Goal: Task Accomplishment & Management: Use online tool/utility

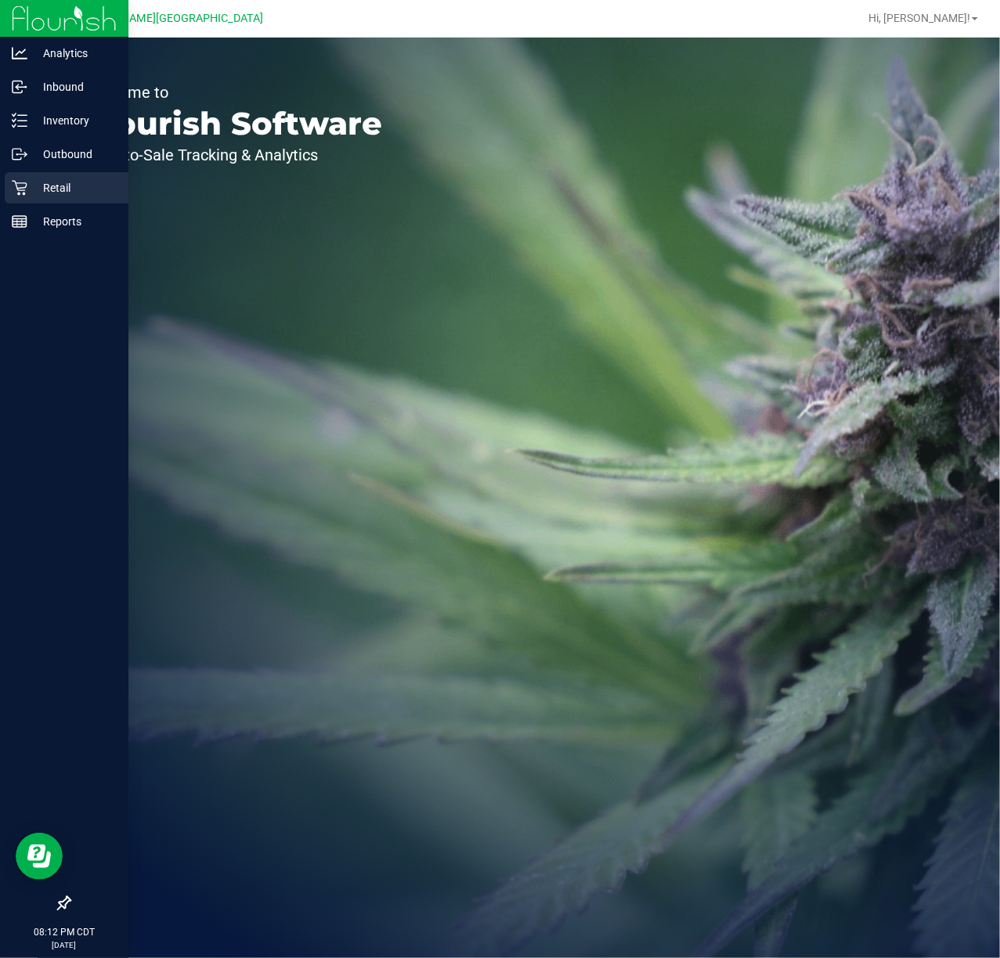
click at [30, 180] on p "Retail" at bounding box center [74, 188] width 94 height 19
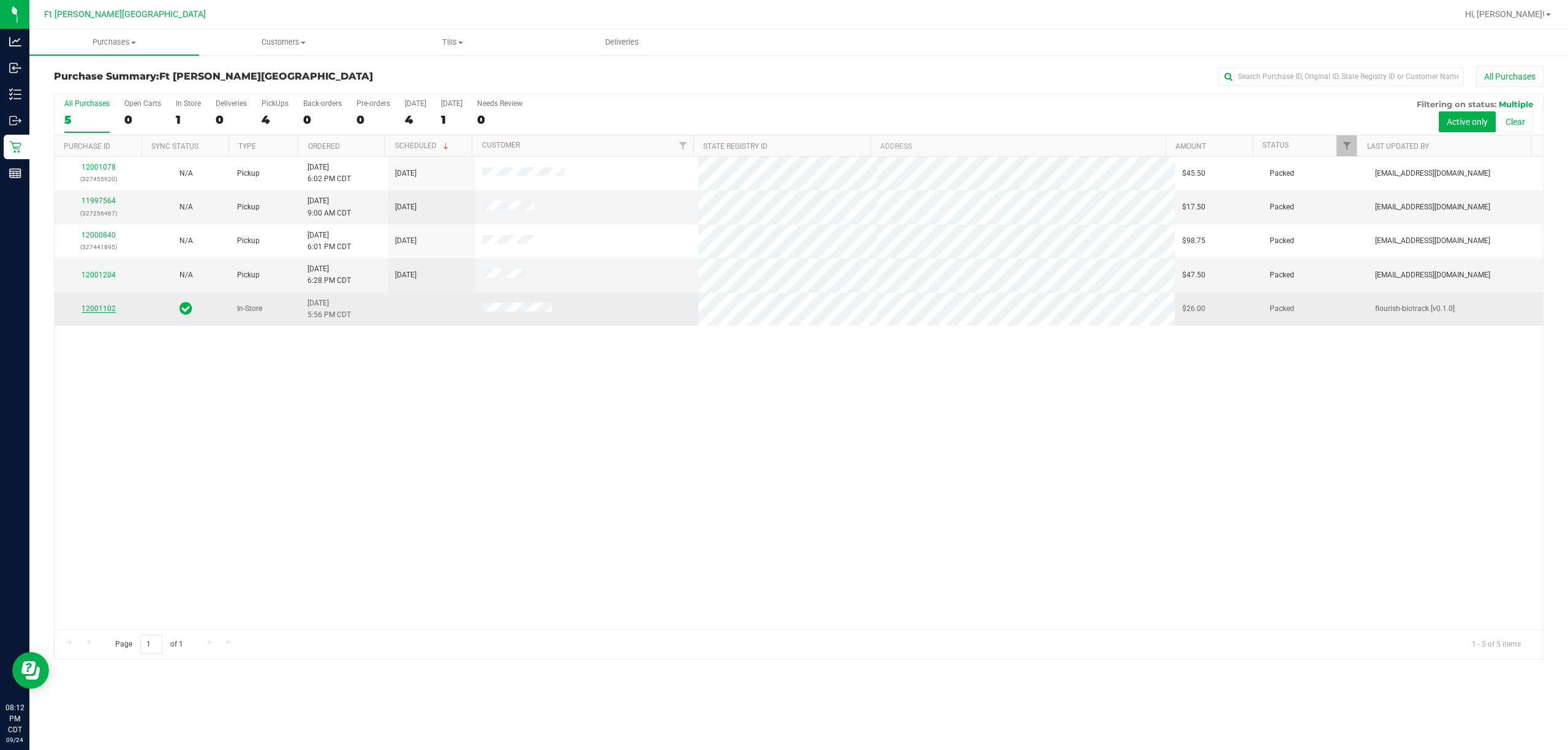
click at [98, 310] on link "12001102" at bounding box center [99, 308] width 34 height 9
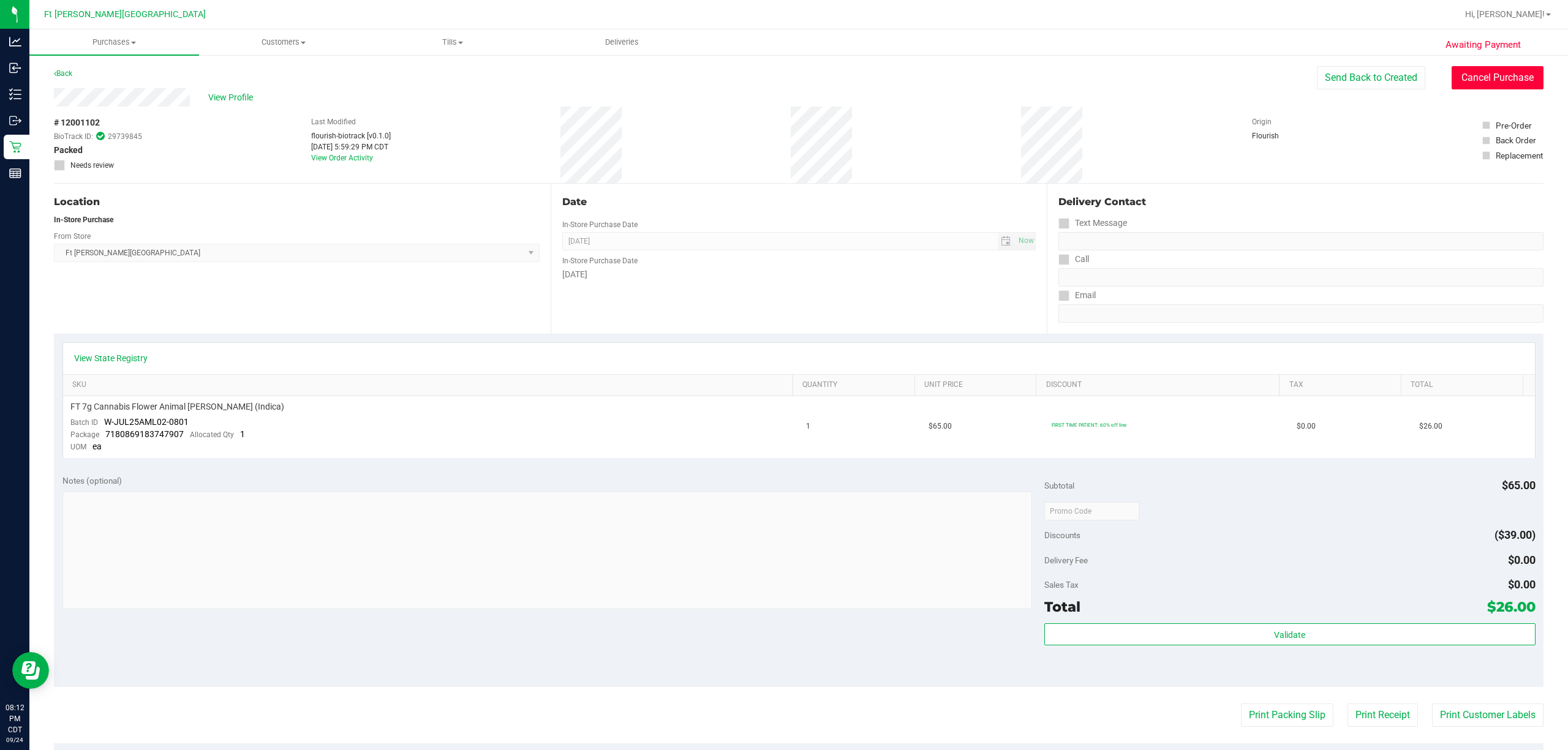
click at [782, 79] on button "Cancel Purchase" at bounding box center [1498, 78] width 92 height 23
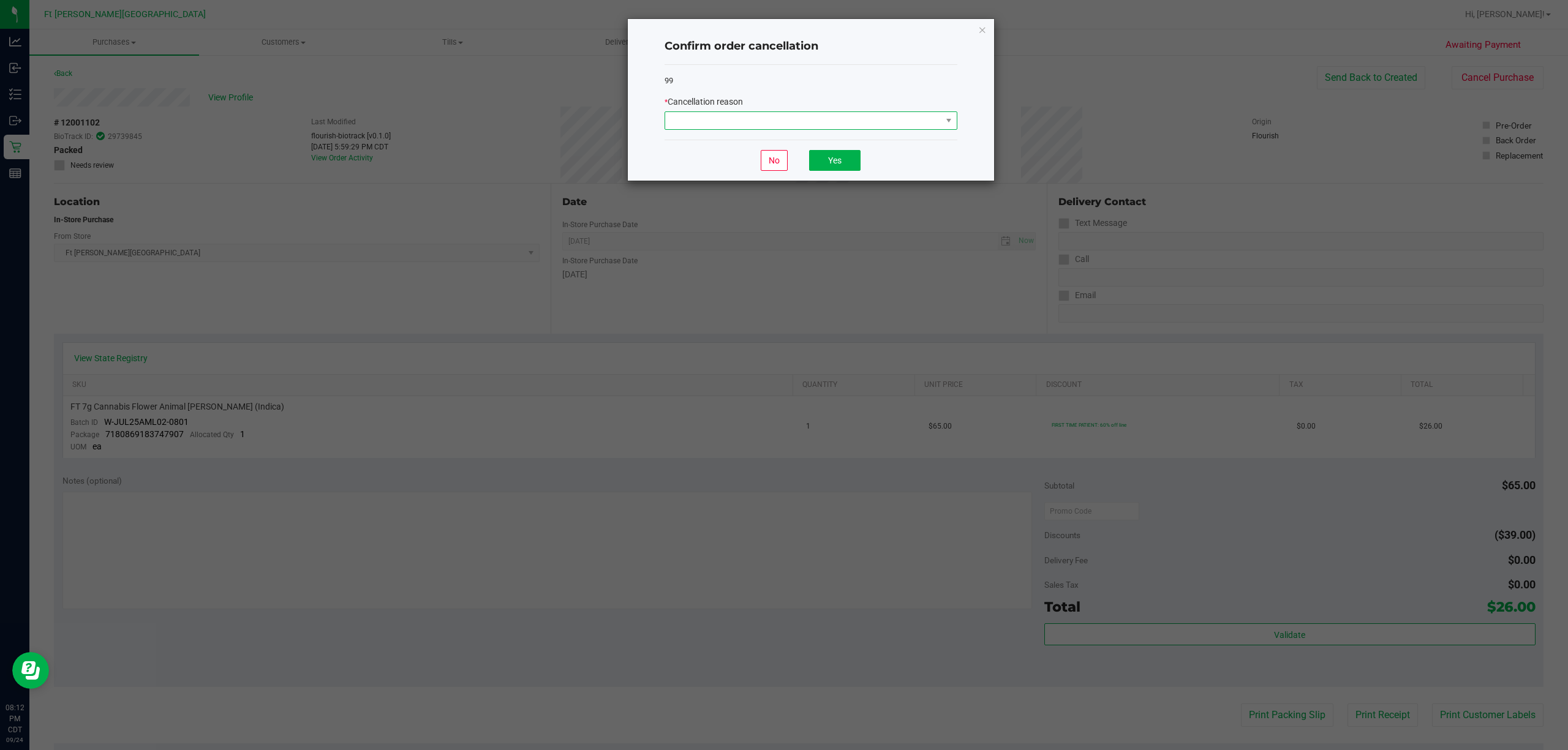
click at [782, 125] on span at bounding box center [803, 120] width 276 height 17
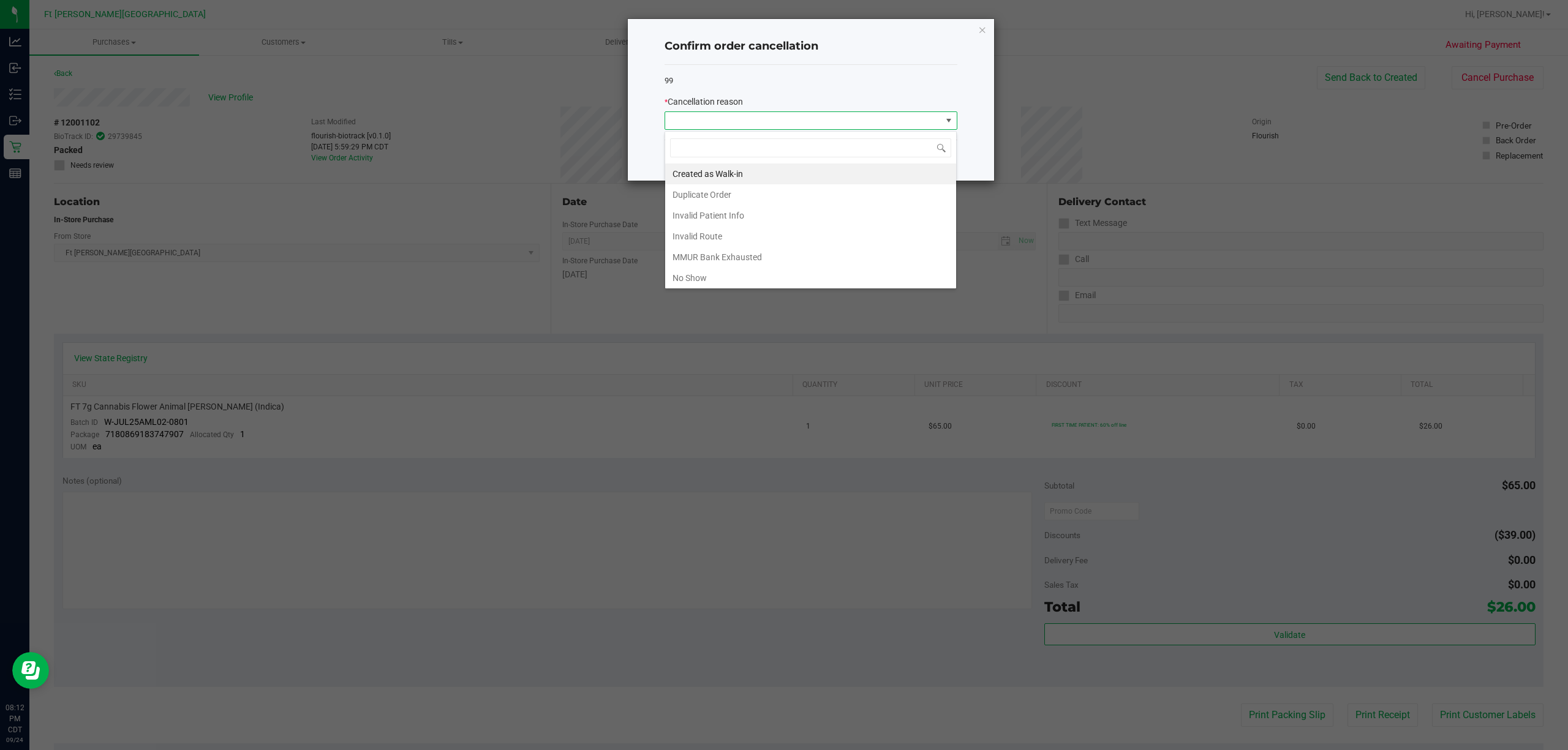
scroll to position [69, 0]
click at [741, 236] on li "Other" at bounding box center [811, 234] width 291 height 21
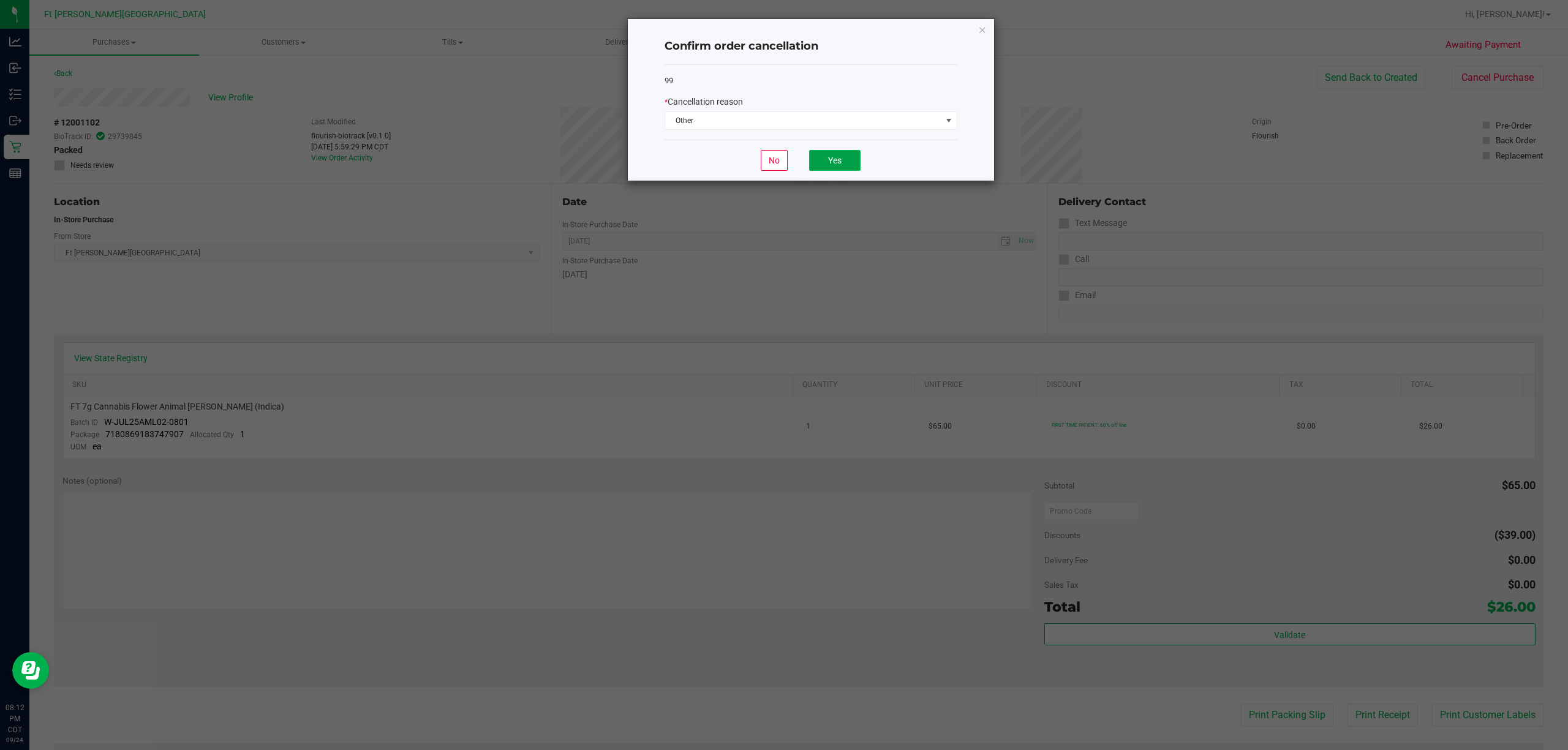
click at [782, 170] on button "Yes" at bounding box center [835, 160] width 52 height 21
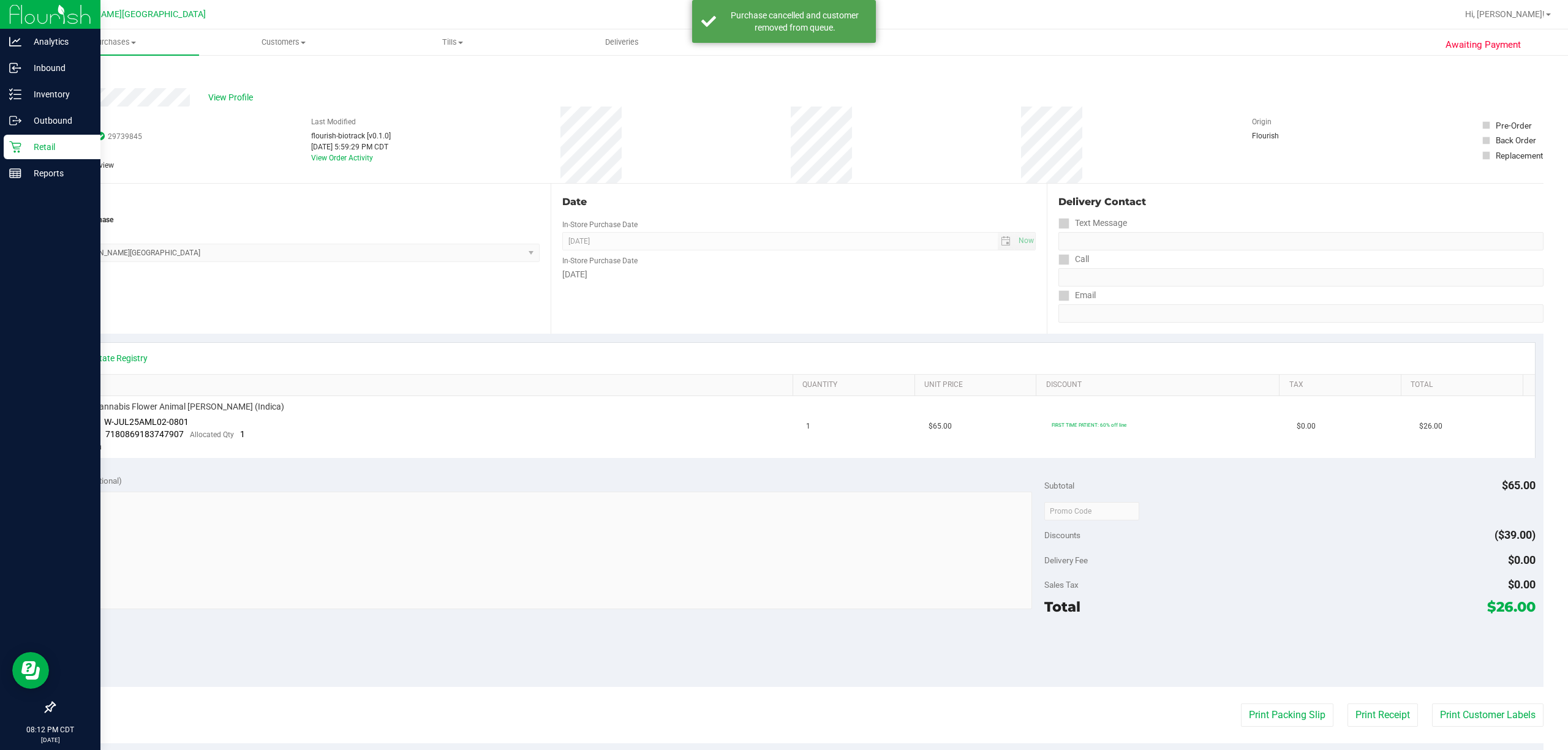
click at [43, 142] on p "Retail" at bounding box center [58, 147] width 74 height 15
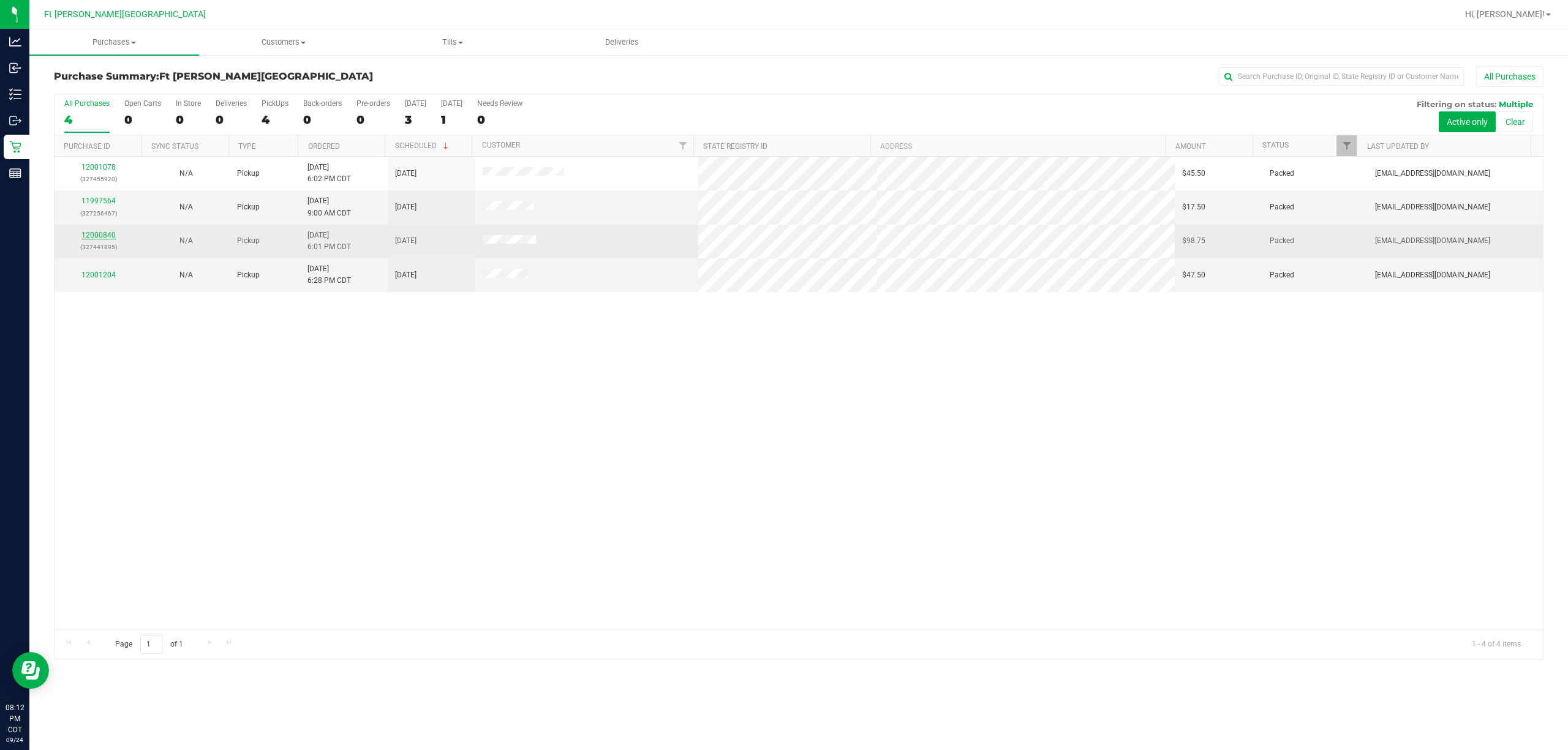
click at [103, 233] on link "12000840" at bounding box center [99, 235] width 34 height 9
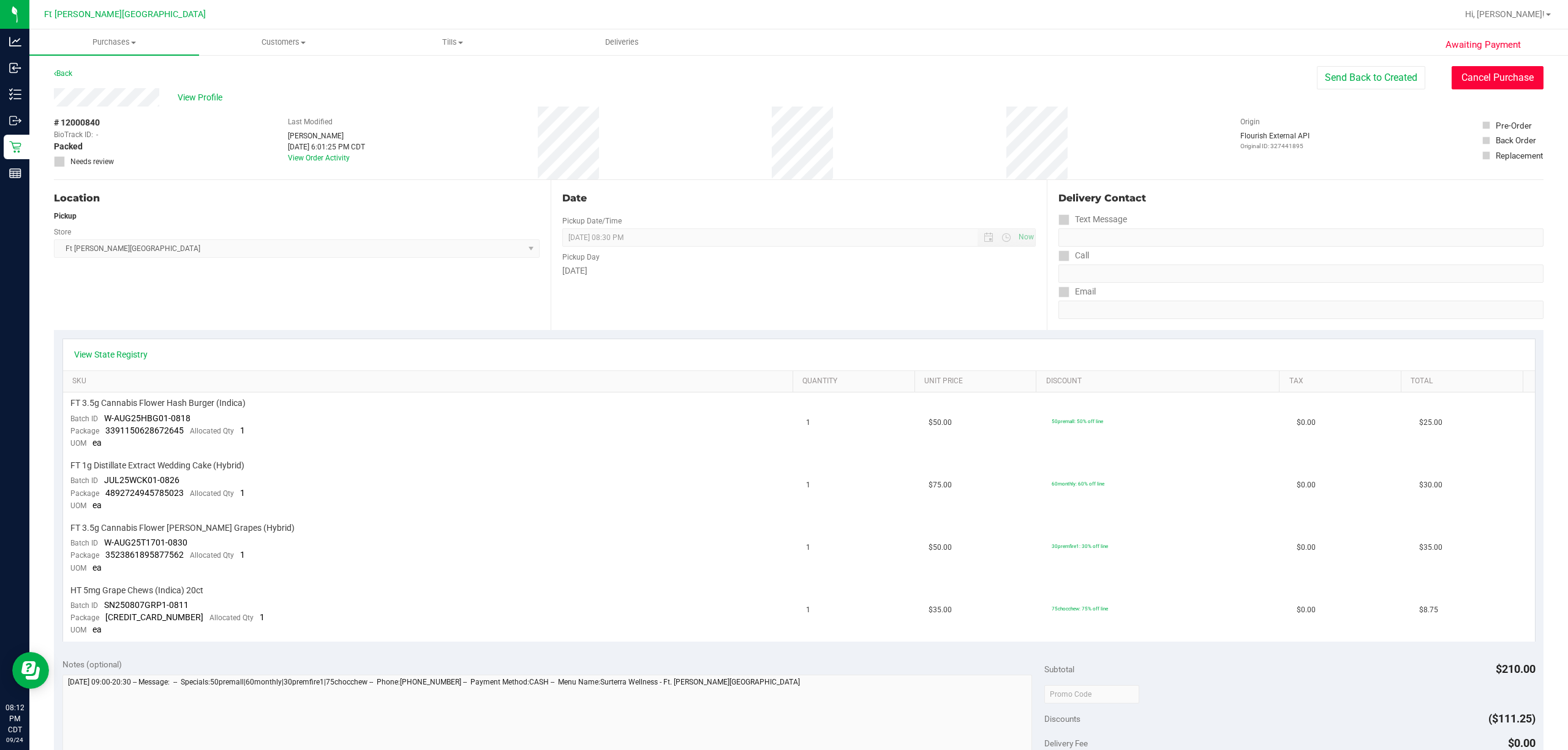
click at [782, 77] on button "Cancel Purchase" at bounding box center [1498, 78] width 92 height 23
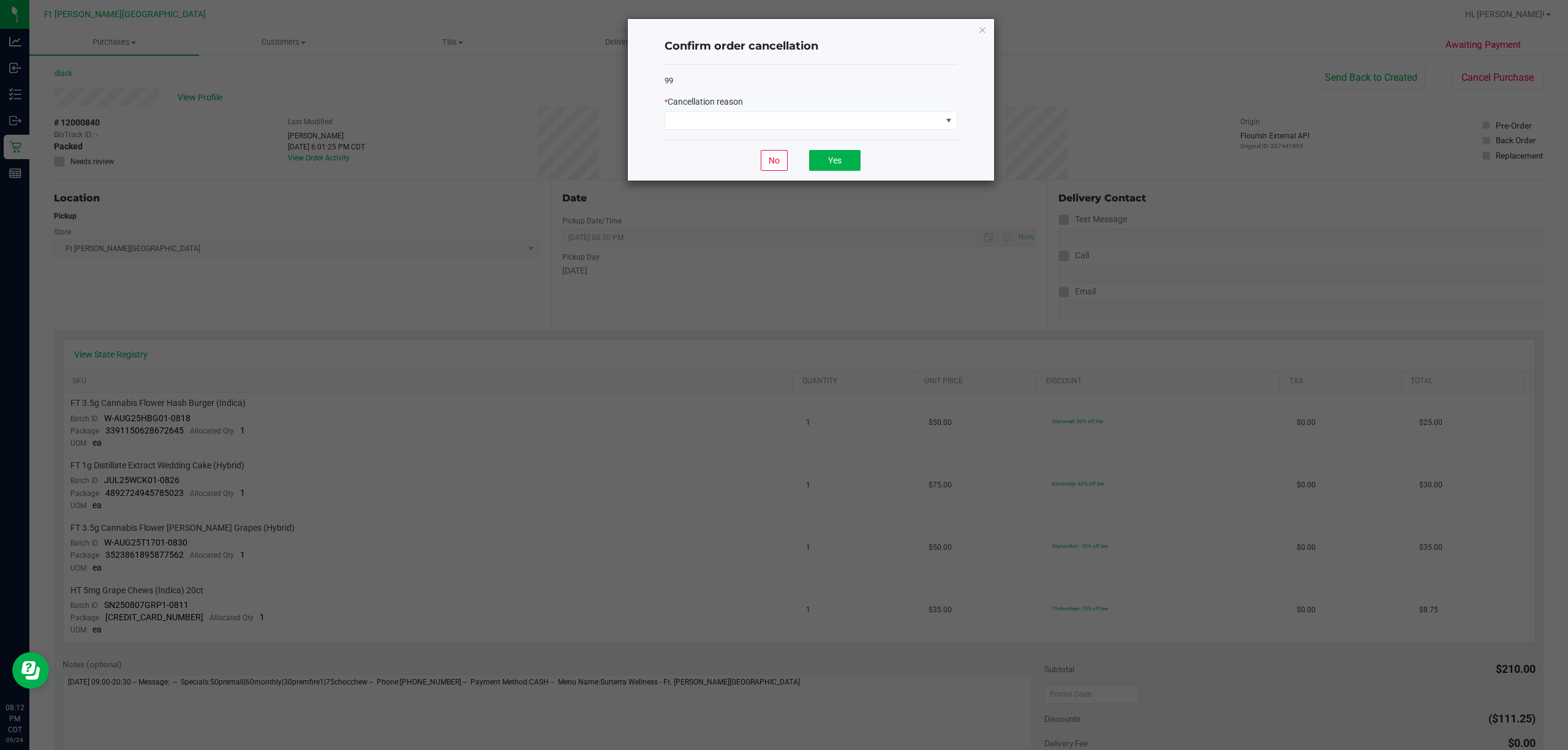
click at [782, 111] on div "* Cancellation reason" at bounding box center [811, 113] width 293 height 34
click at [782, 124] on span at bounding box center [803, 120] width 276 height 17
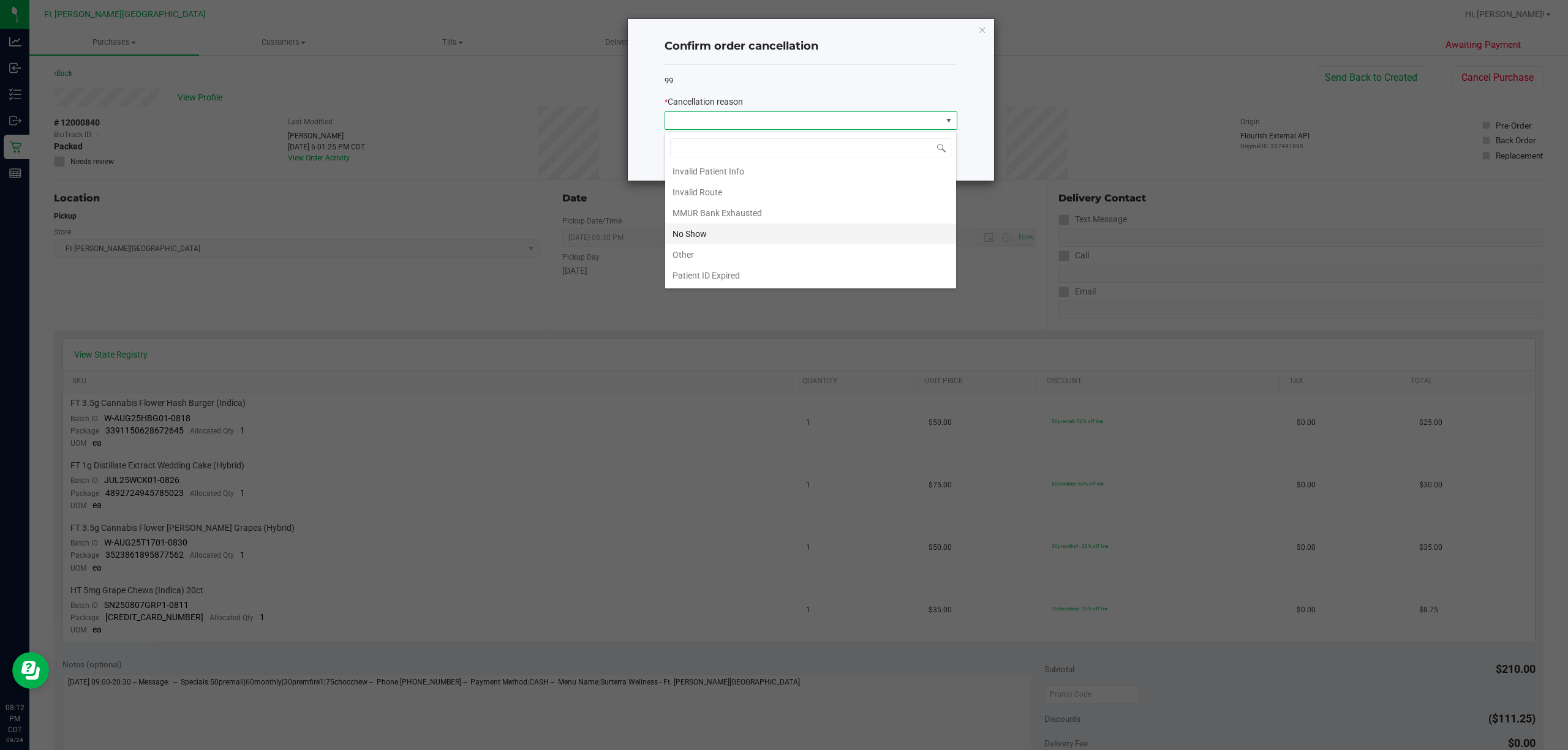
scroll to position [69, 0]
click at [750, 221] on li "No Show" at bounding box center [811, 213] width 291 height 21
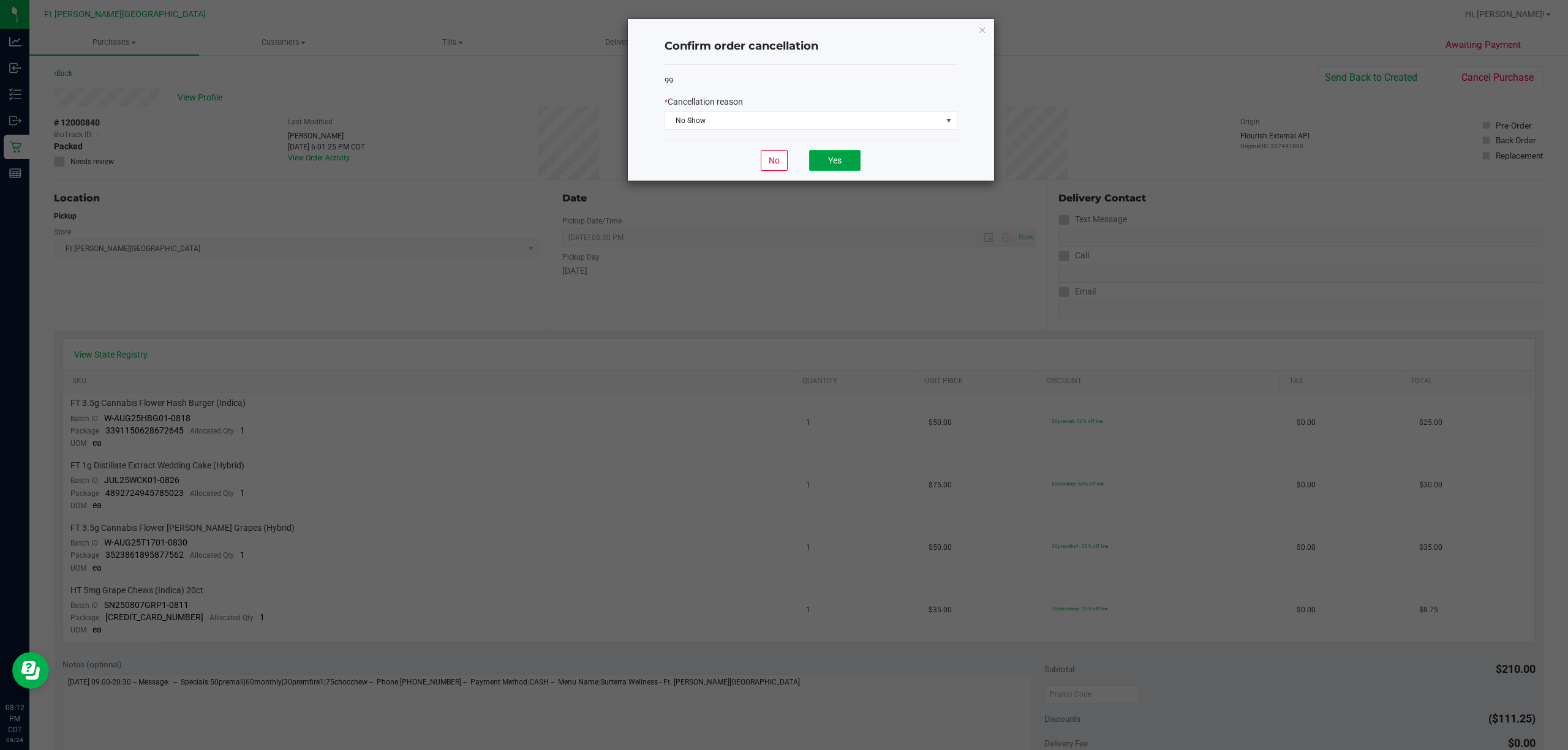
click at [782, 162] on button "Yes" at bounding box center [835, 160] width 52 height 21
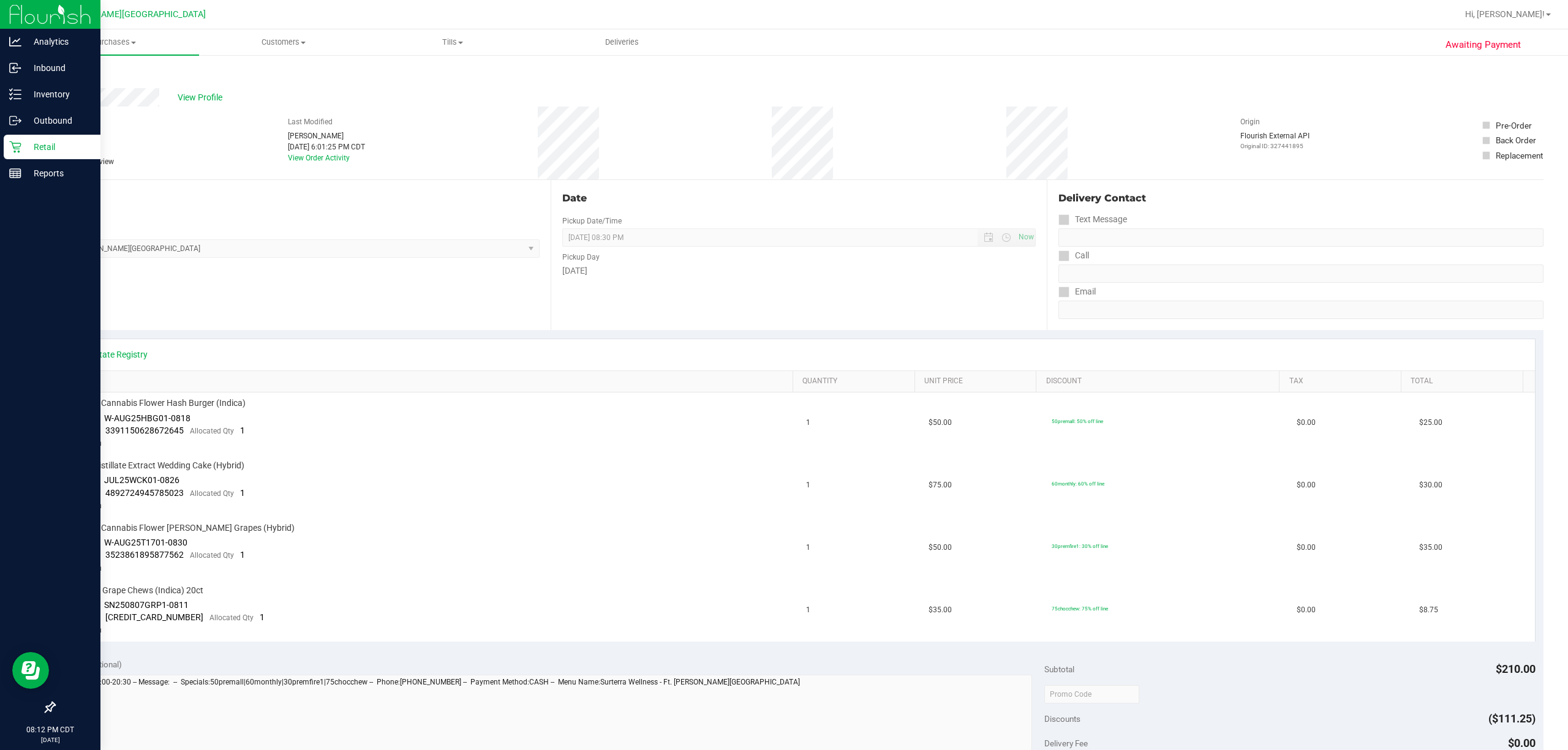
click at [6, 143] on div "Retail" at bounding box center [52, 146] width 97 height 24
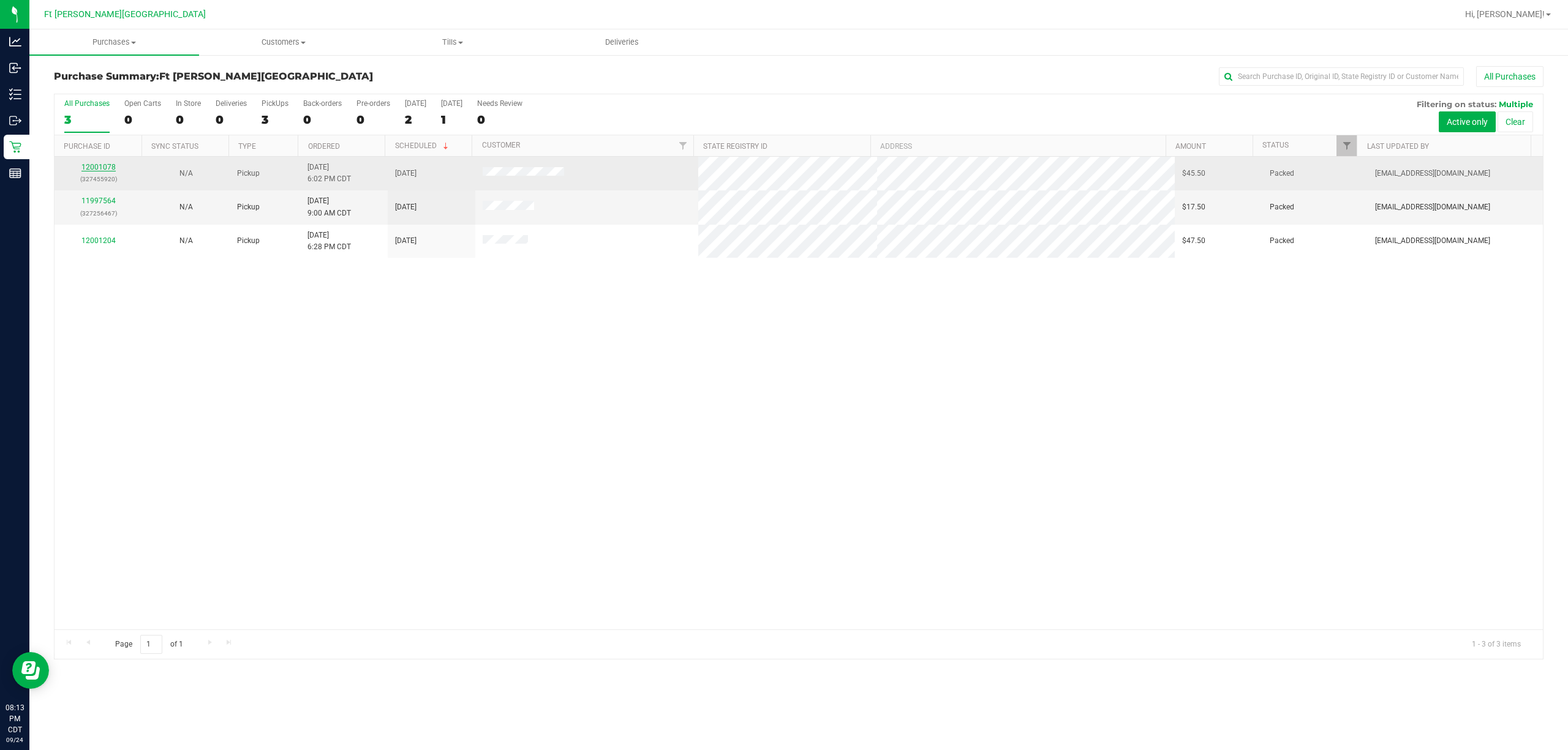
click at [103, 169] on link "12001078" at bounding box center [99, 167] width 34 height 9
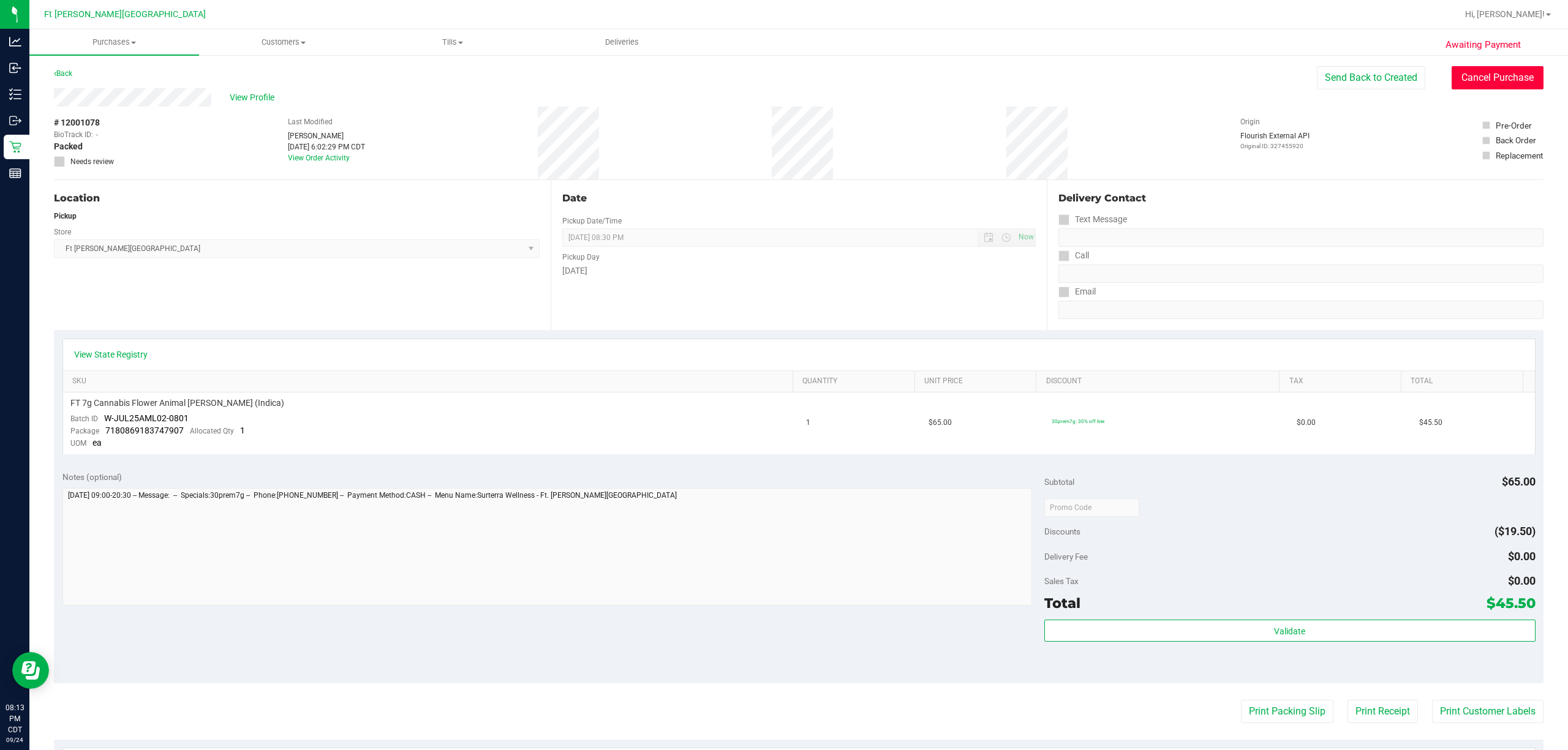
click at [782, 77] on button "Cancel Purchase" at bounding box center [1498, 78] width 92 height 23
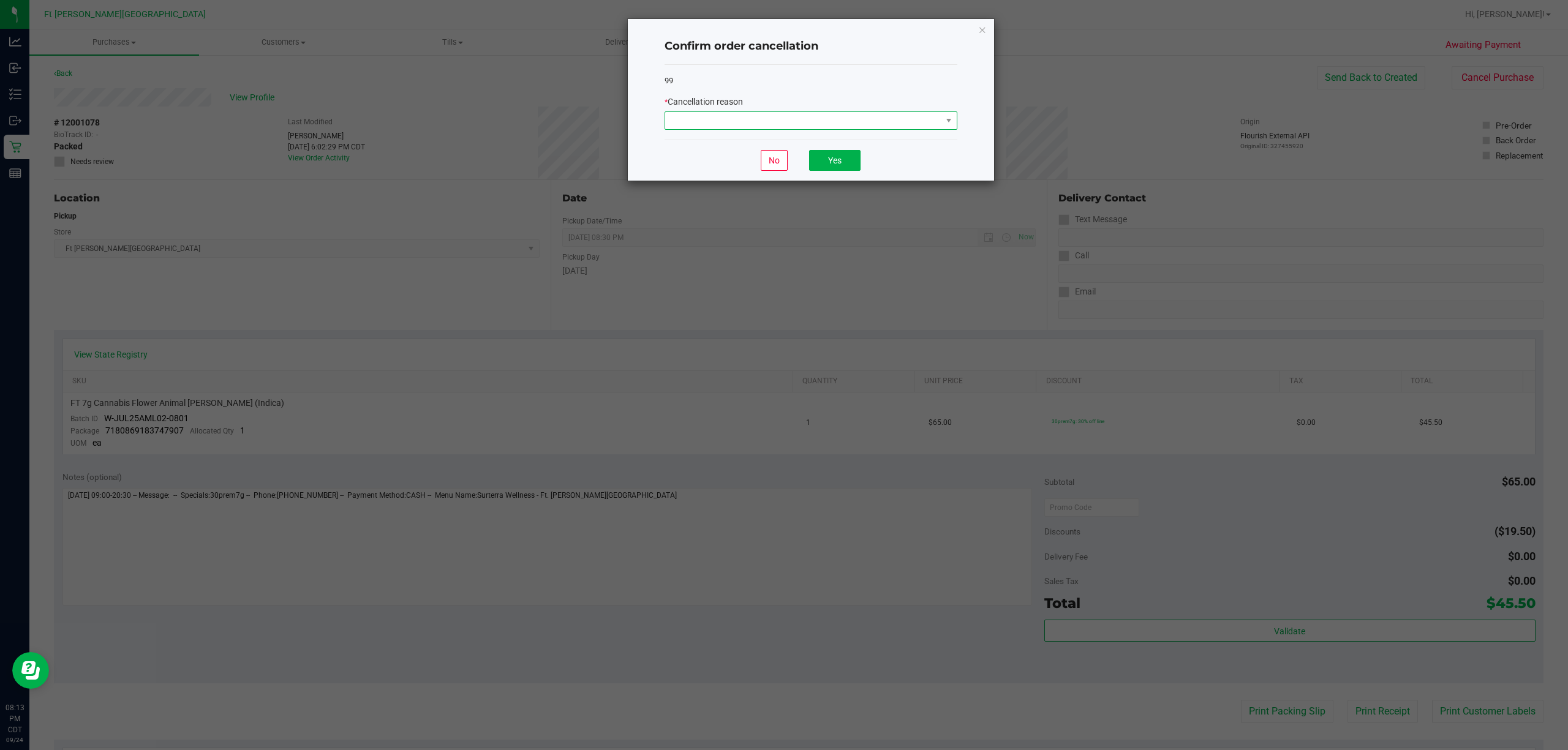
click at [782, 120] on span at bounding box center [803, 120] width 276 height 17
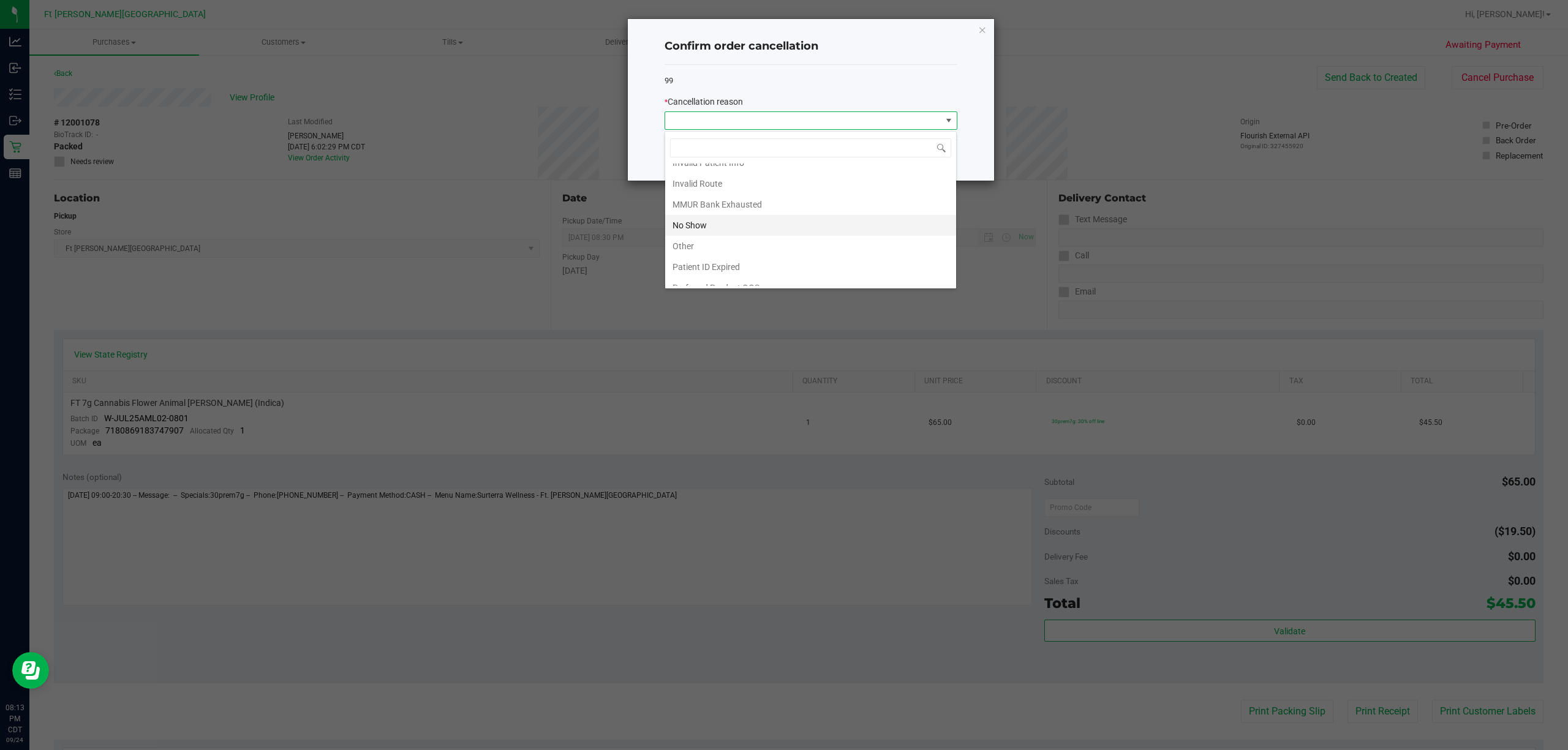
scroll to position [69, 0]
click at [757, 213] on li "No Show" at bounding box center [811, 213] width 291 height 21
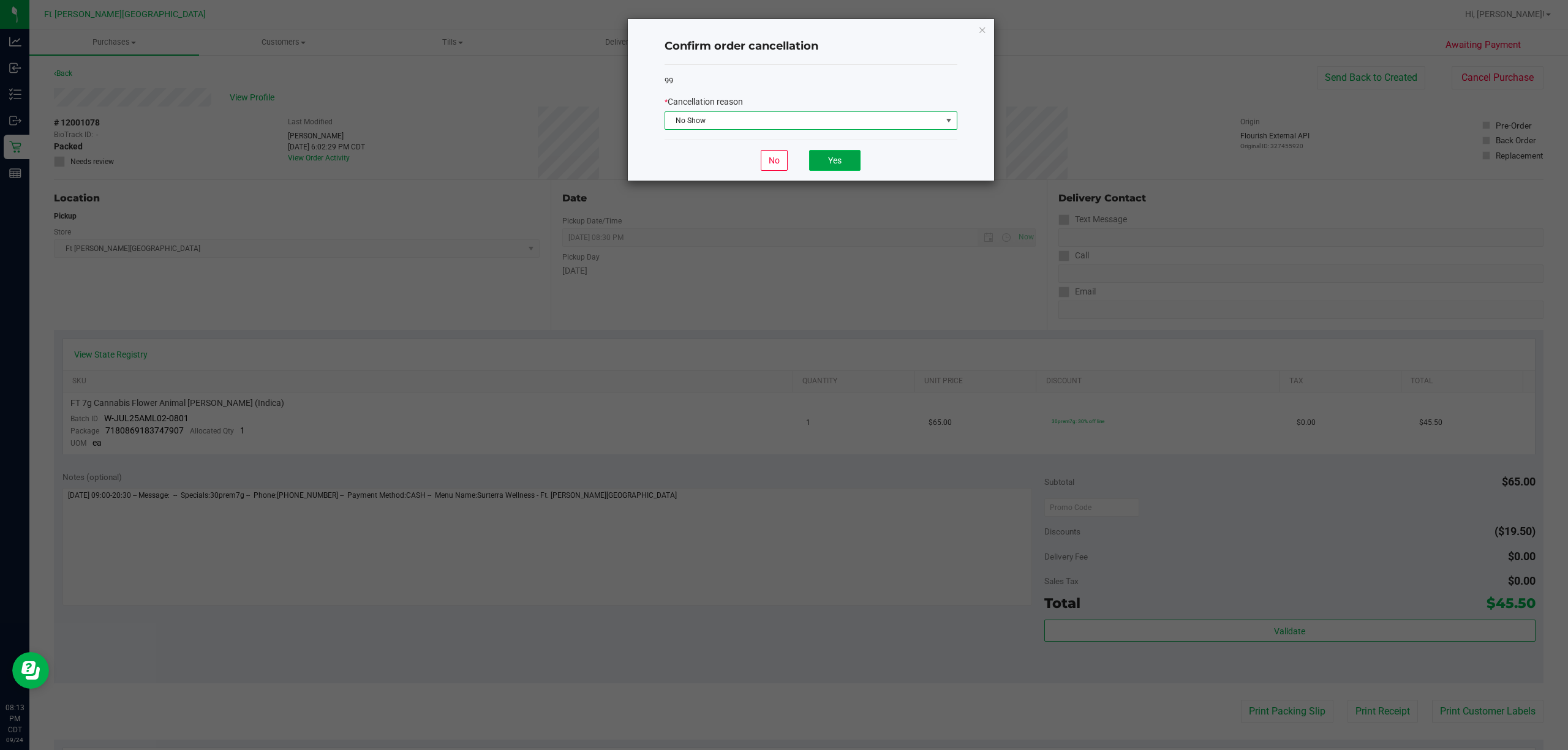
click at [782, 167] on button "Yes" at bounding box center [835, 160] width 52 height 21
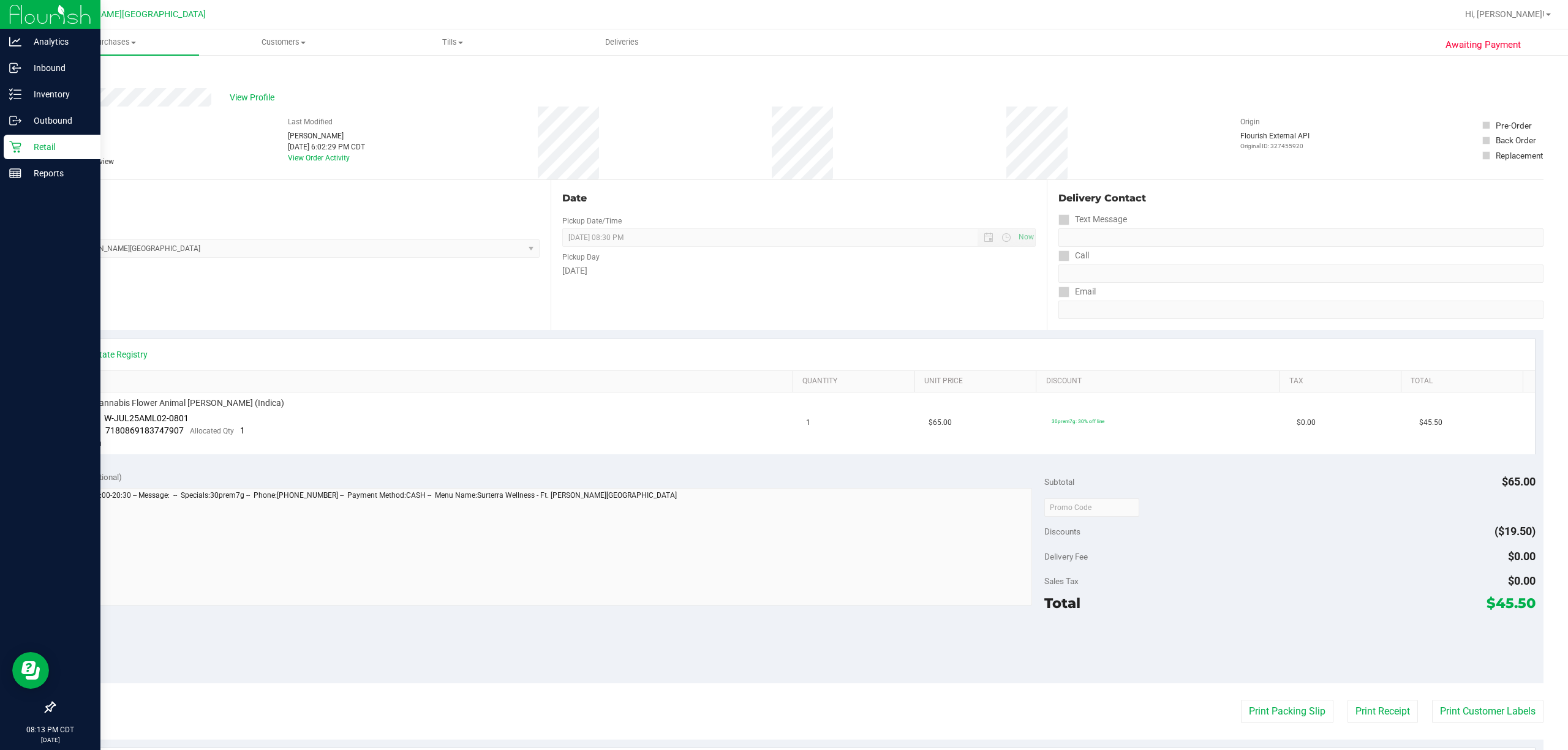
click at [63, 156] on div "Retail" at bounding box center [52, 146] width 97 height 24
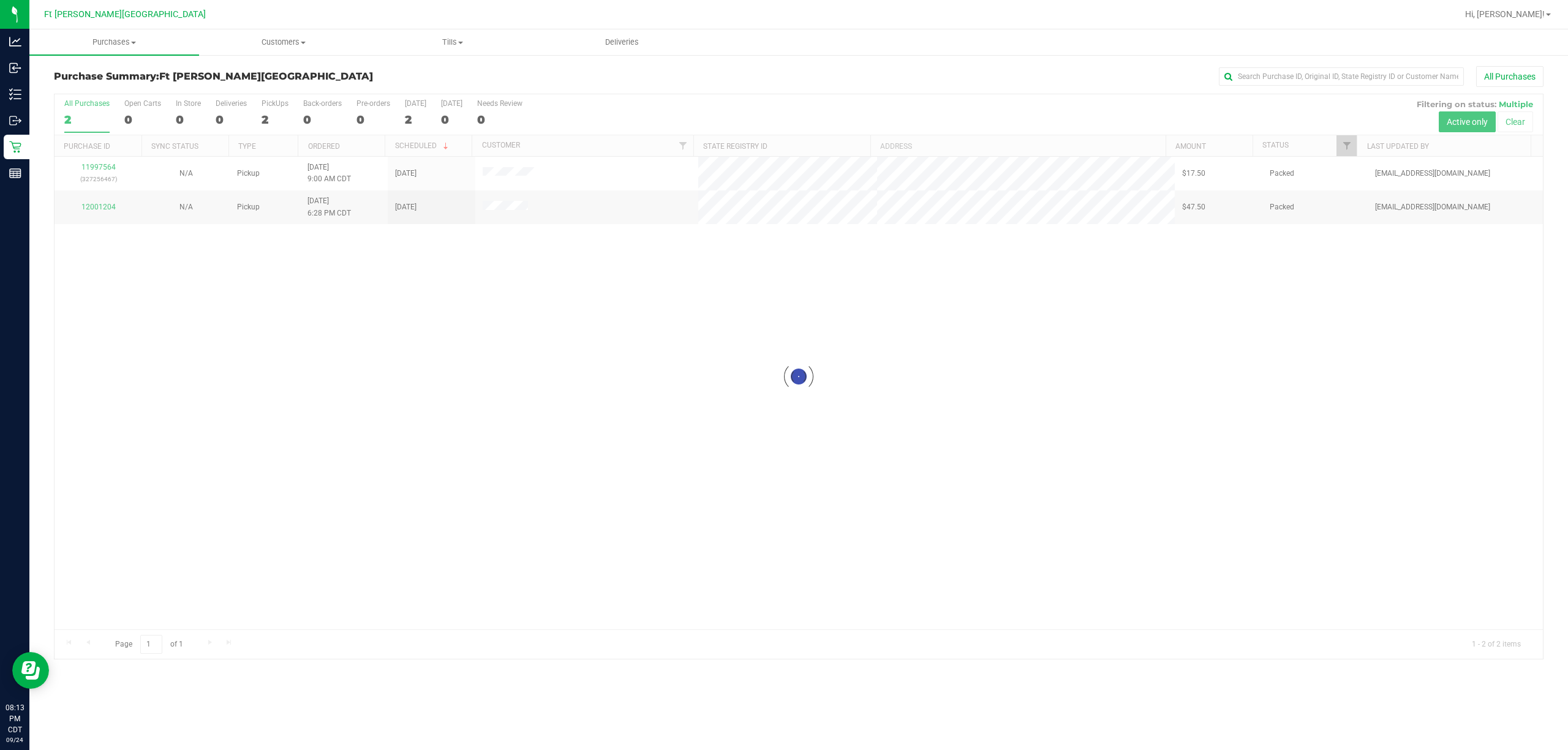
click at [106, 170] on div at bounding box center [799, 377] width 1489 height 565
click at [106, 170] on link "11997564" at bounding box center [99, 167] width 34 height 9
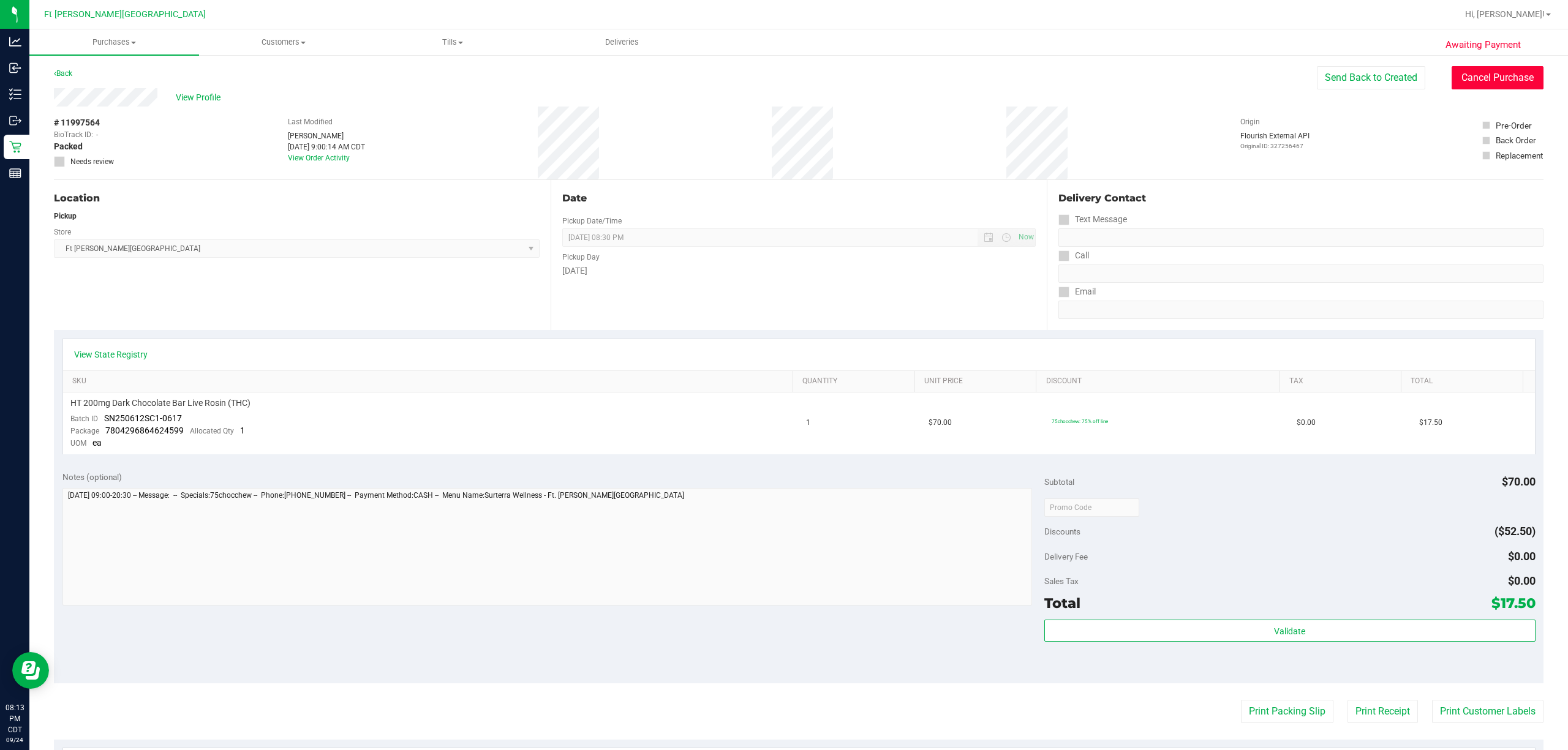
click at [782, 79] on button "Cancel Purchase" at bounding box center [1498, 78] width 92 height 23
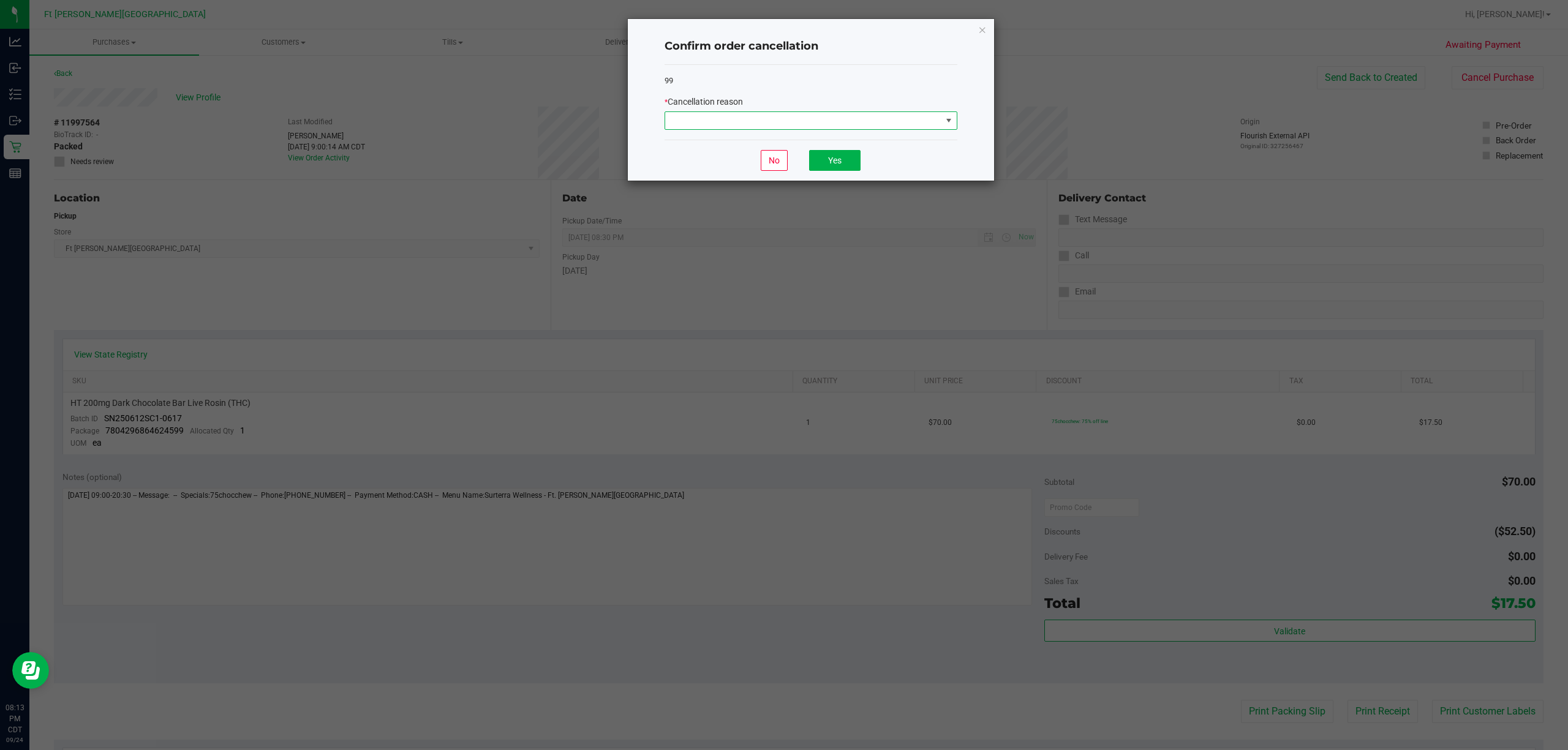
click at [735, 120] on span at bounding box center [803, 120] width 276 height 17
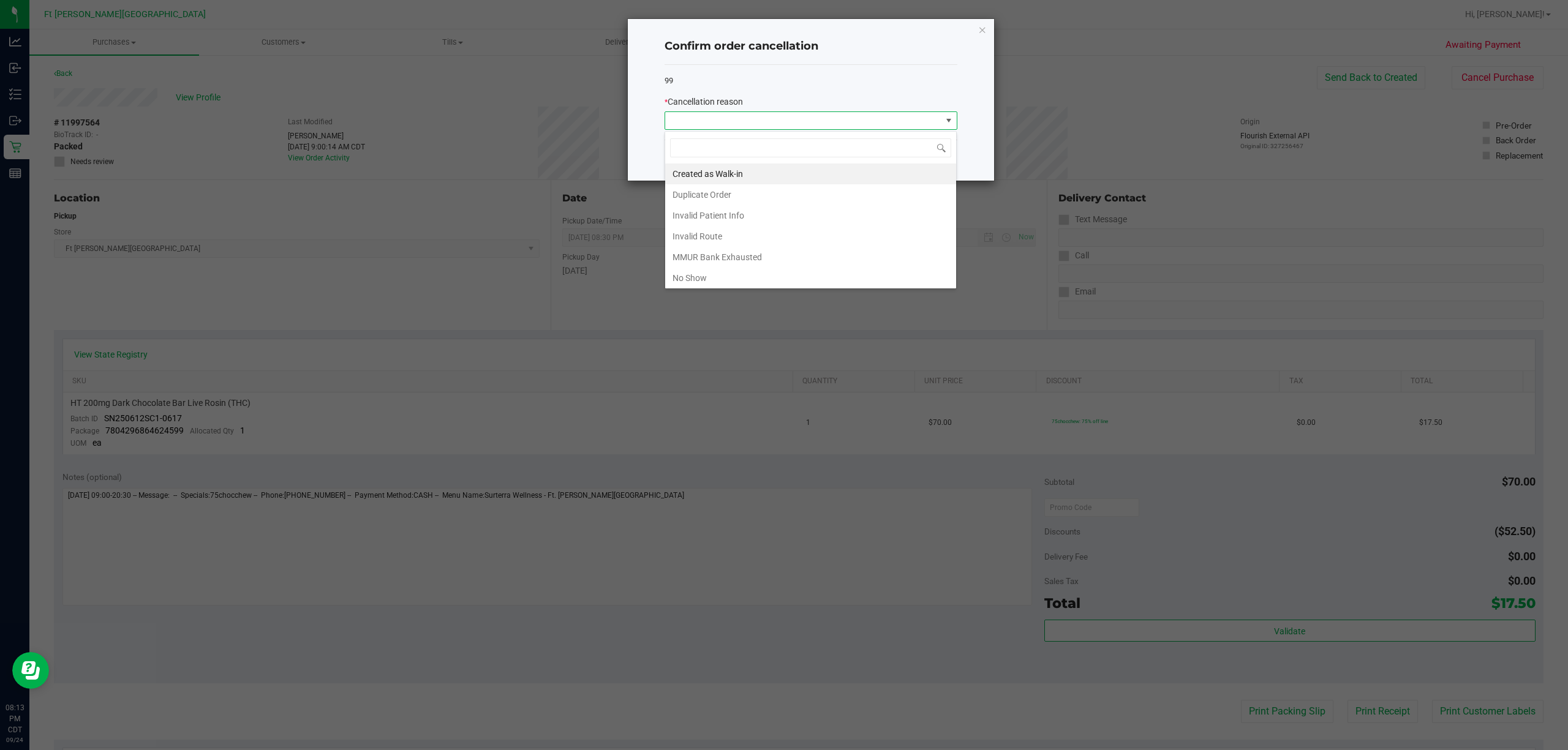
scroll to position [18, 292]
click at [703, 275] on li "No Show" at bounding box center [811, 278] width 291 height 21
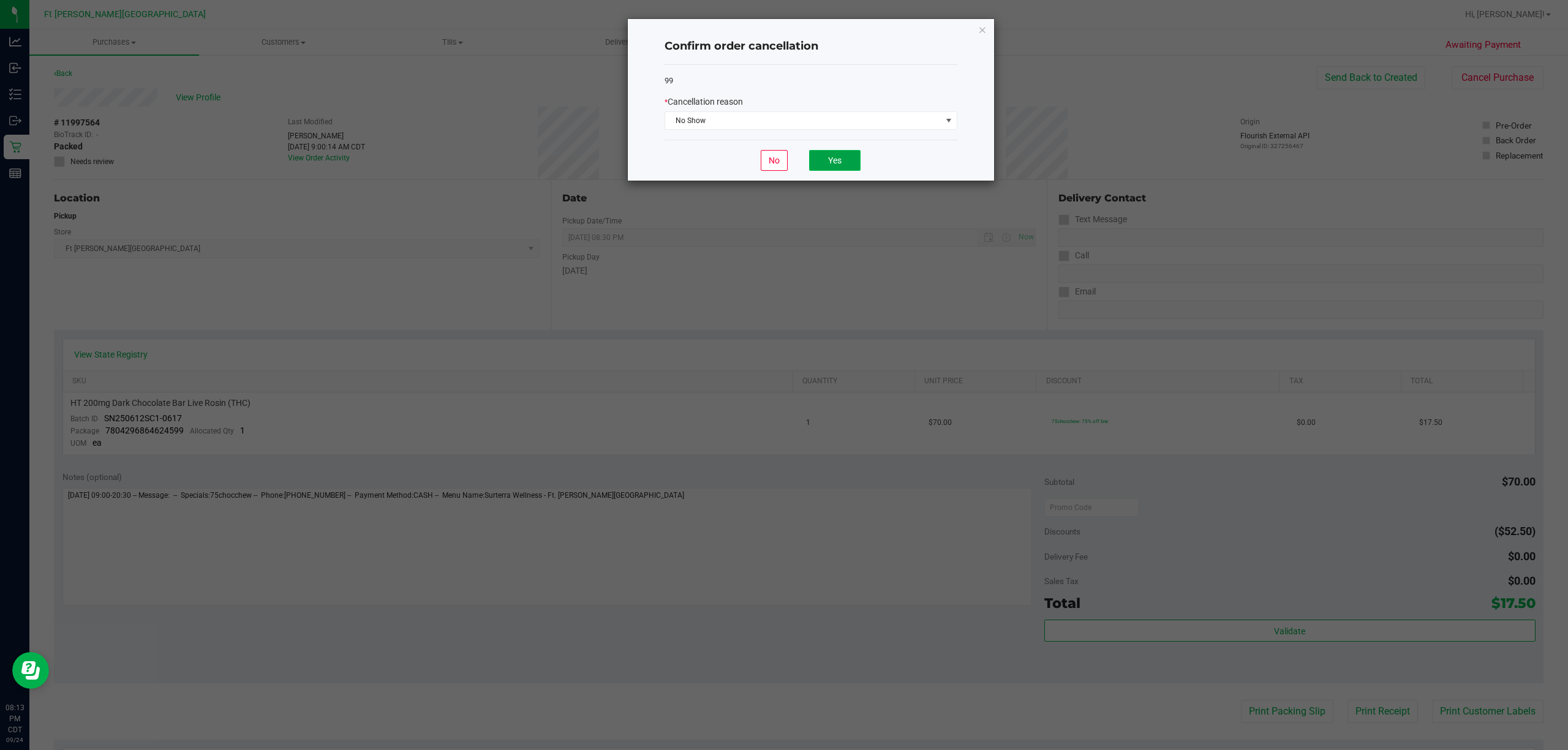
click at [782, 153] on button "Yes" at bounding box center [835, 160] width 52 height 21
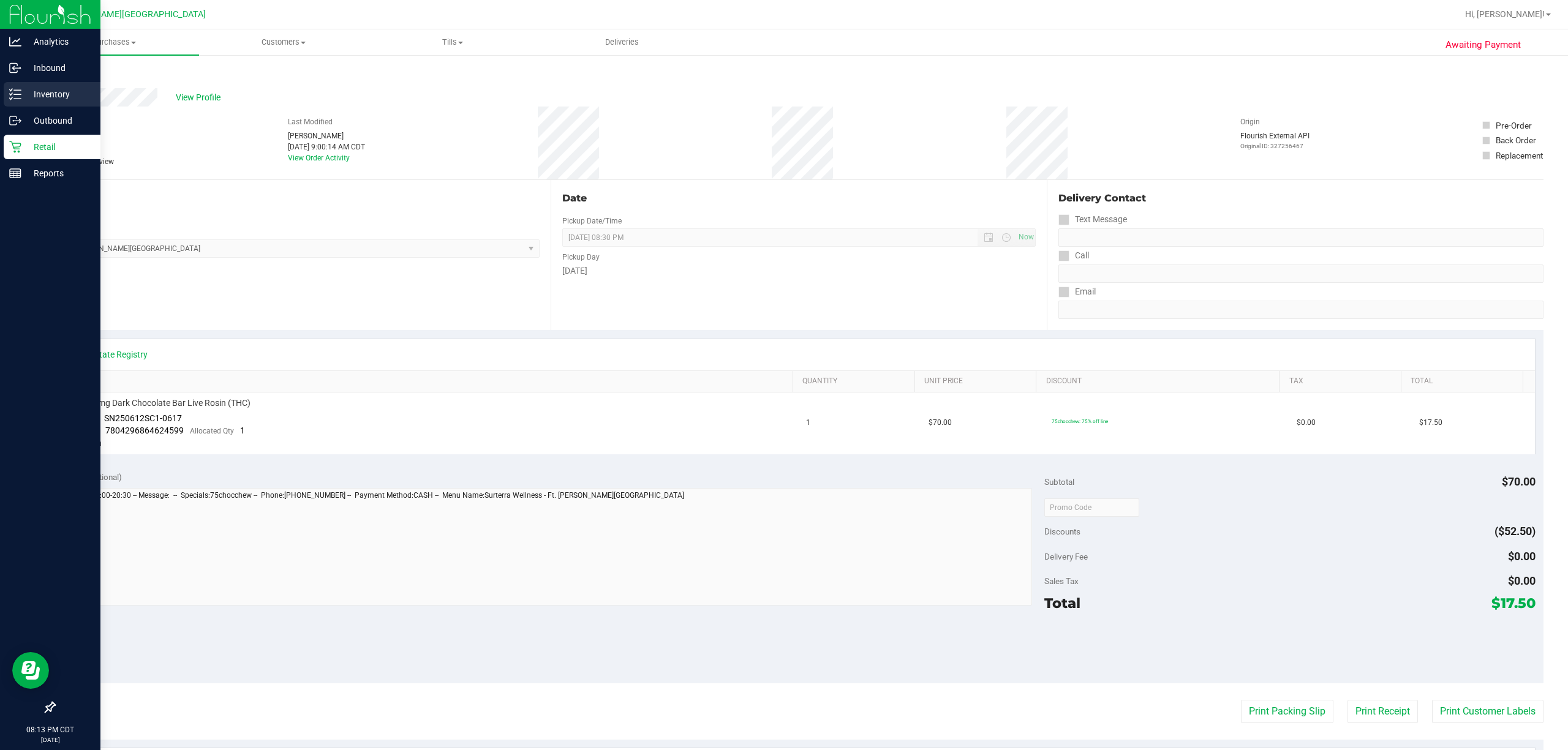
click at [40, 96] on p "Inventory" at bounding box center [58, 94] width 74 height 15
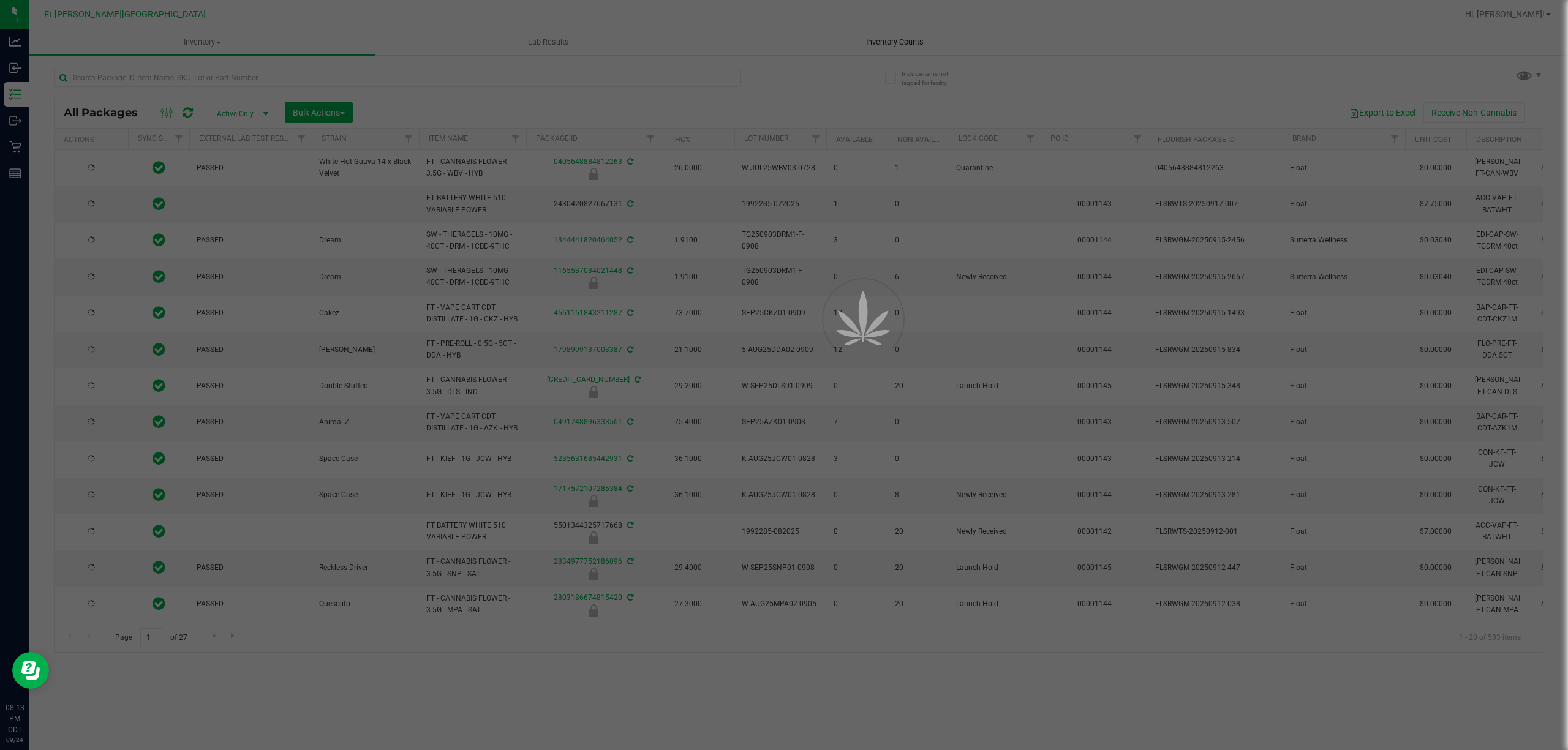
click at [782, 38] on div at bounding box center [784, 375] width 1568 height 750
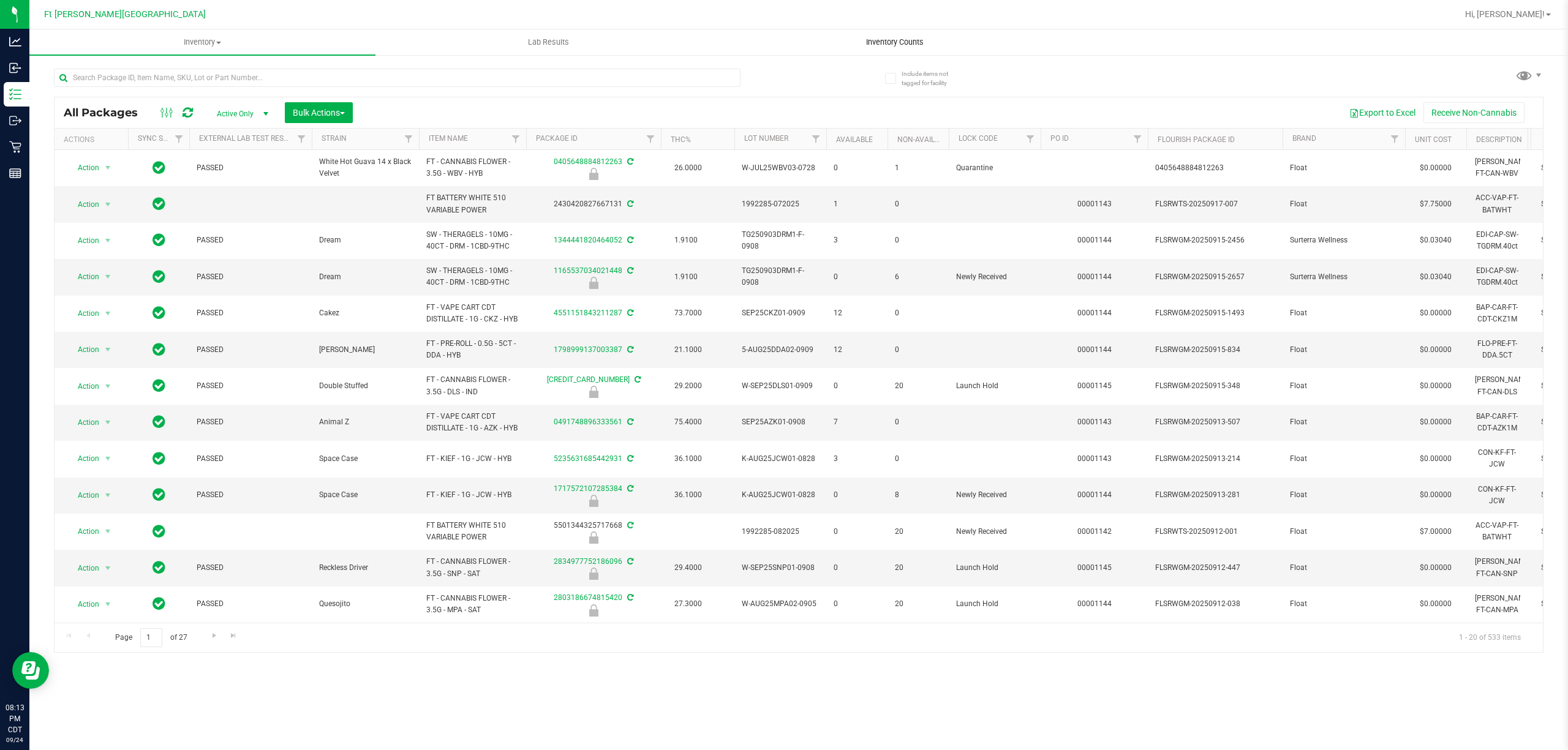
click at [782, 41] on span "Inventory Counts" at bounding box center [895, 42] width 91 height 11
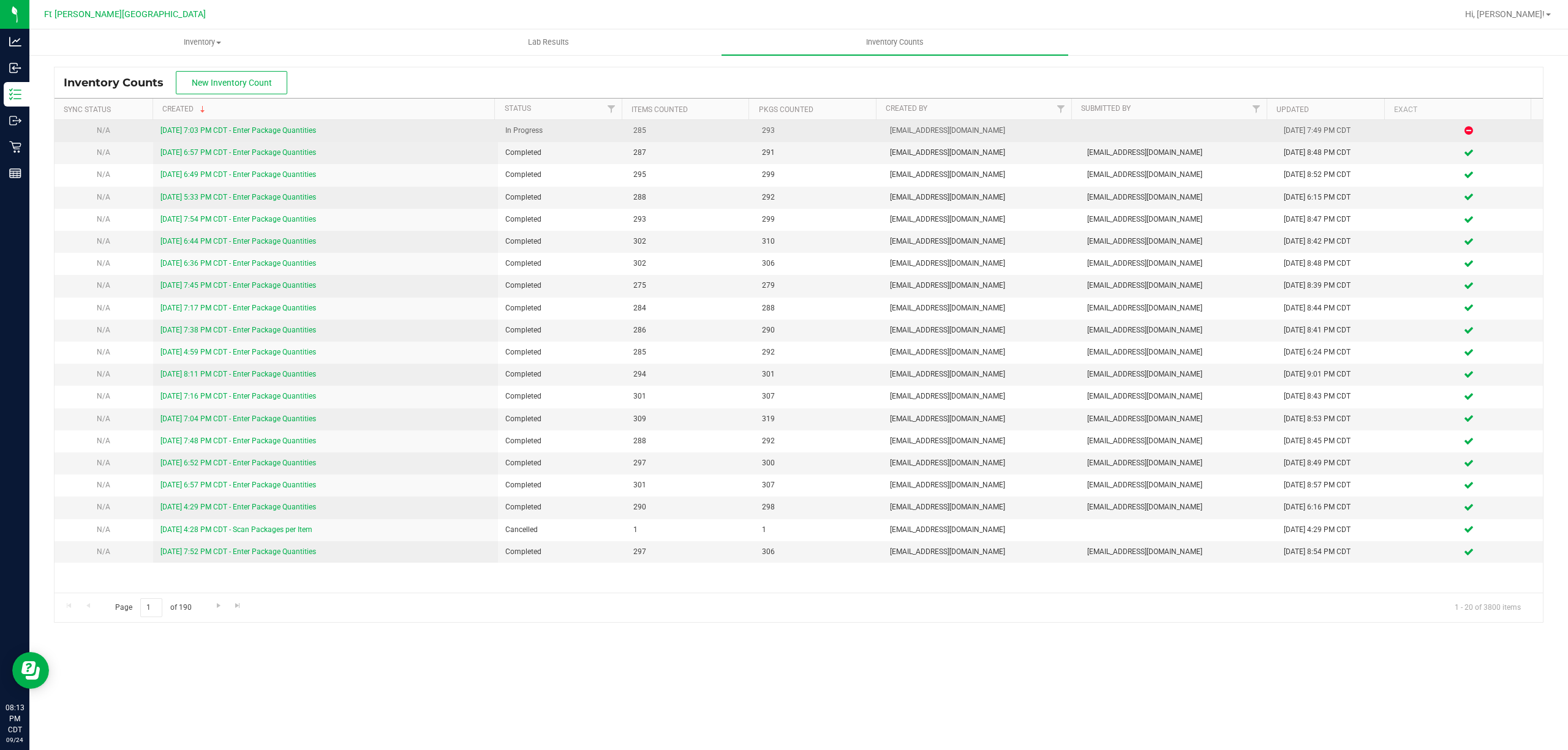
click at [307, 134] on link "9/24/25 7:03 PM CDT - Enter Package Quantities" at bounding box center [238, 130] width 156 height 9
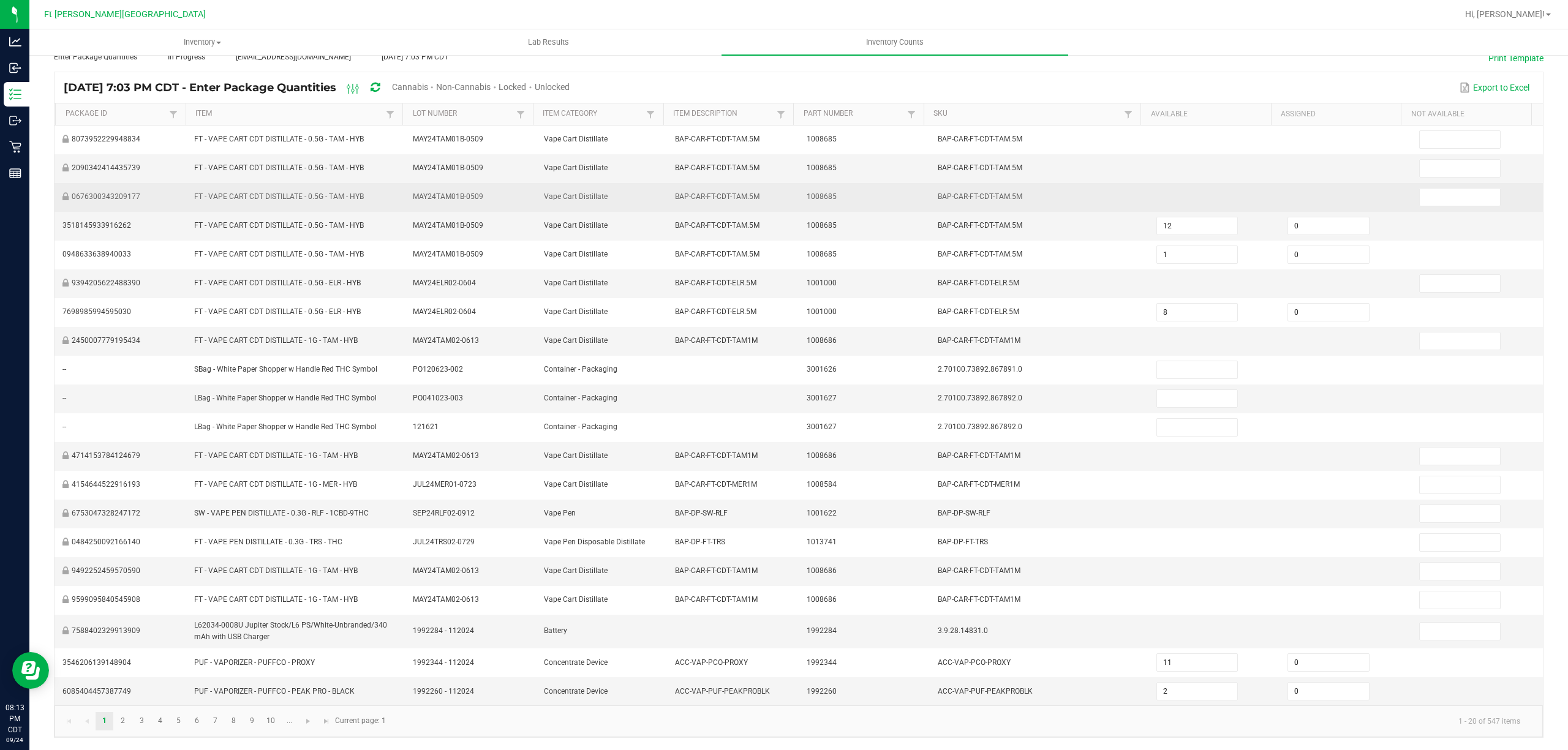
scroll to position [84, 0]
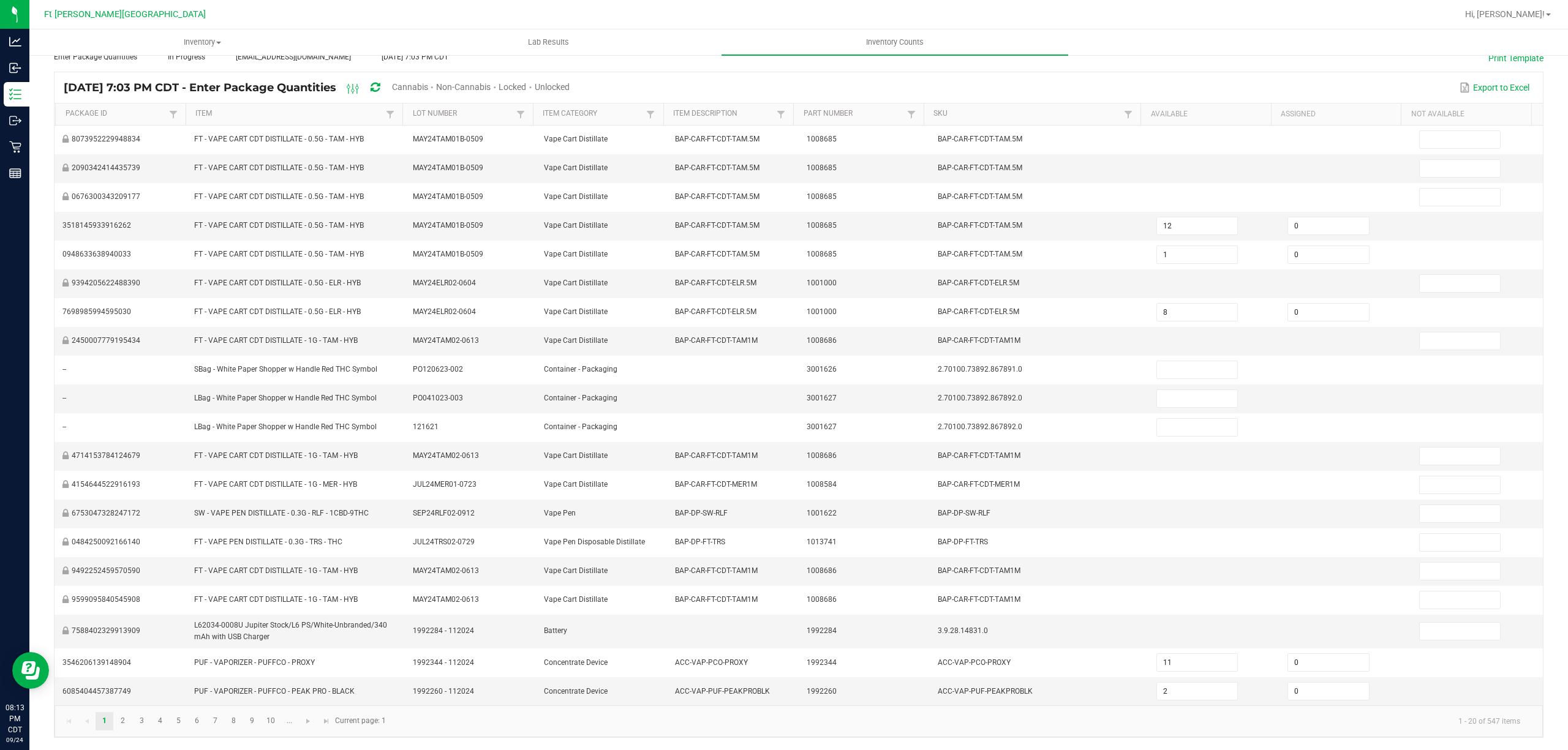
click at [570, 82] on span "Unlocked" at bounding box center [552, 87] width 35 height 10
type input "11"
type input "2"
type input "1"
type input "4"
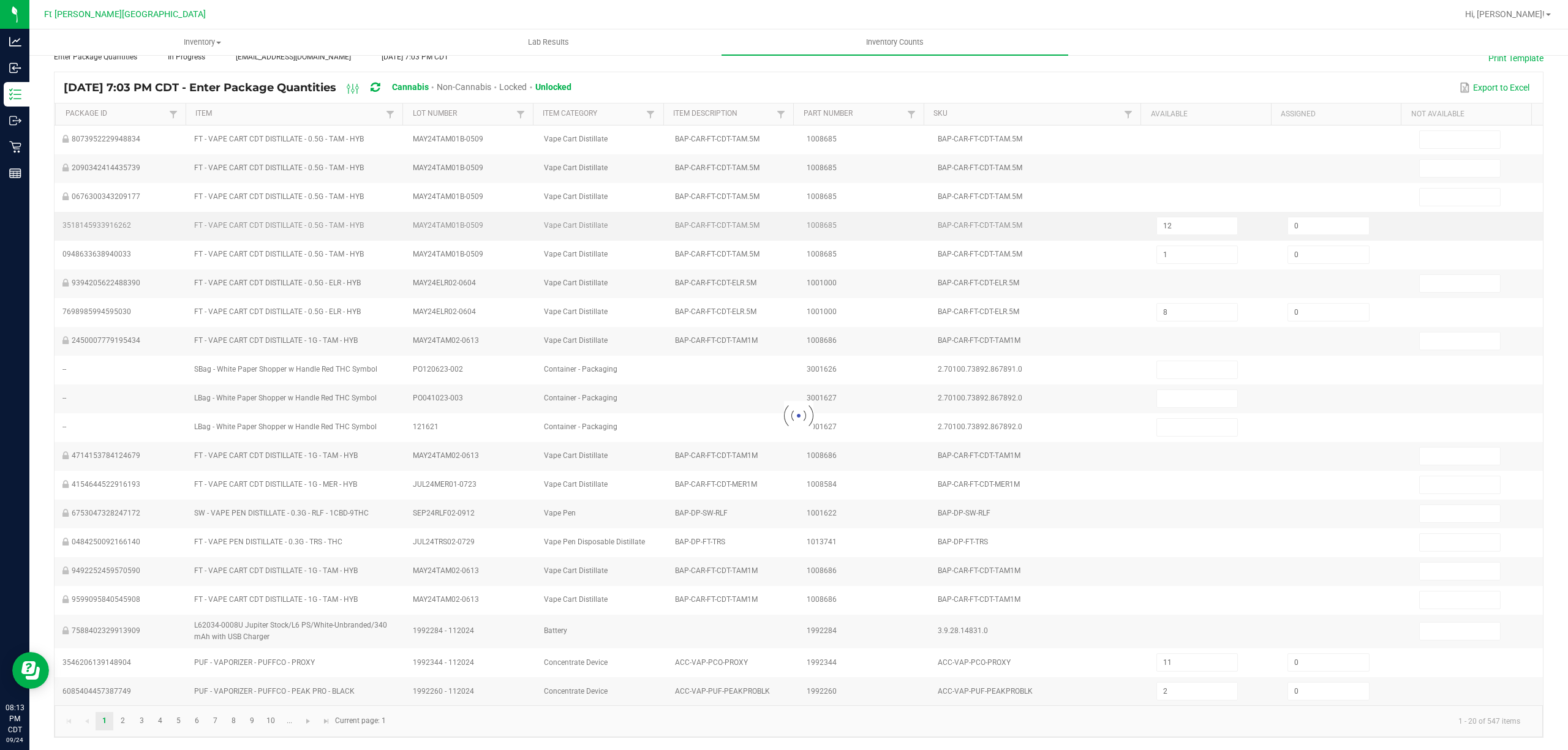
type input "4"
type input "1"
type input "23"
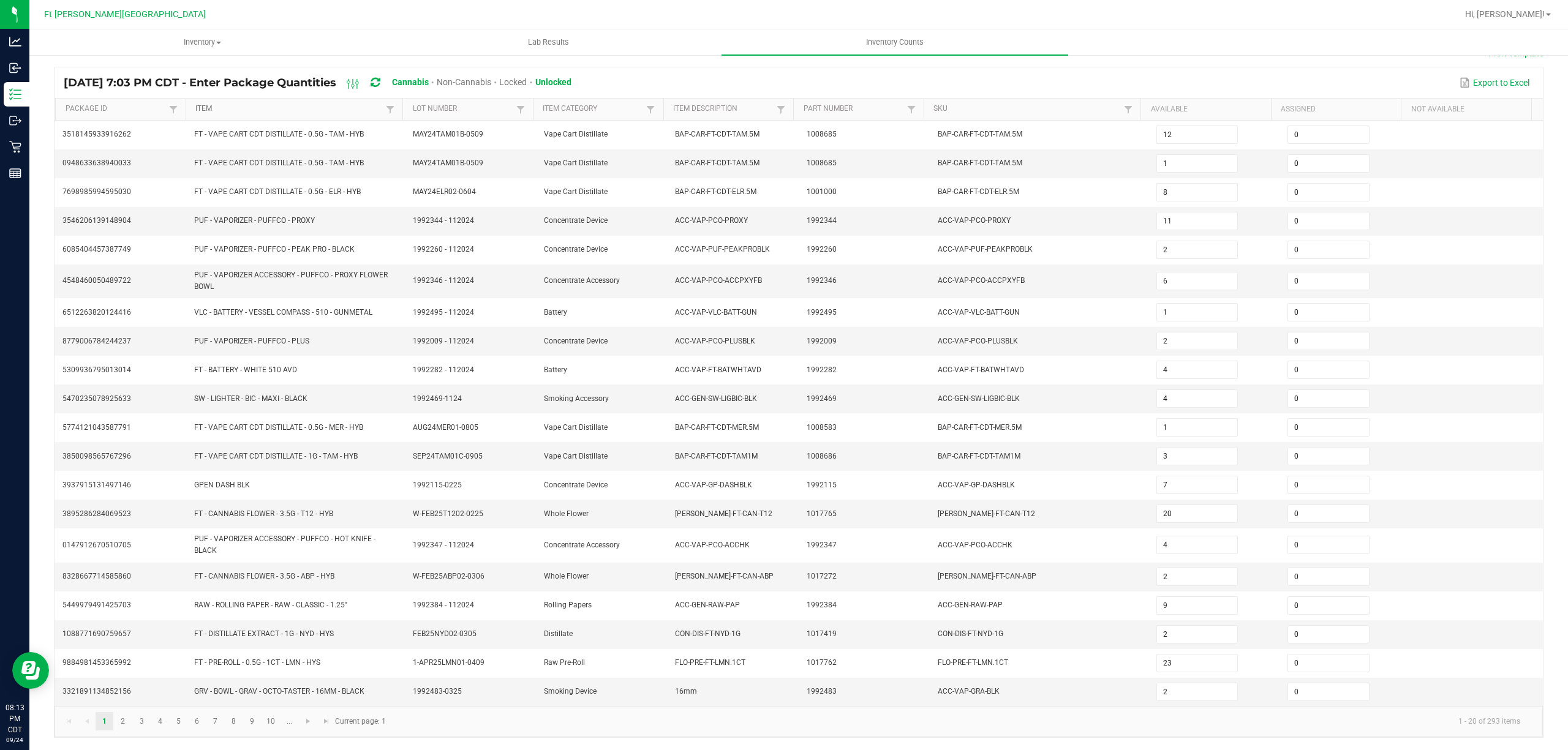
click at [285, 104] on link "Item" at bounding box center [290, 109] width 188 height 10
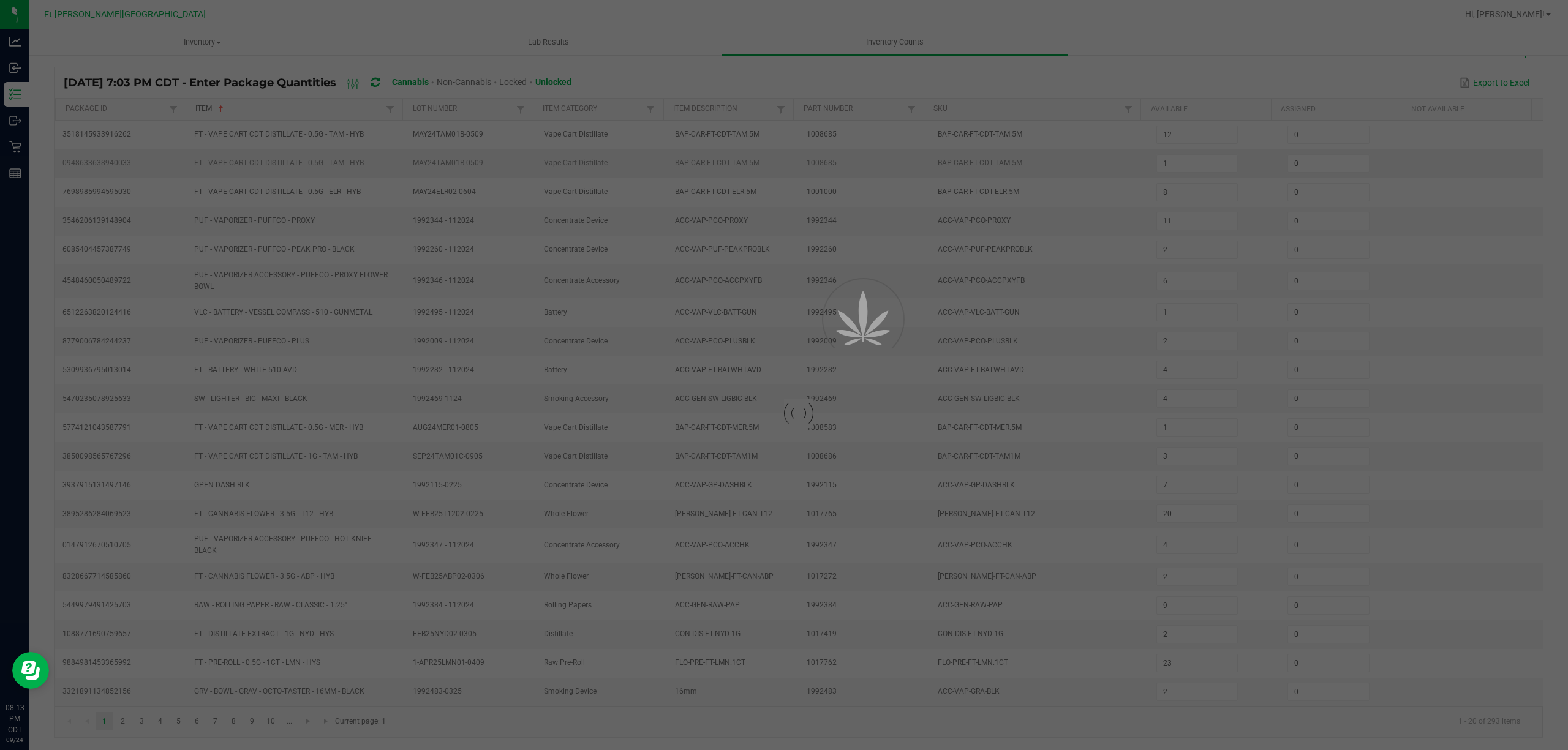
type input "9"
type input "20"
type input "2"
type input "7"
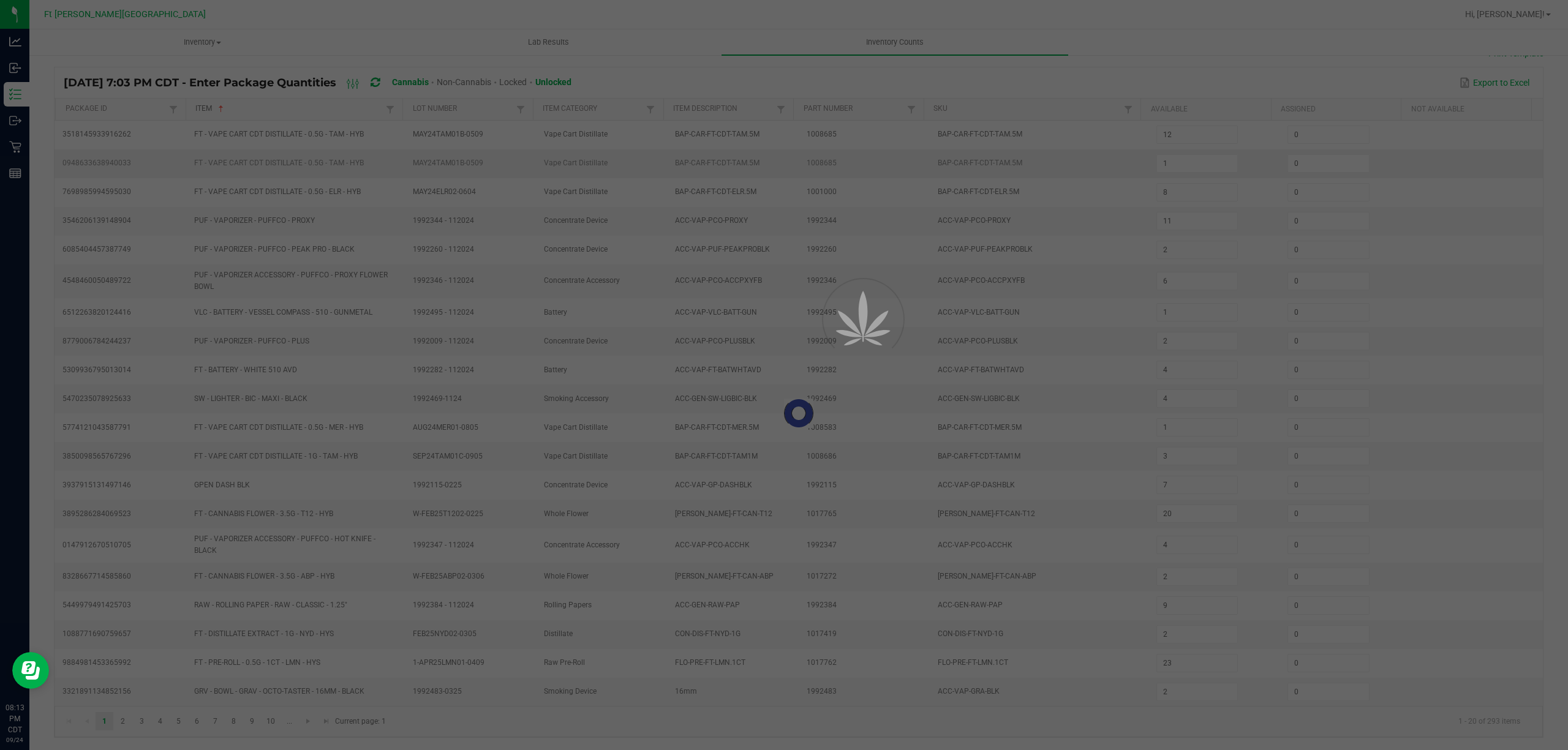
type input "1"
type input "4"
type input "3"
type input "11"
type input "7"
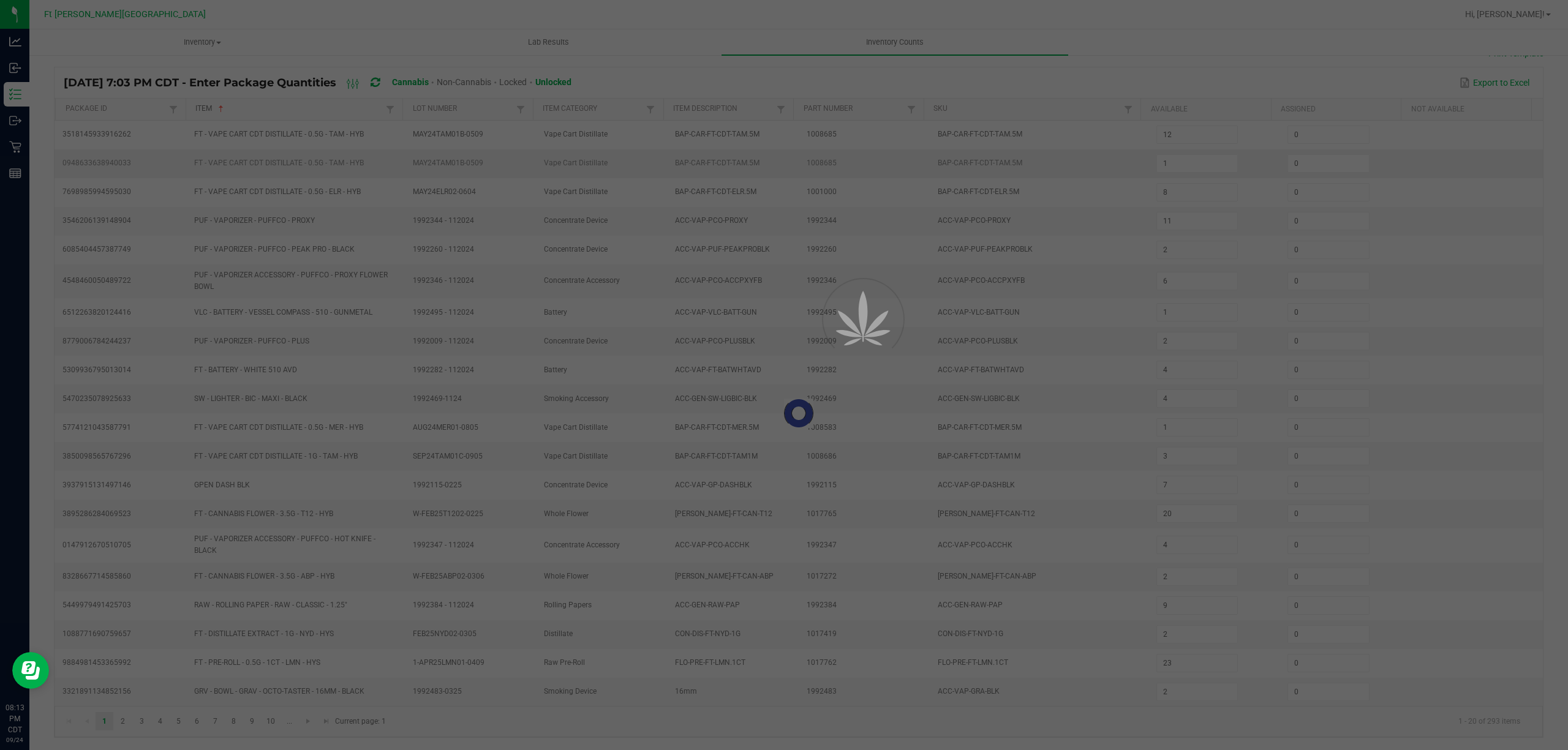
type input "11"
type input "13"
type input "20"
type input "1"
type input "14"
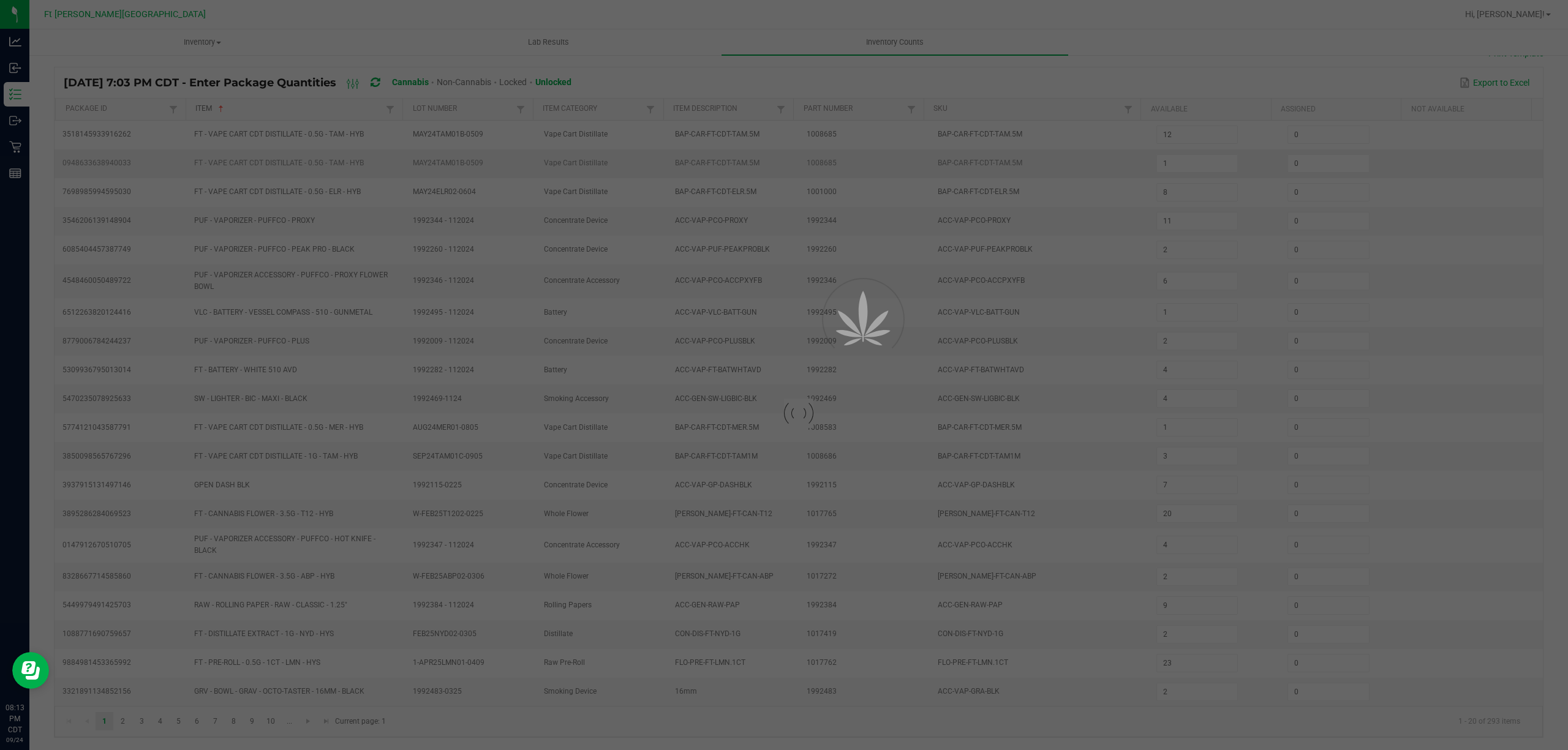
type input "18"
type input "7"
type input "3"
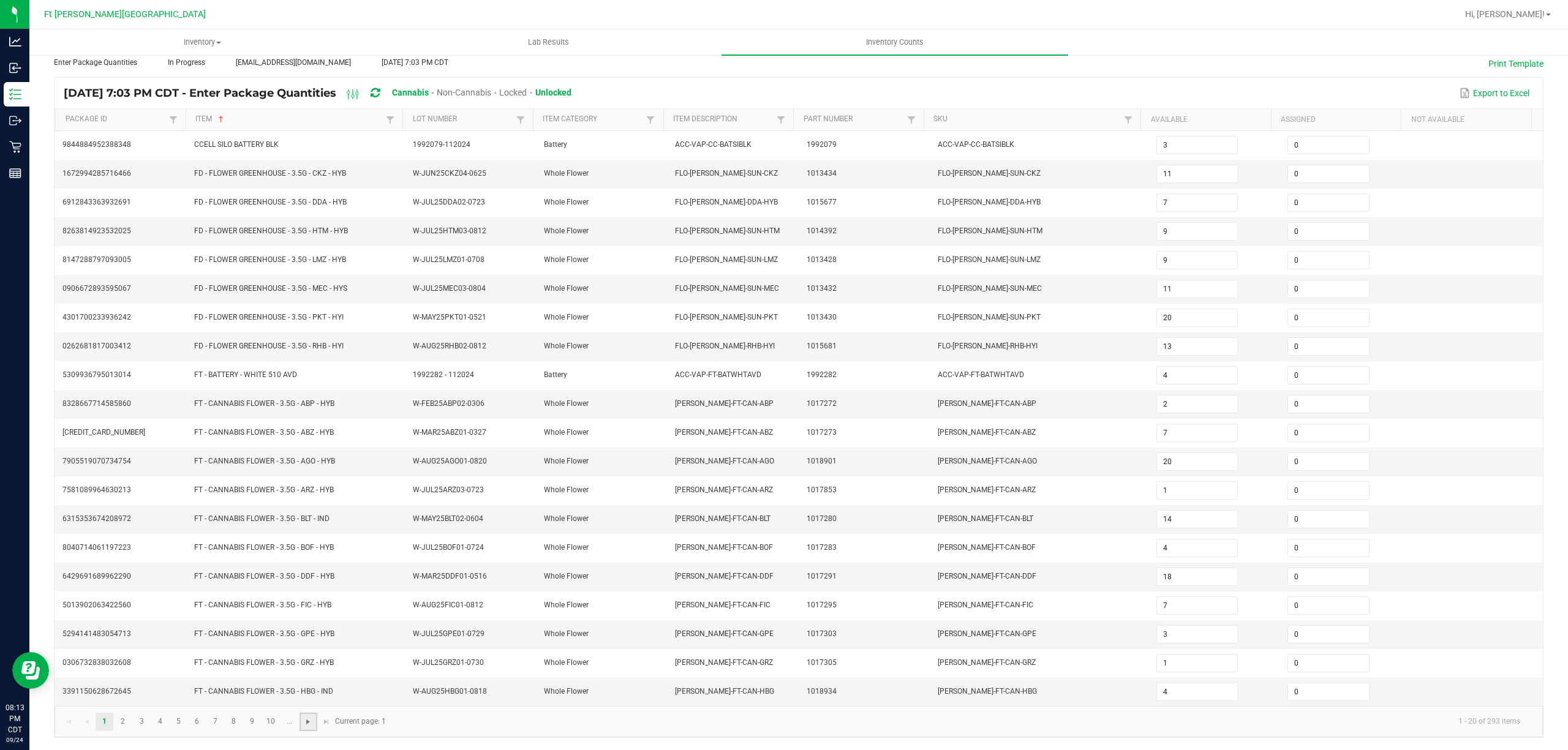
click at [309, 721] on span "Go to the next page" at bounding box center [308, 722] width 10 height 10
type input "5"
type input "16"
type input "2"
type input "20"
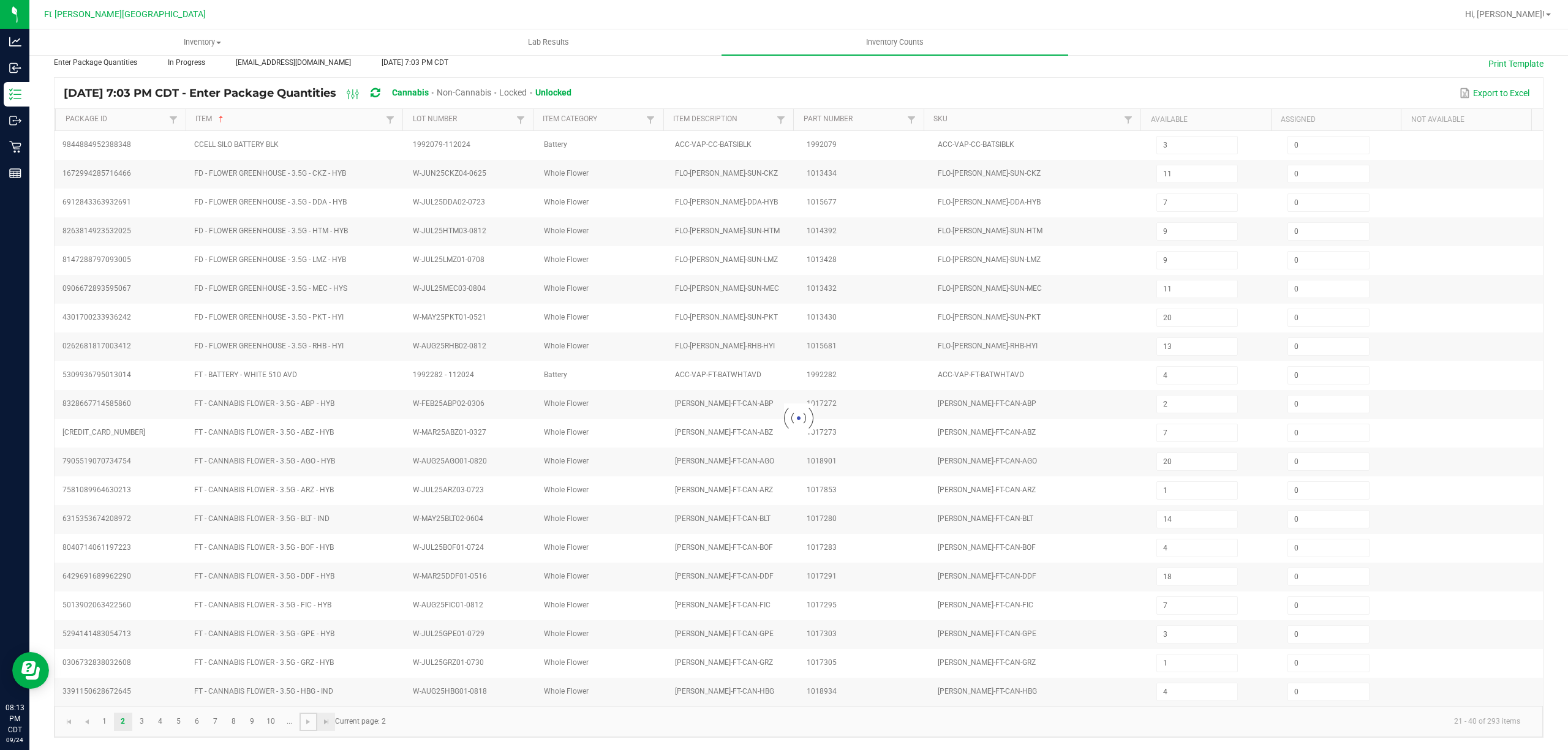
type input "1"
type input "2"
type input "4"
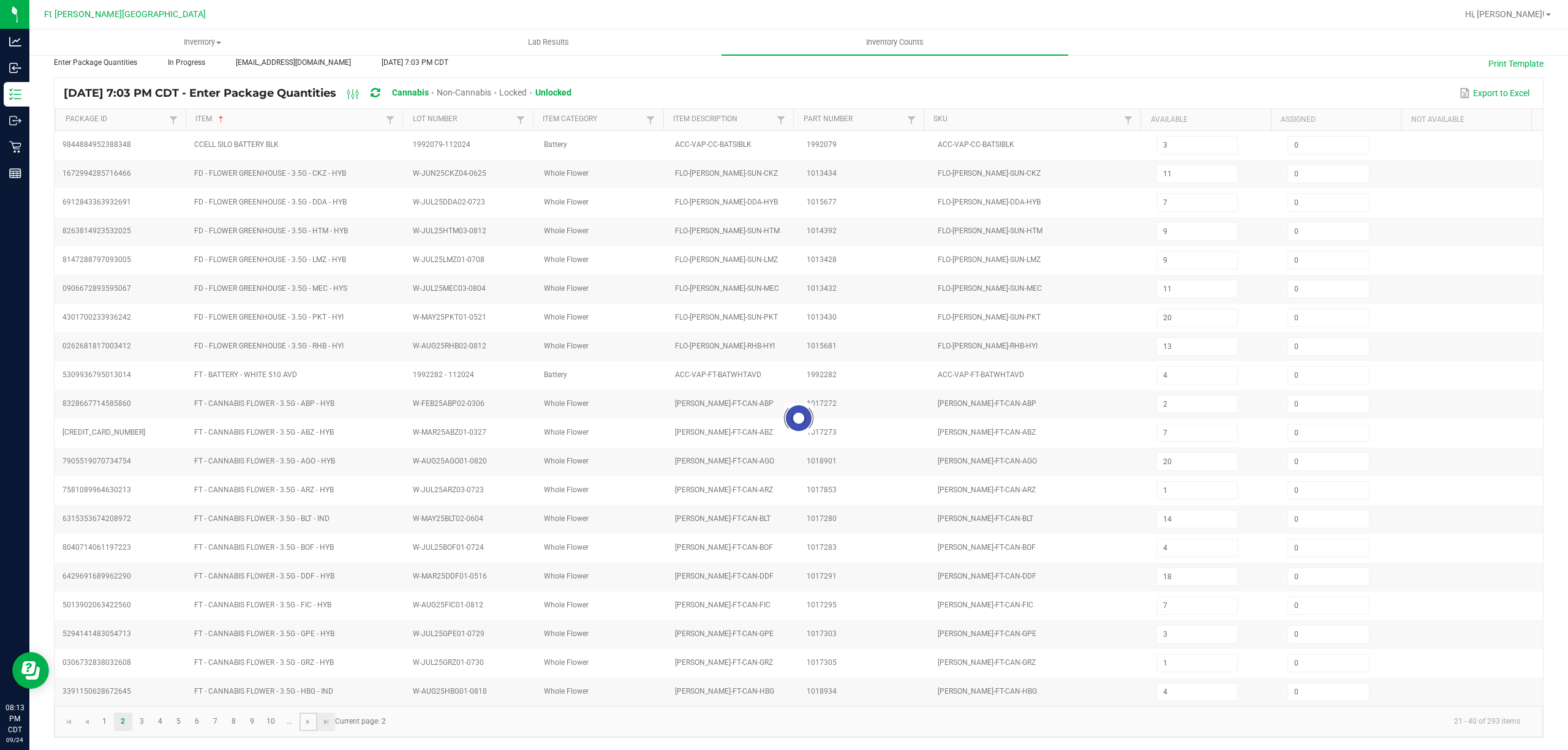
type input "14"
type input "5"
type input "1"
type input "15"
type input "17"
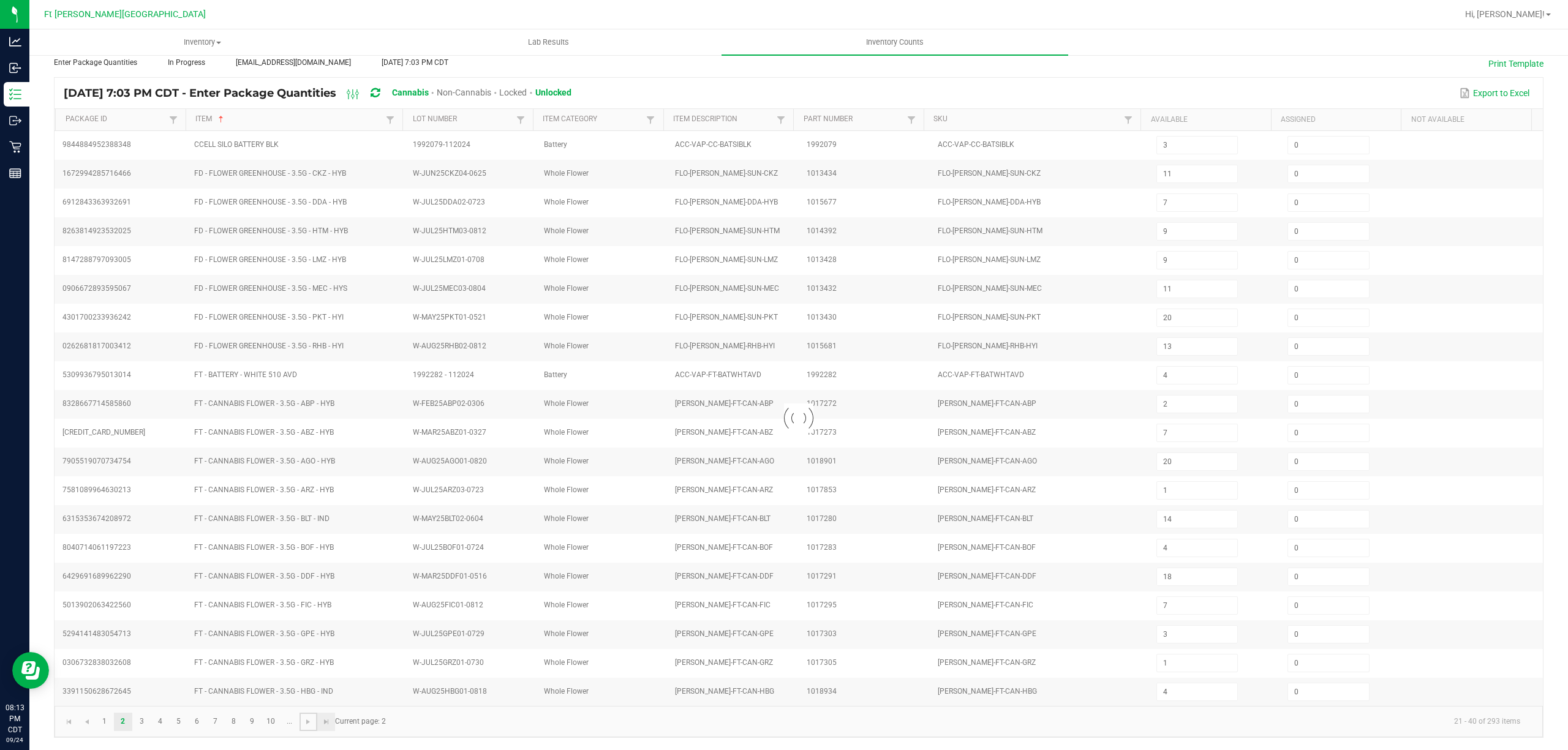
type input "9"
type input "11"
type input "16"
type input "11"
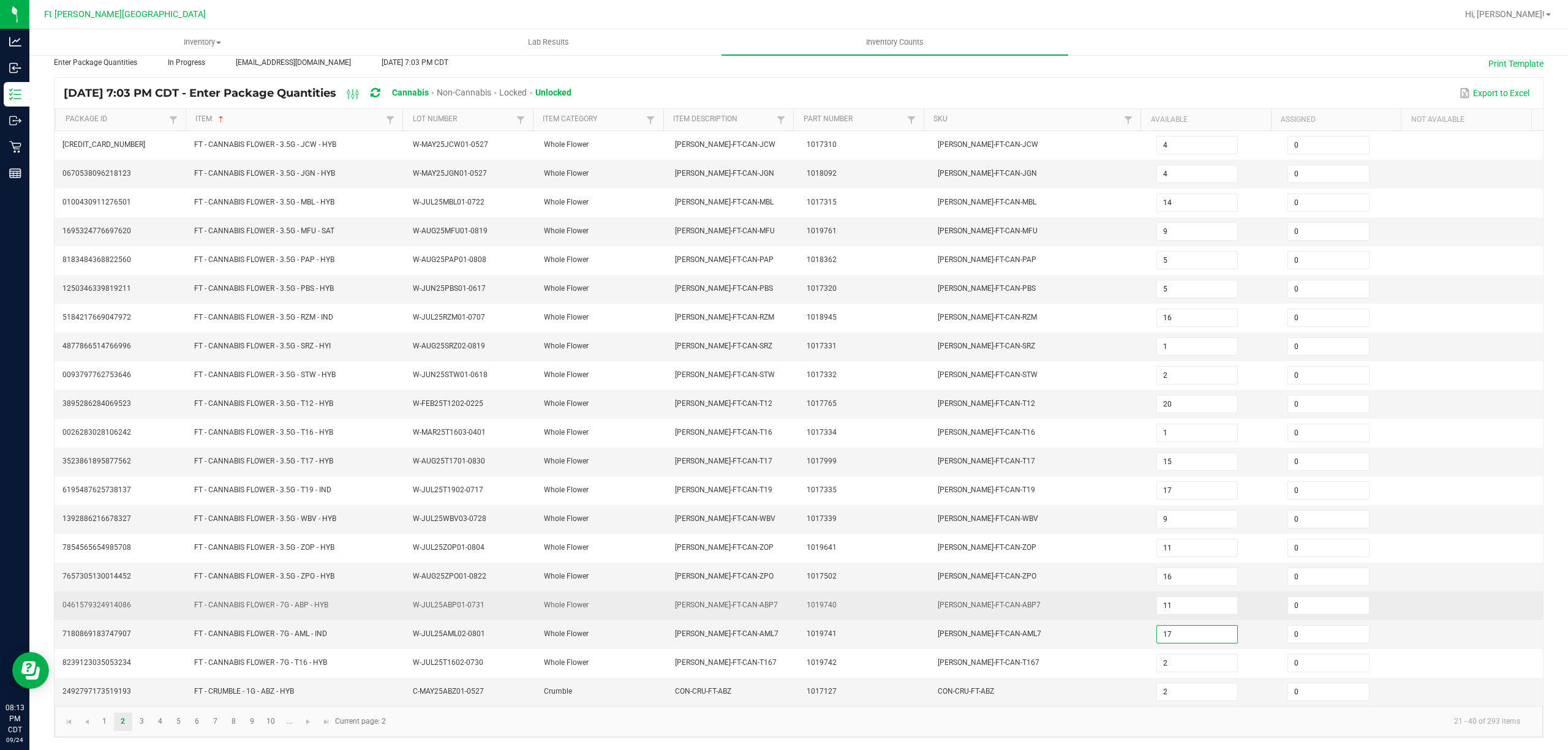
type input "17"
click at [782, 608] on td "FLO-BUD-FT-CAN-ABP7" at bounding box center [1040, 605] width 219 height 29
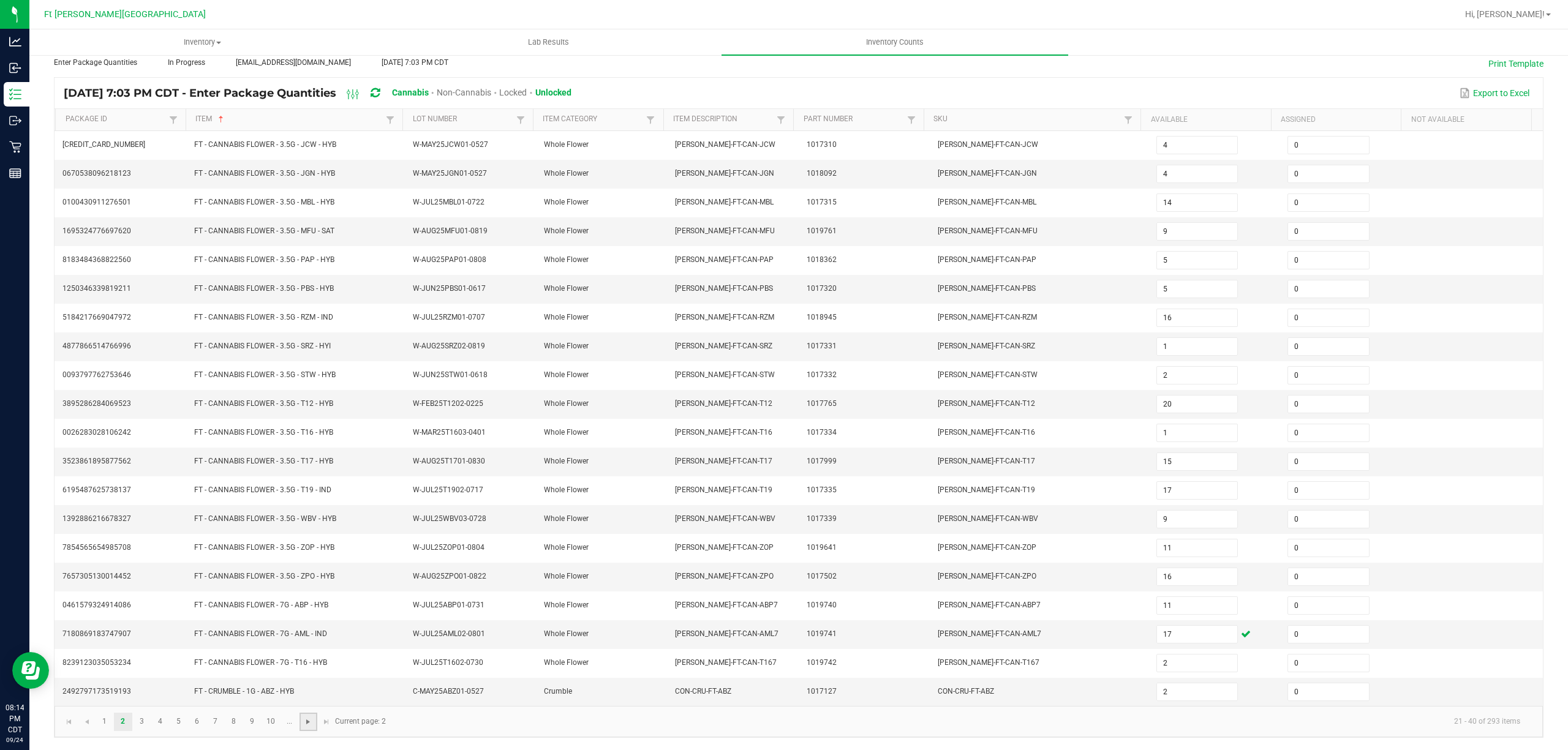
click at [307, 719] on span "Go to the next page" at bounding box center [308, 722] width 10 height 10
type input "6"
type input "3"
type input "4"
type input "3"
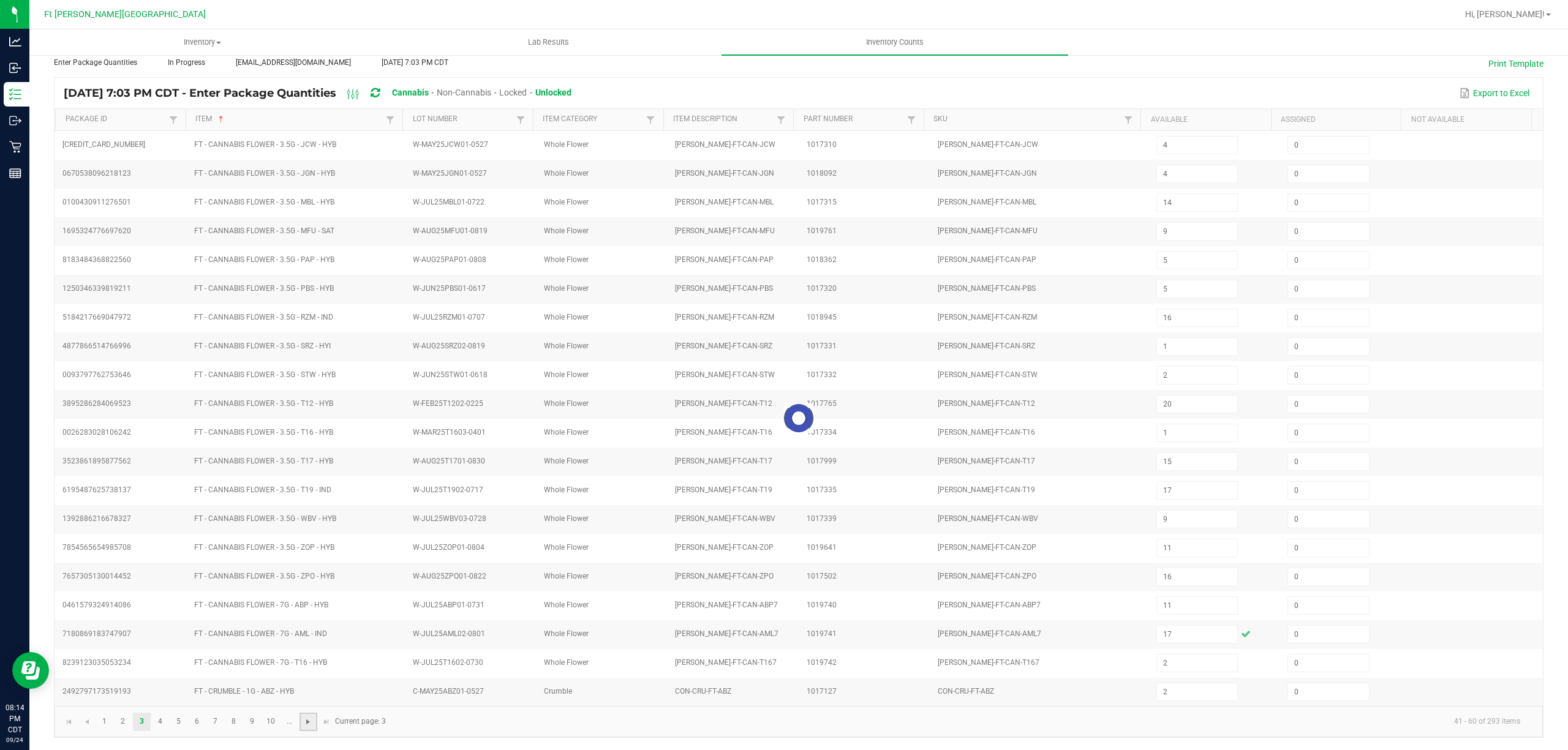
type input "10"
type input "3"
type input "8"
type input "3"
type input "2"
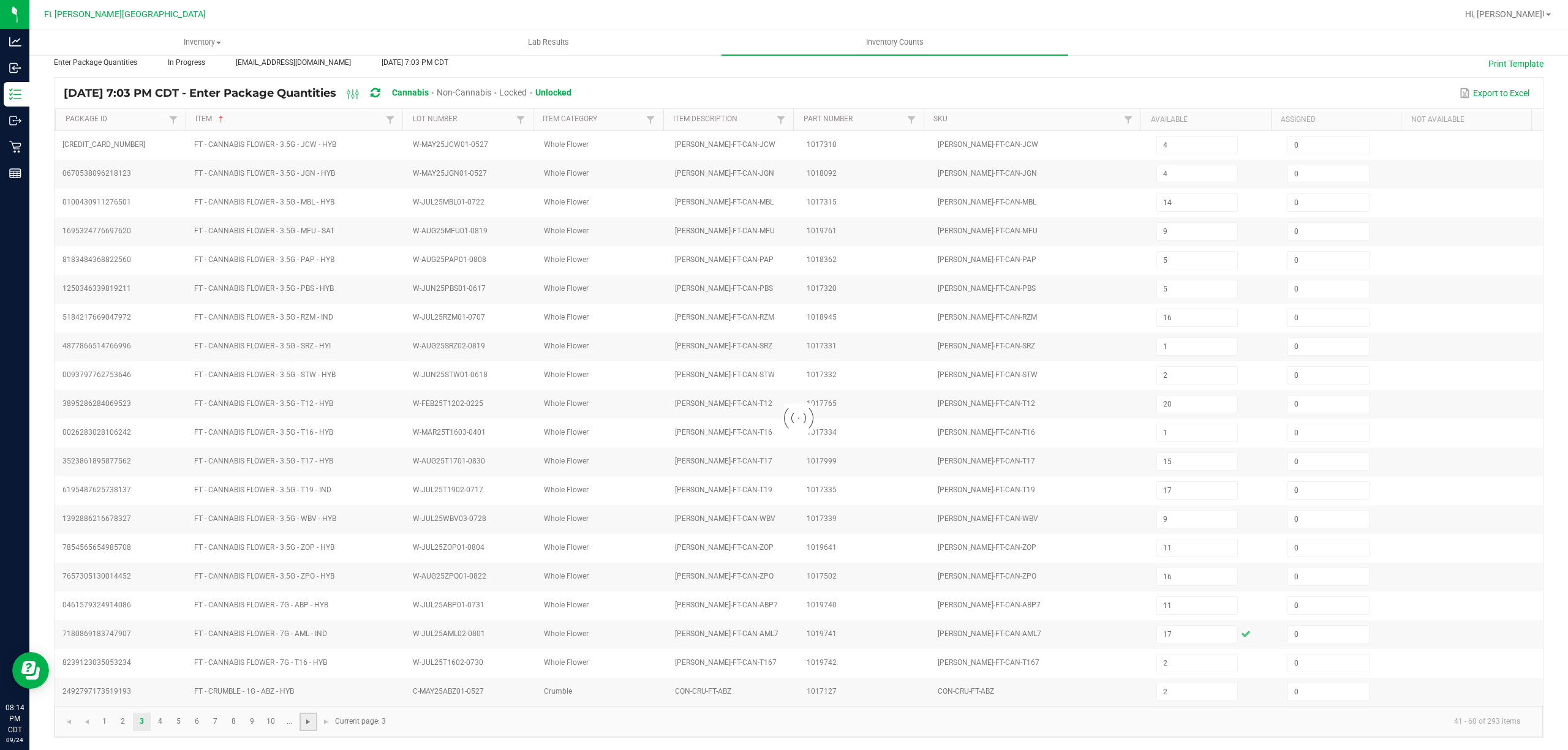
type input "2"
type input "3"
type input "11"
type input "2"
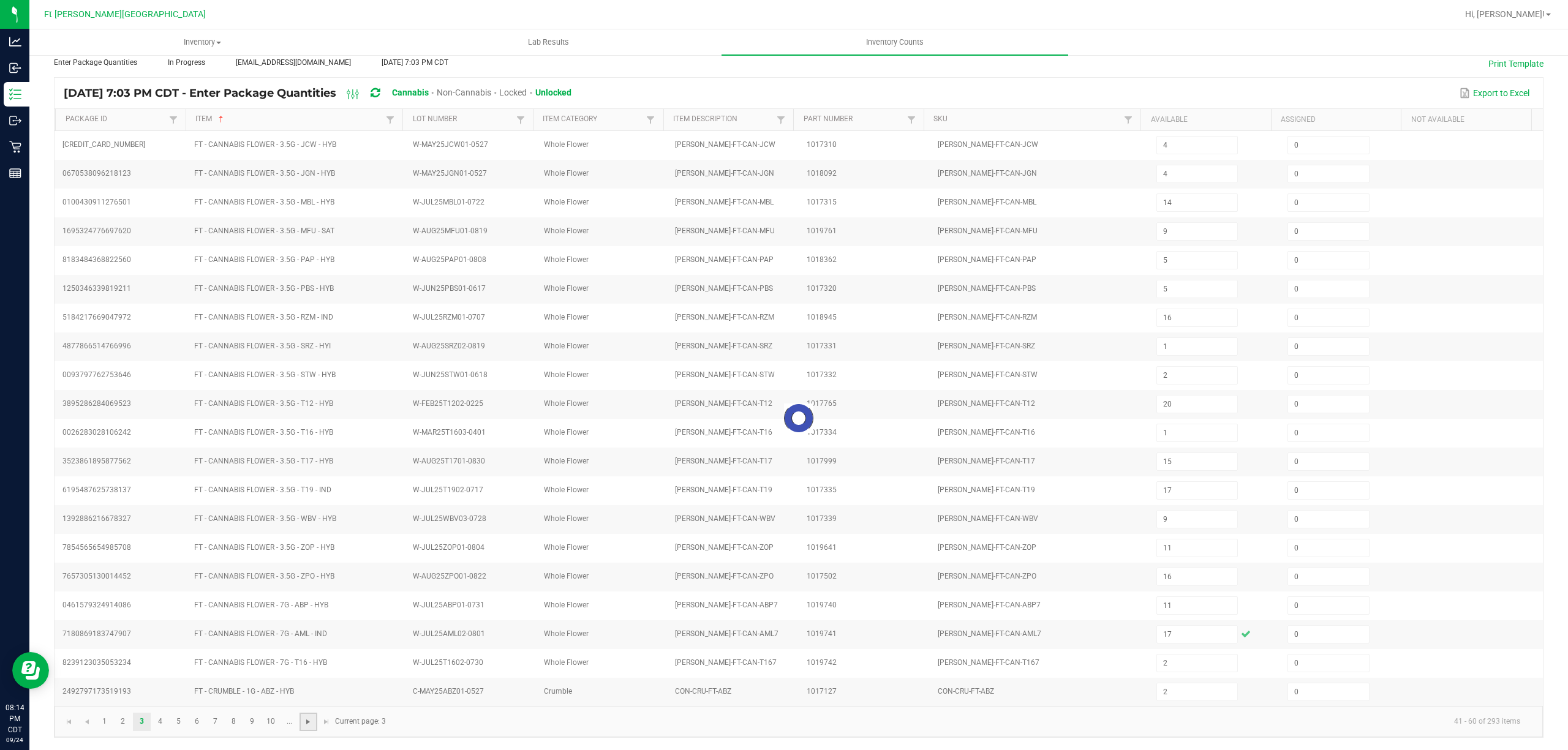
type input "8"
type input "10"
type input "5"
type input "3"
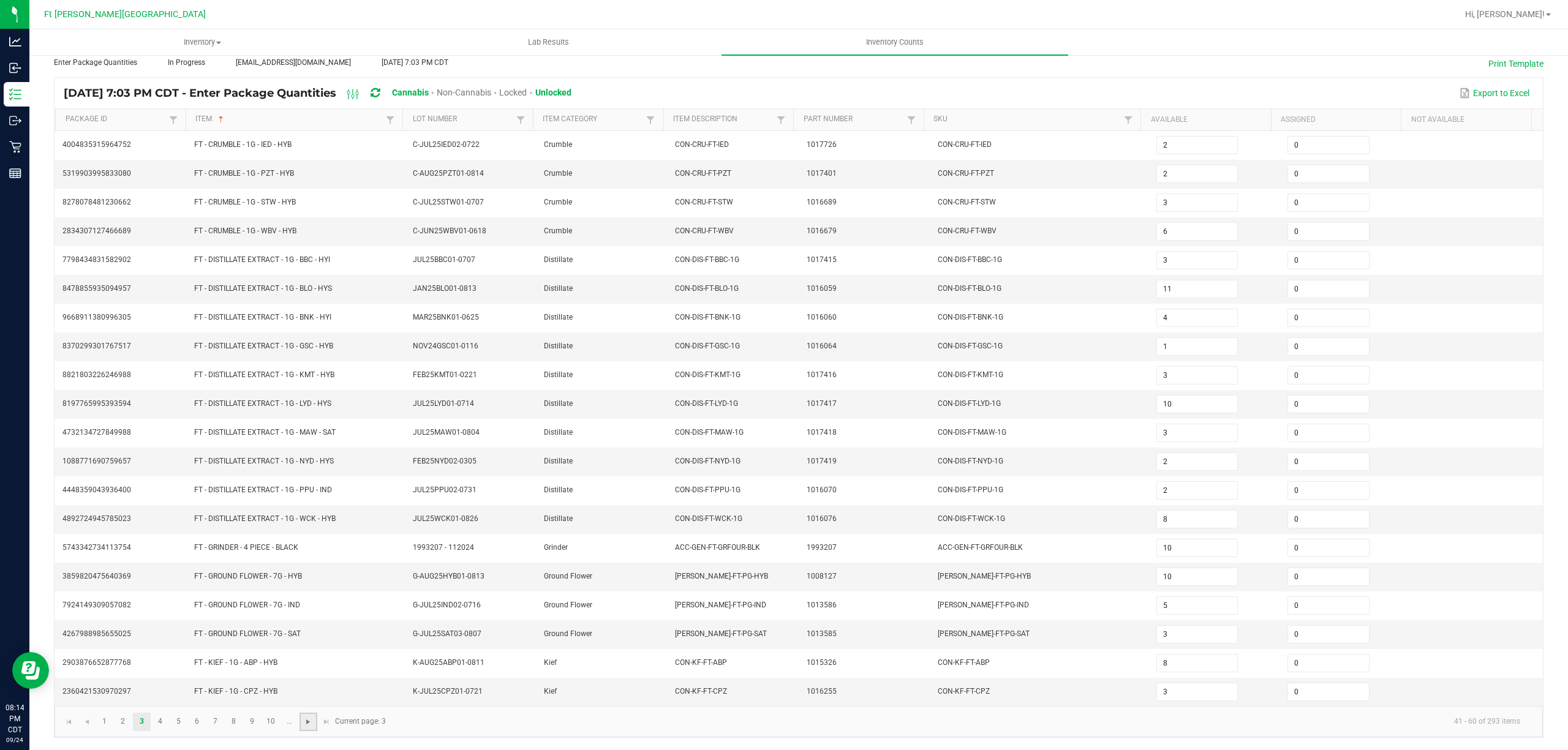
click at [304, 718] on span "Go to the next page" at bounding box center [308, 722] width 10 height 10
type input "3"
type input "7"
type input "17"
type input "13"
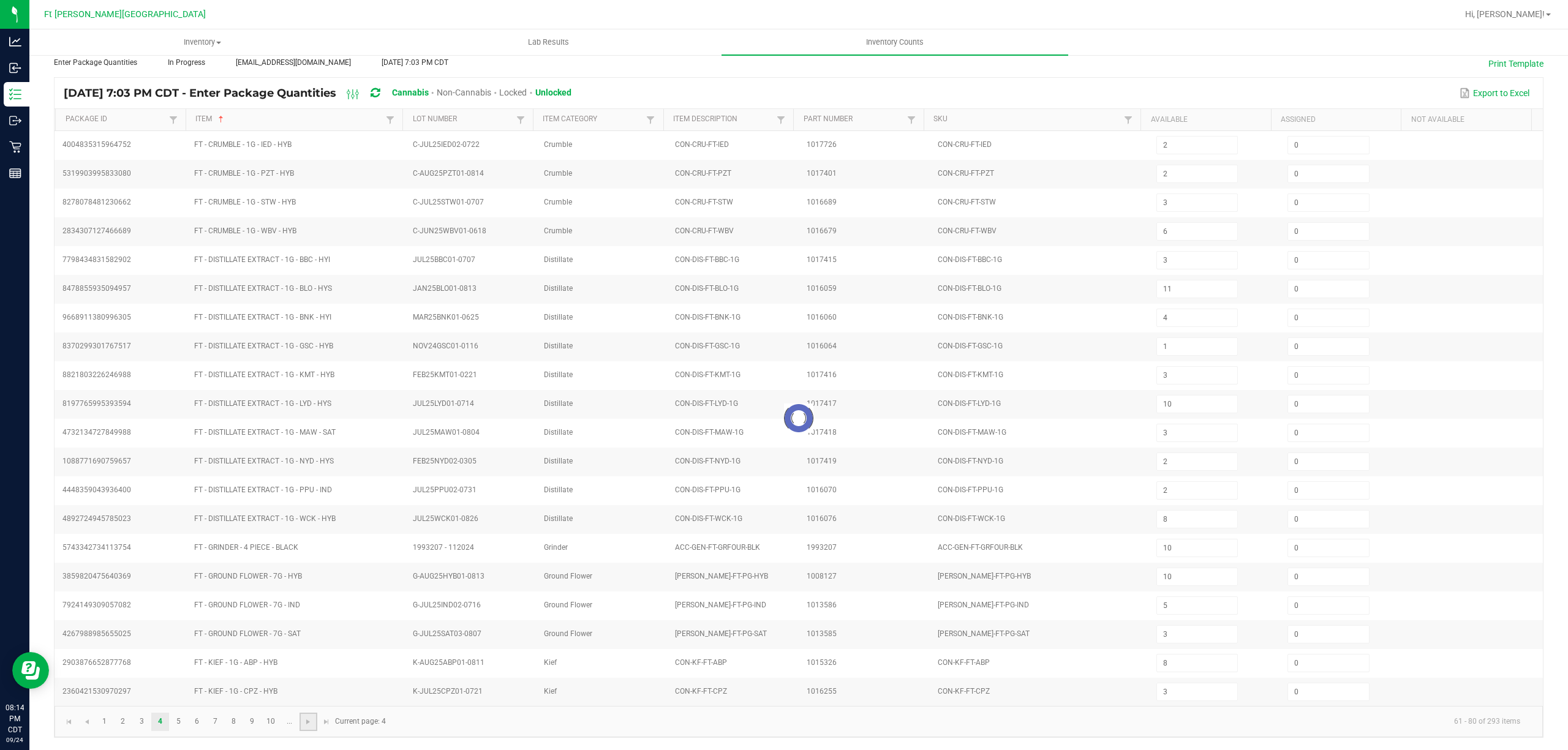
type input "8"
type input "13"
type input "7"
type input "24"
type input "4"
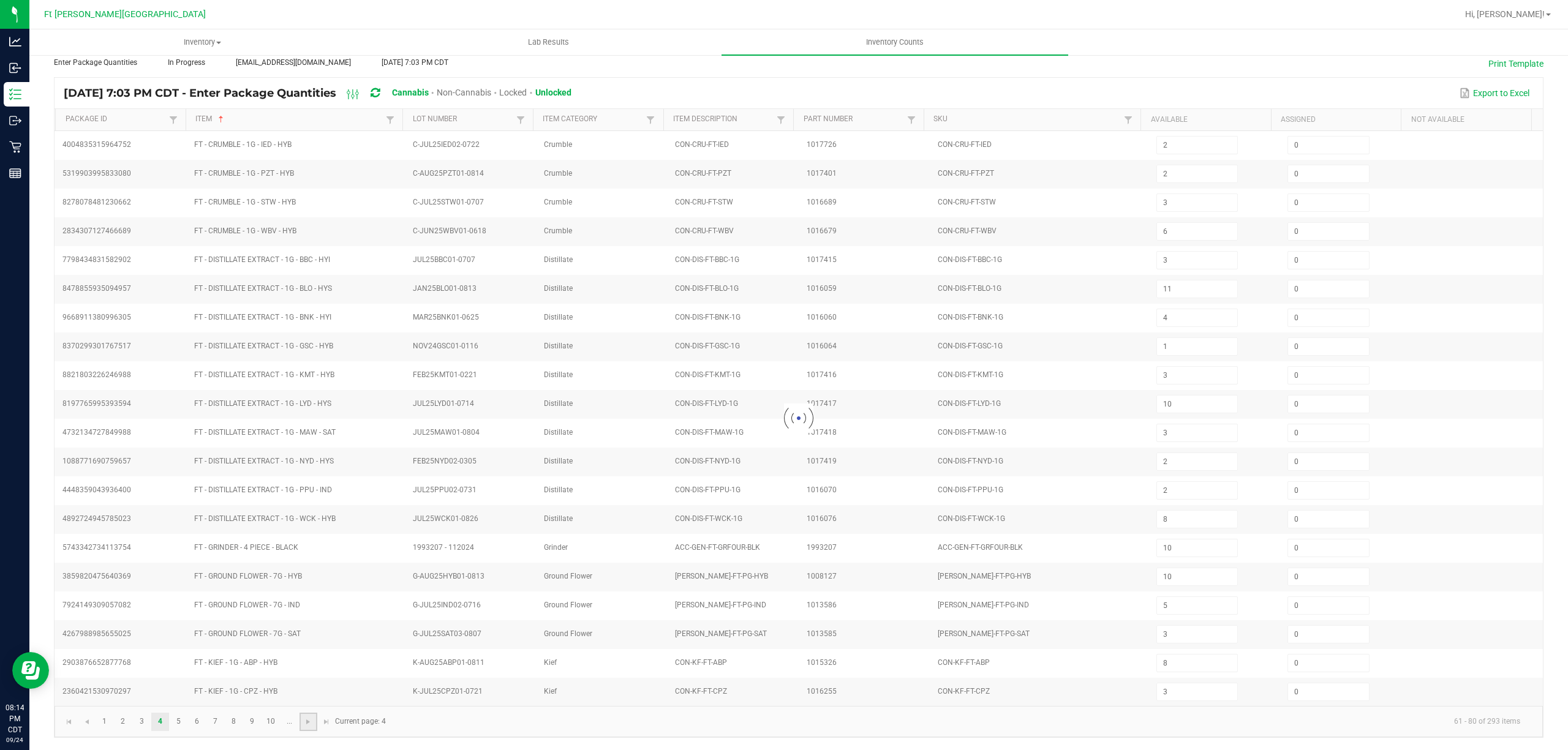
type input "6"
type input "4"
type input "7"
type input "15"
type input "10"
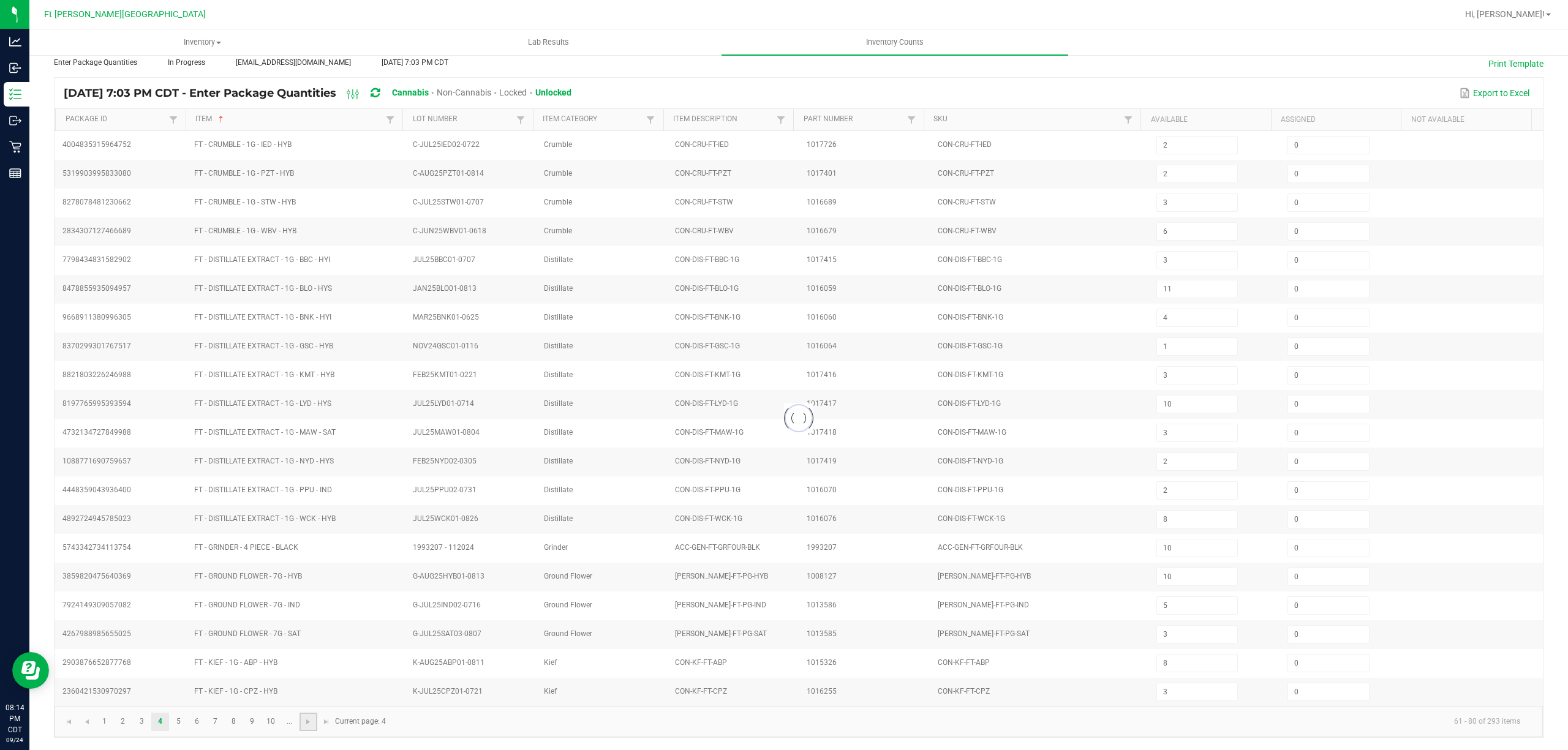
type input "23"
type input "25"
type input "21"
type input "11"
type input "19"
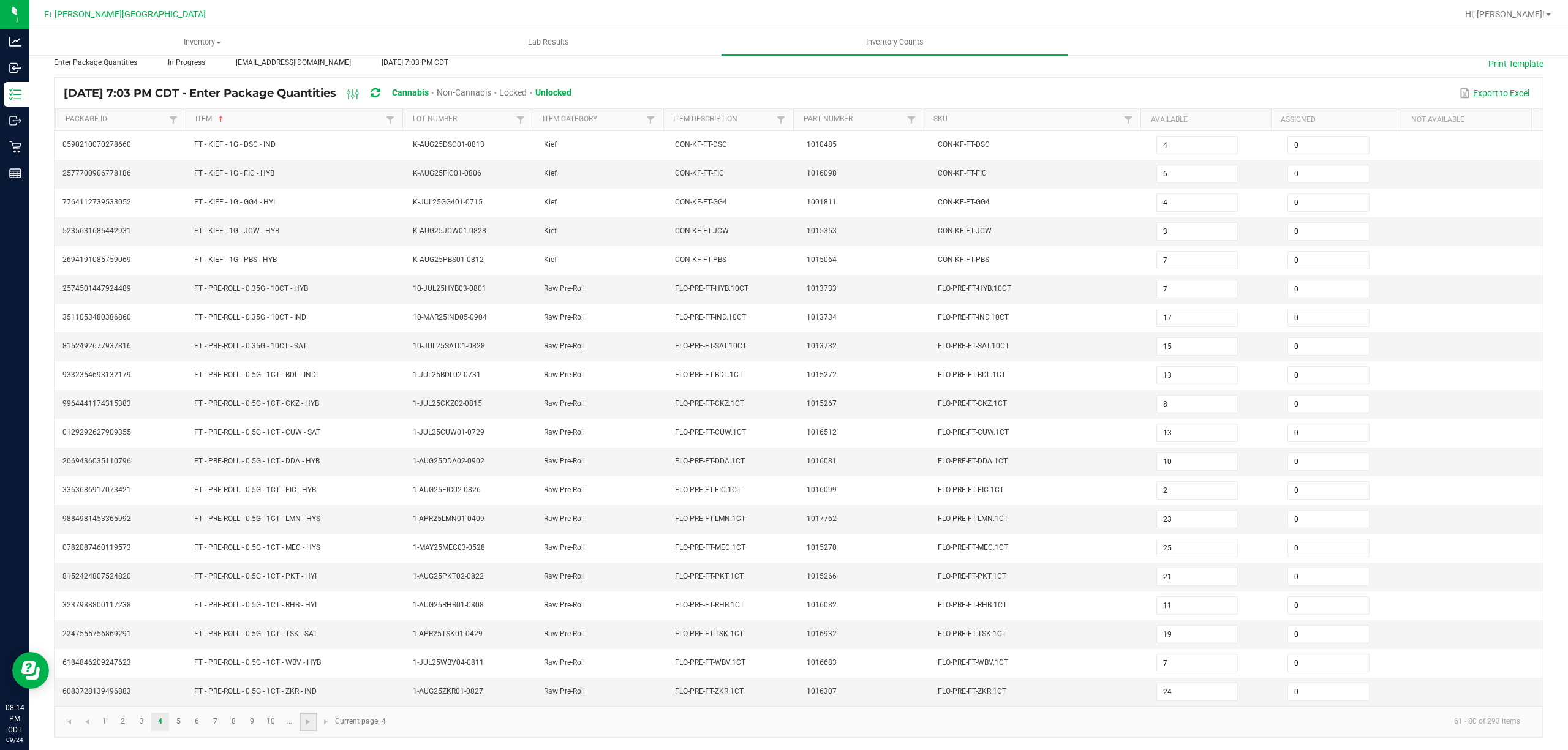
click at [303, 716] on link at bounding box center [308, 721] width 18 height 18
type input "9"
type input "12"
type input "10"
type input "2"
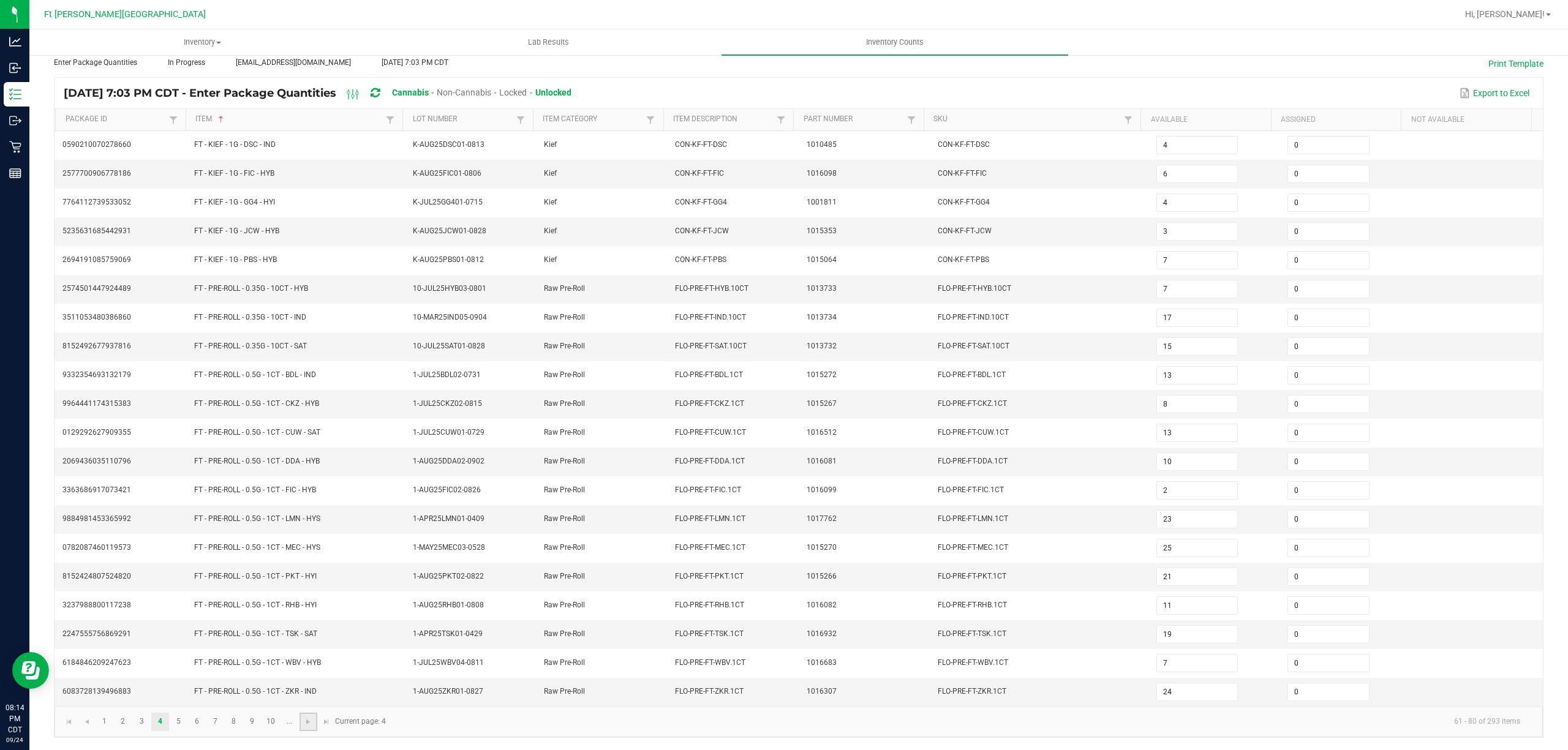
type input "6"
type input "1"
type input "18"
type input "22"
type input "5"
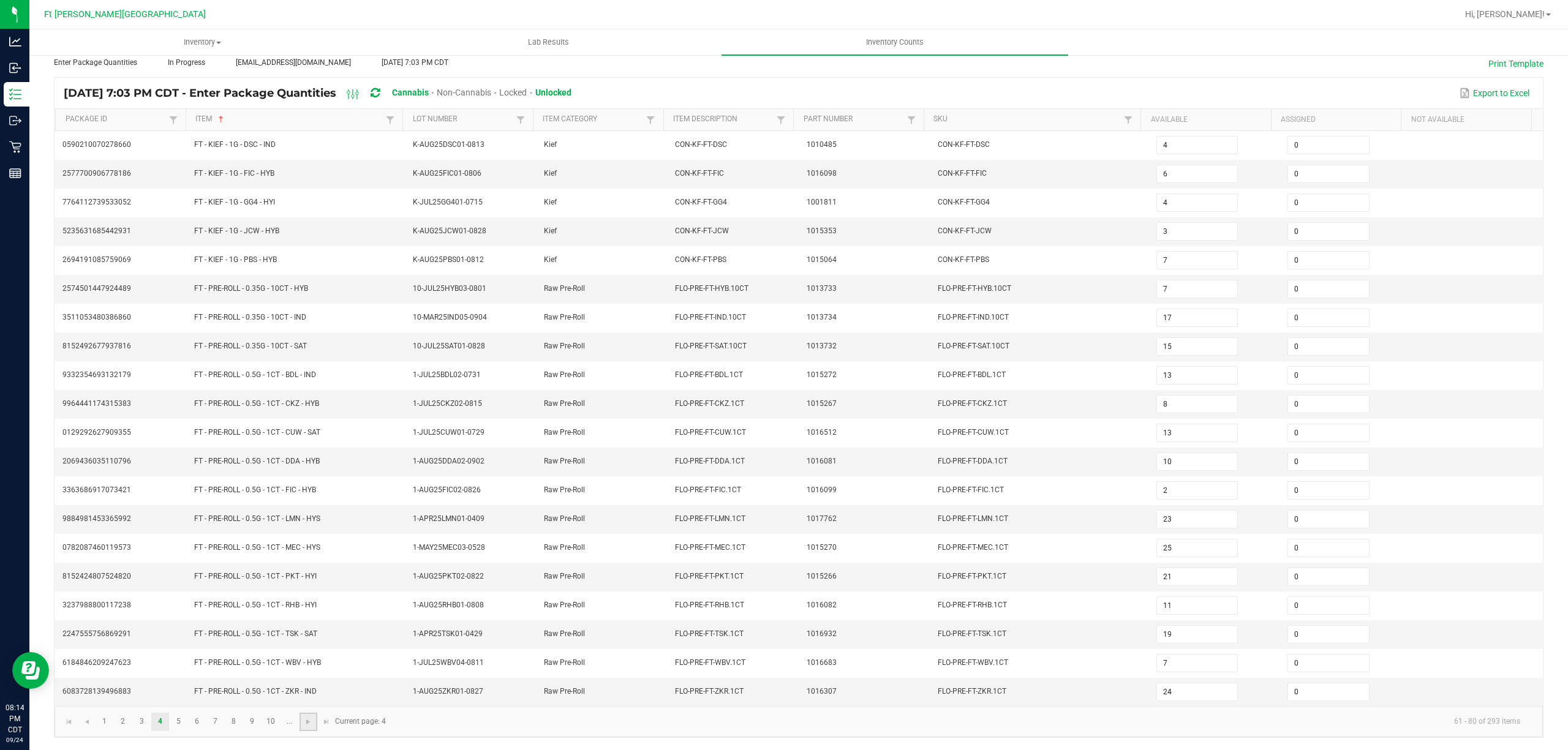
type input "7"
type input "3"
type input "8"
type input "12"
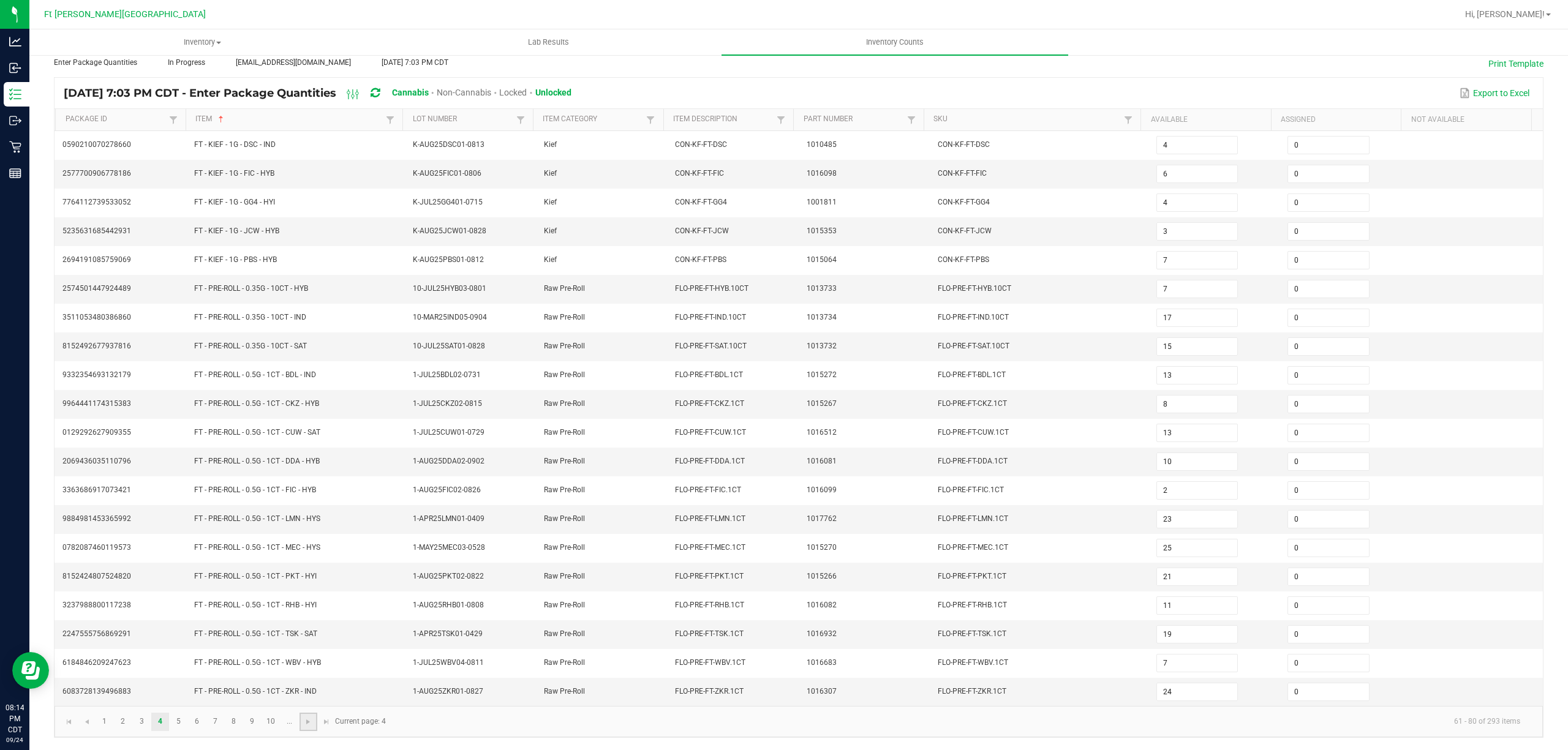
type input "9"
type input "23"
type input "22"
type input "5"
click at [303, 716] on link at bounding box center [308, 721] width 18 height 18
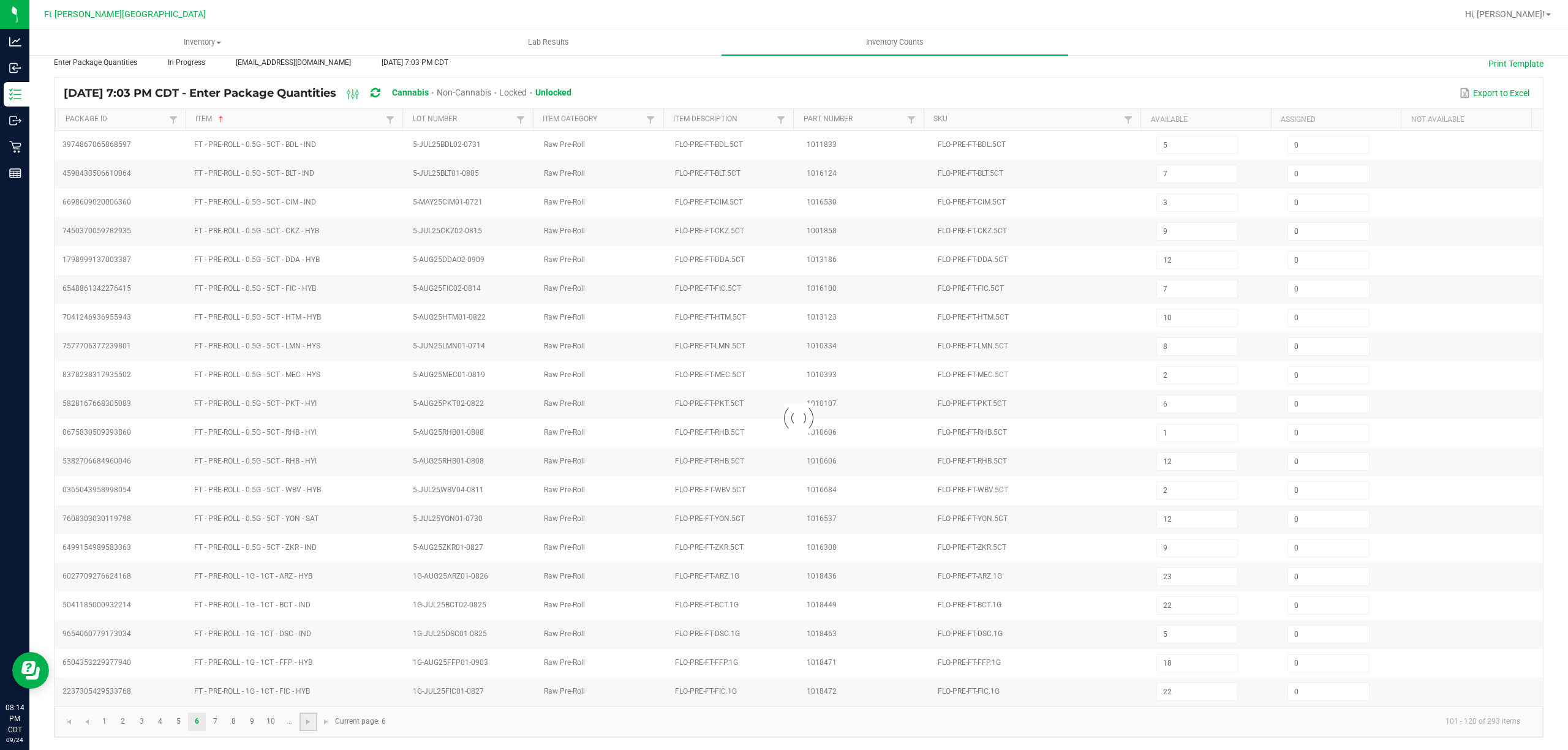
type input "7"
type input "4"
type input "3"
type input "7"
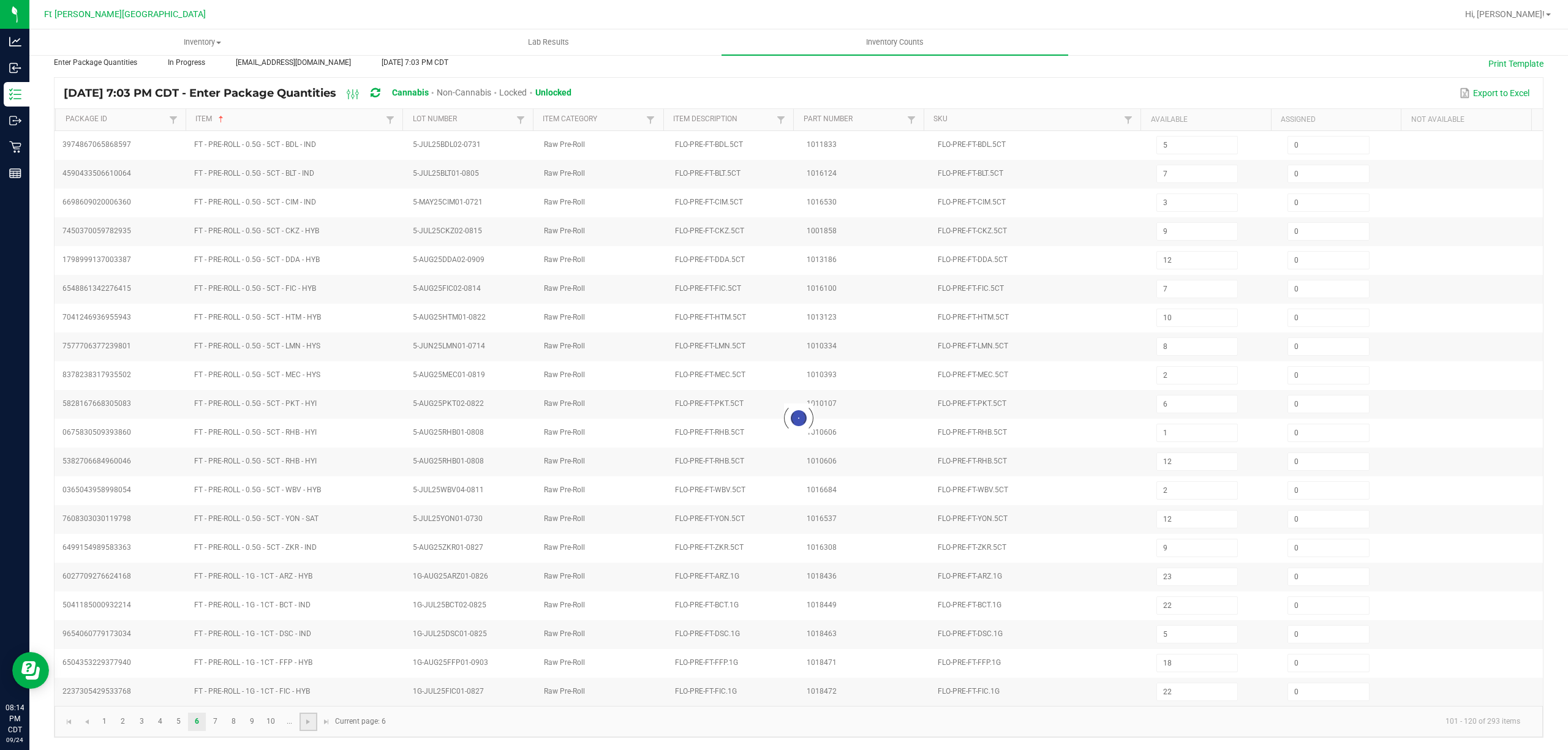
type input "6"
type input "17"
type input "24"
type input "1"
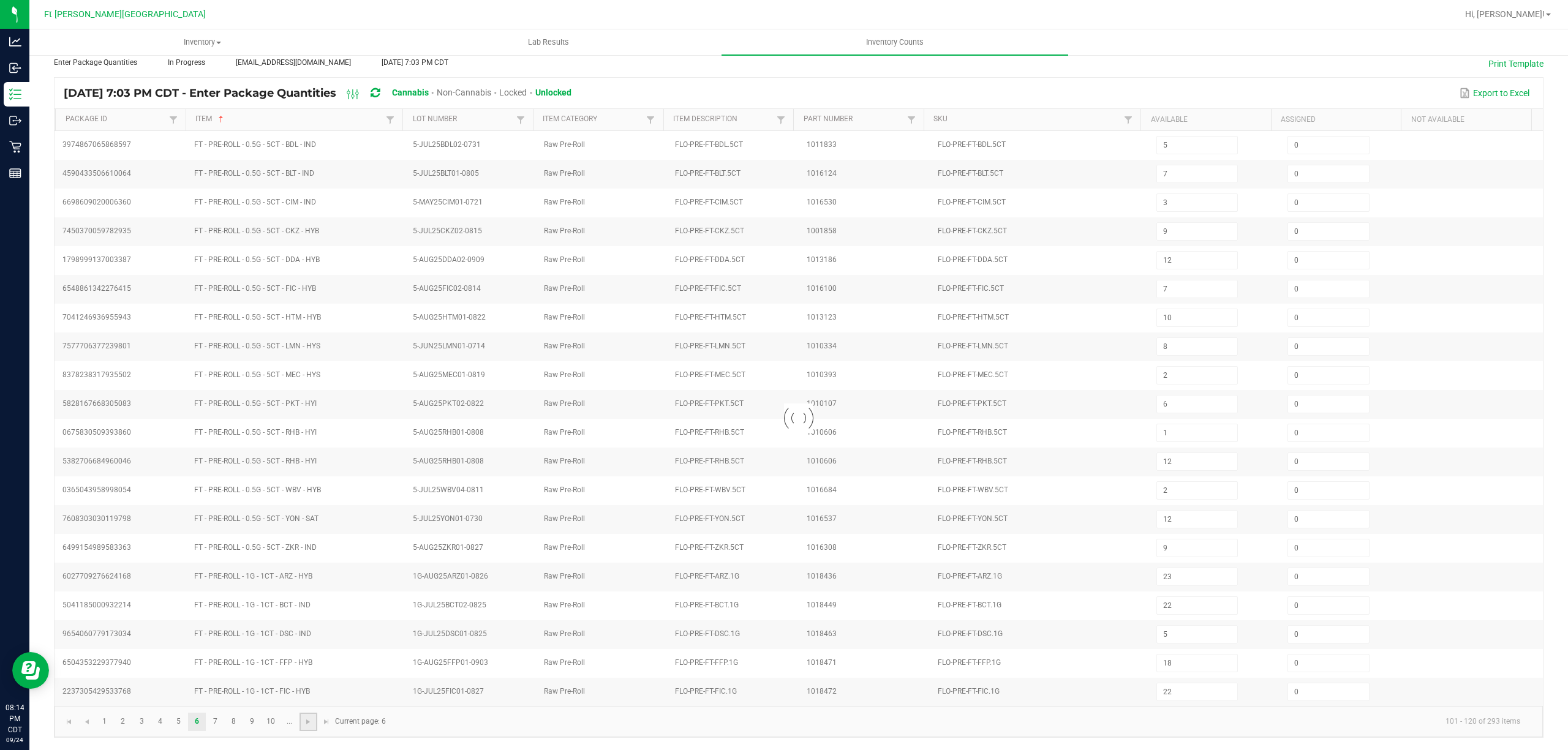
type input "4"
type input "3"
type input "6"
type input "5"
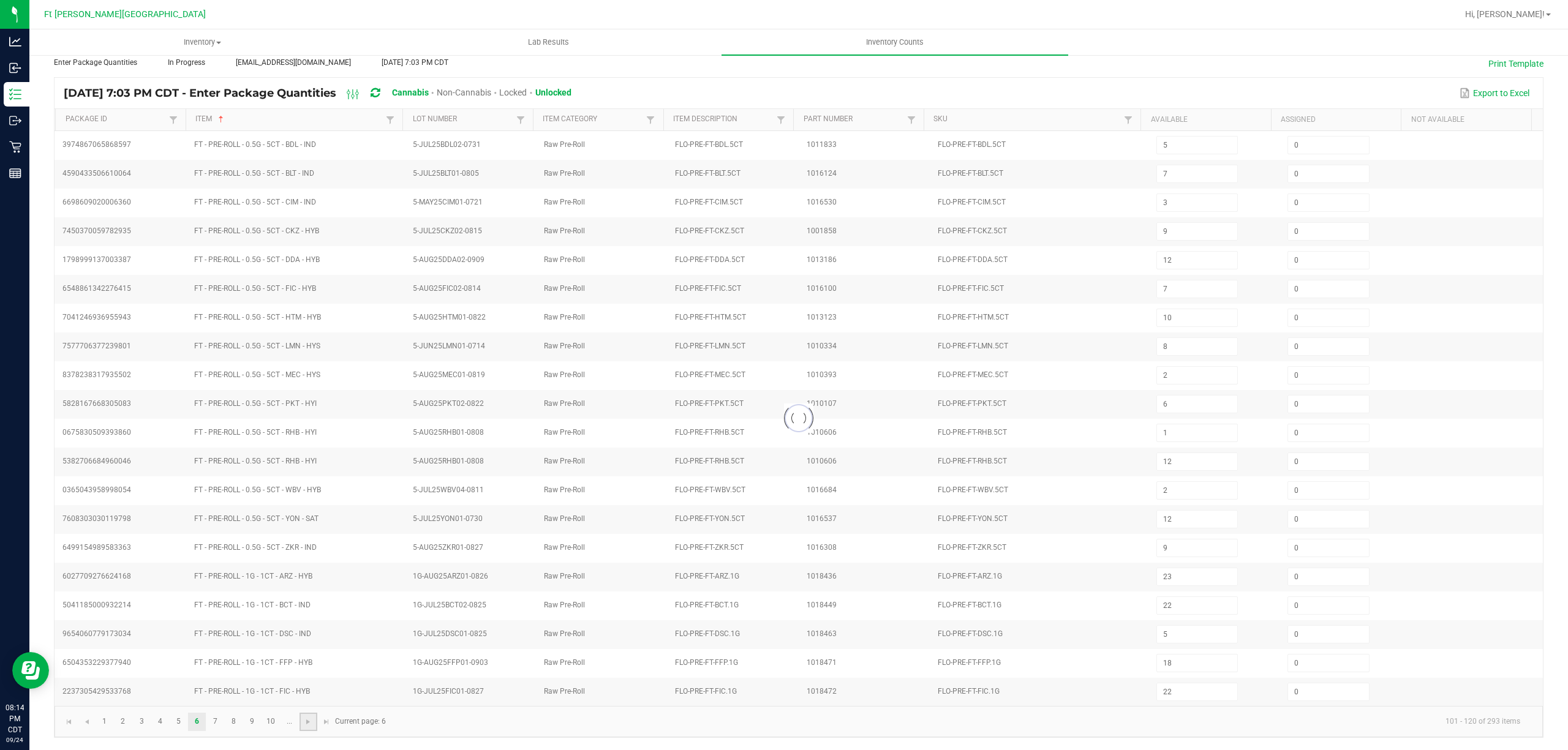
type input "6"
type input "3"
type input "6"
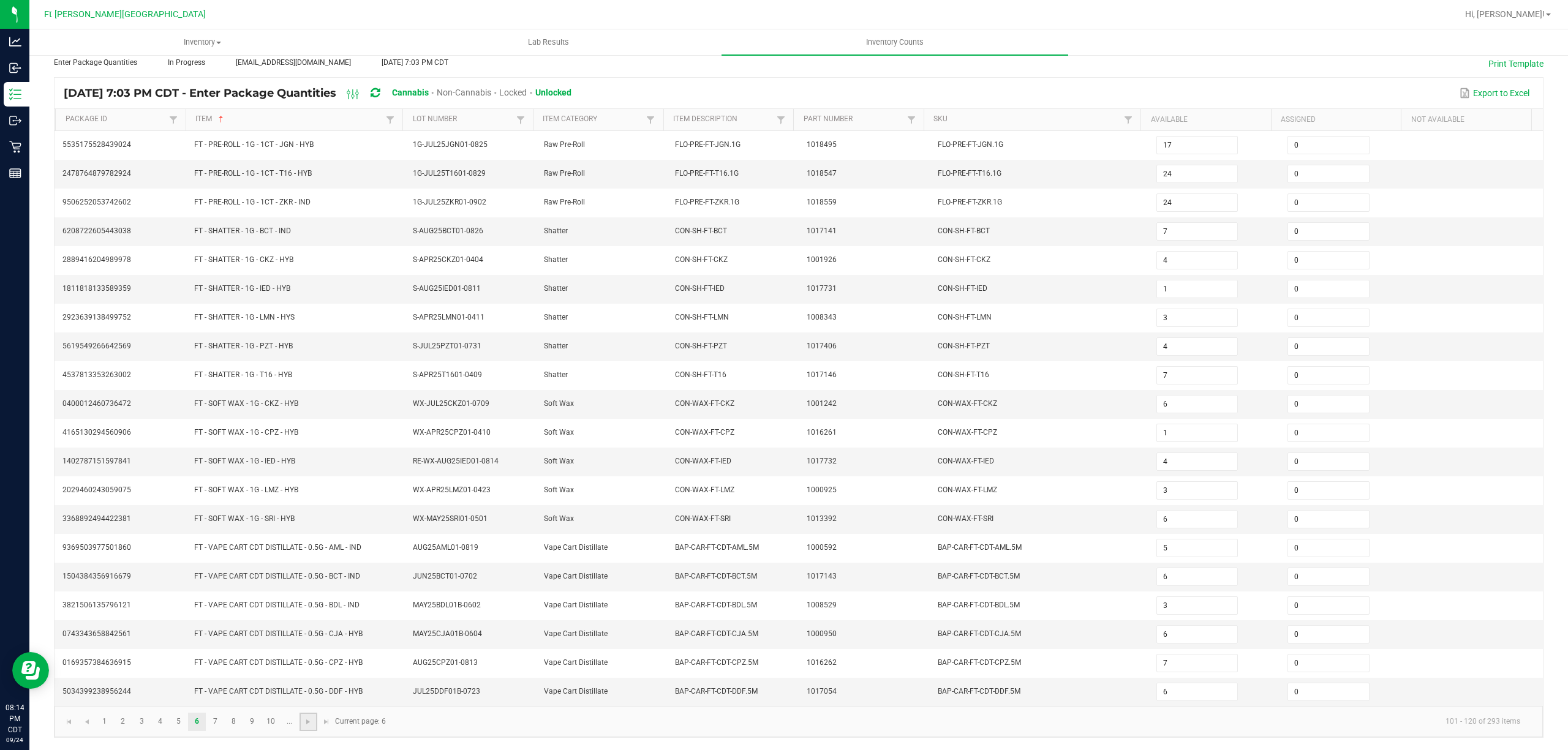
click at [303, 716] on link at bounding box center [308, 721] width 18 height 18
type input "9"
type input "7"
type input "1"
type input "11"
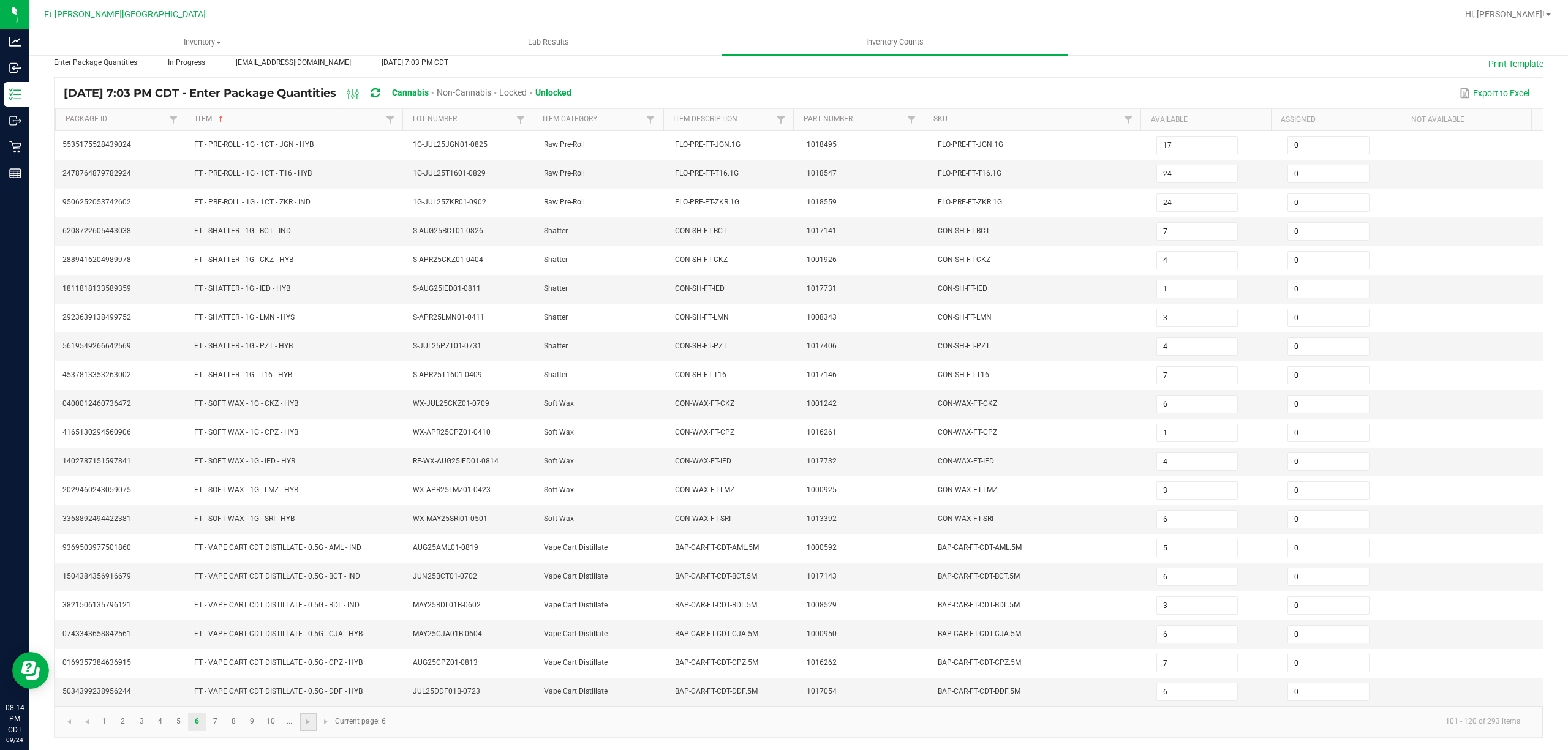
type input "1"
type input "12"
type input "10"
type input "7"
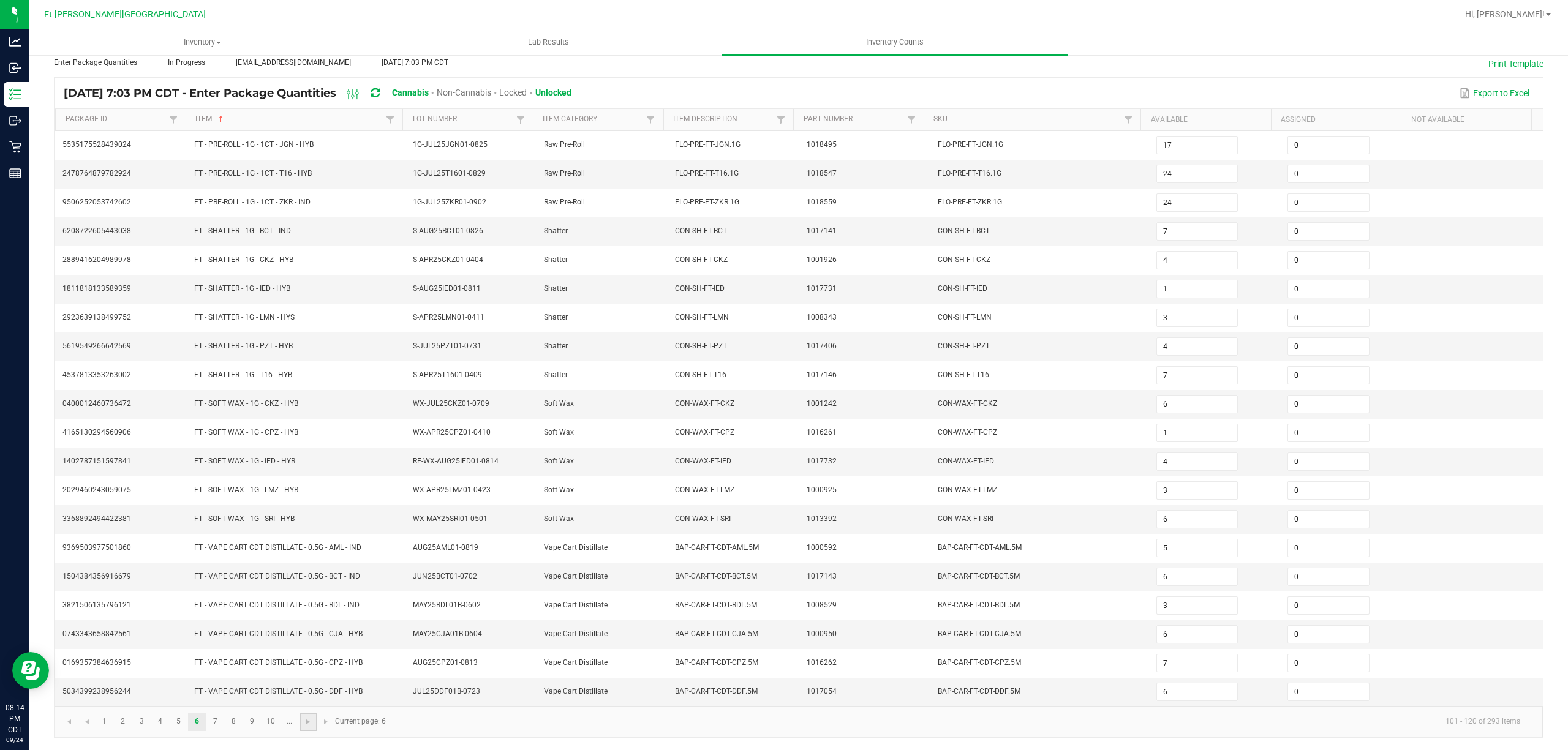
type input "8"
type input "7"
type input "12"
type input "1"
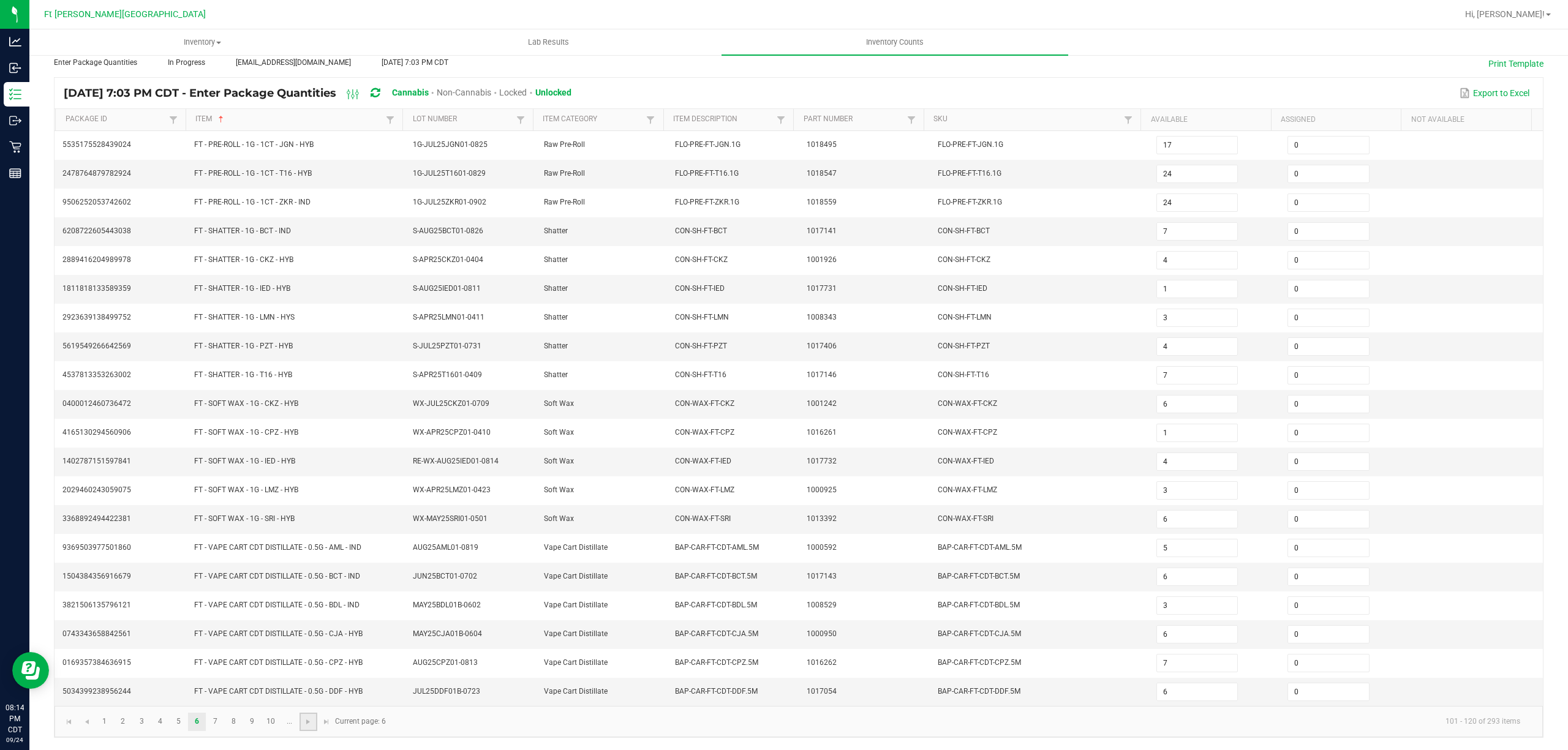
type input "2"
type input "3"
type input "7"
type input "12"
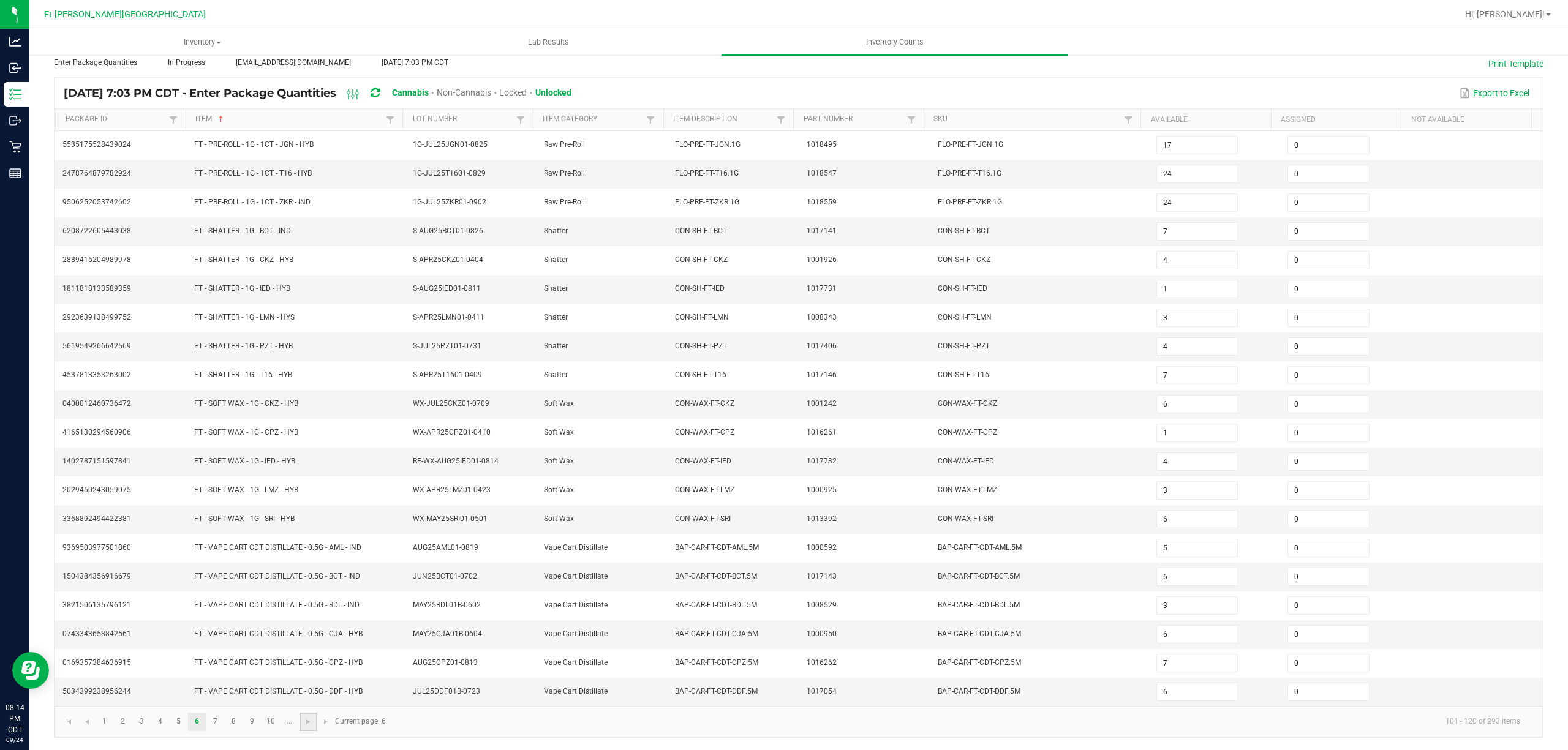
type input "5"
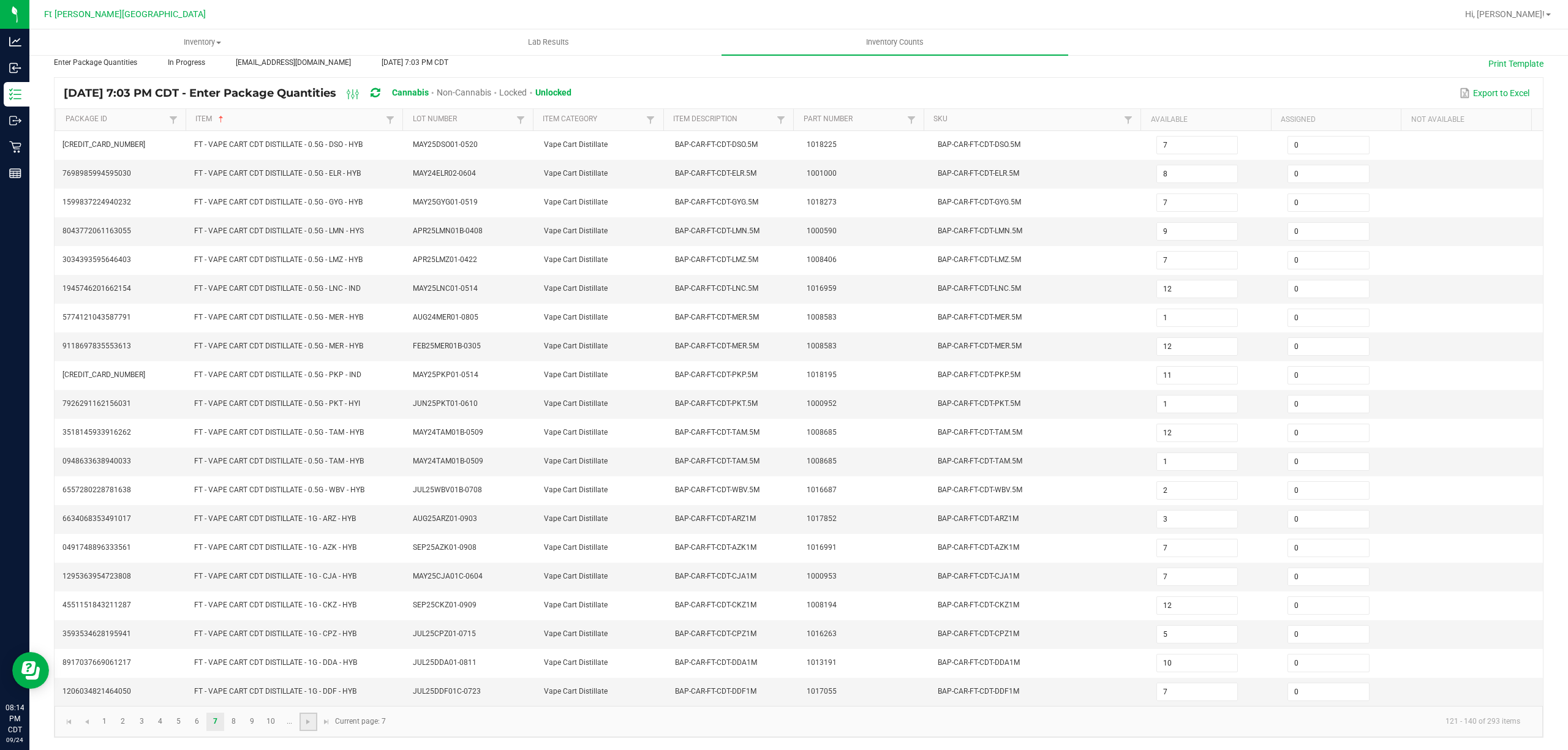
click at [303, 716] on link at bounding box center [308, 721] width 18 height 18
type input "2"
type input "6"
type input "3"
type input "6"
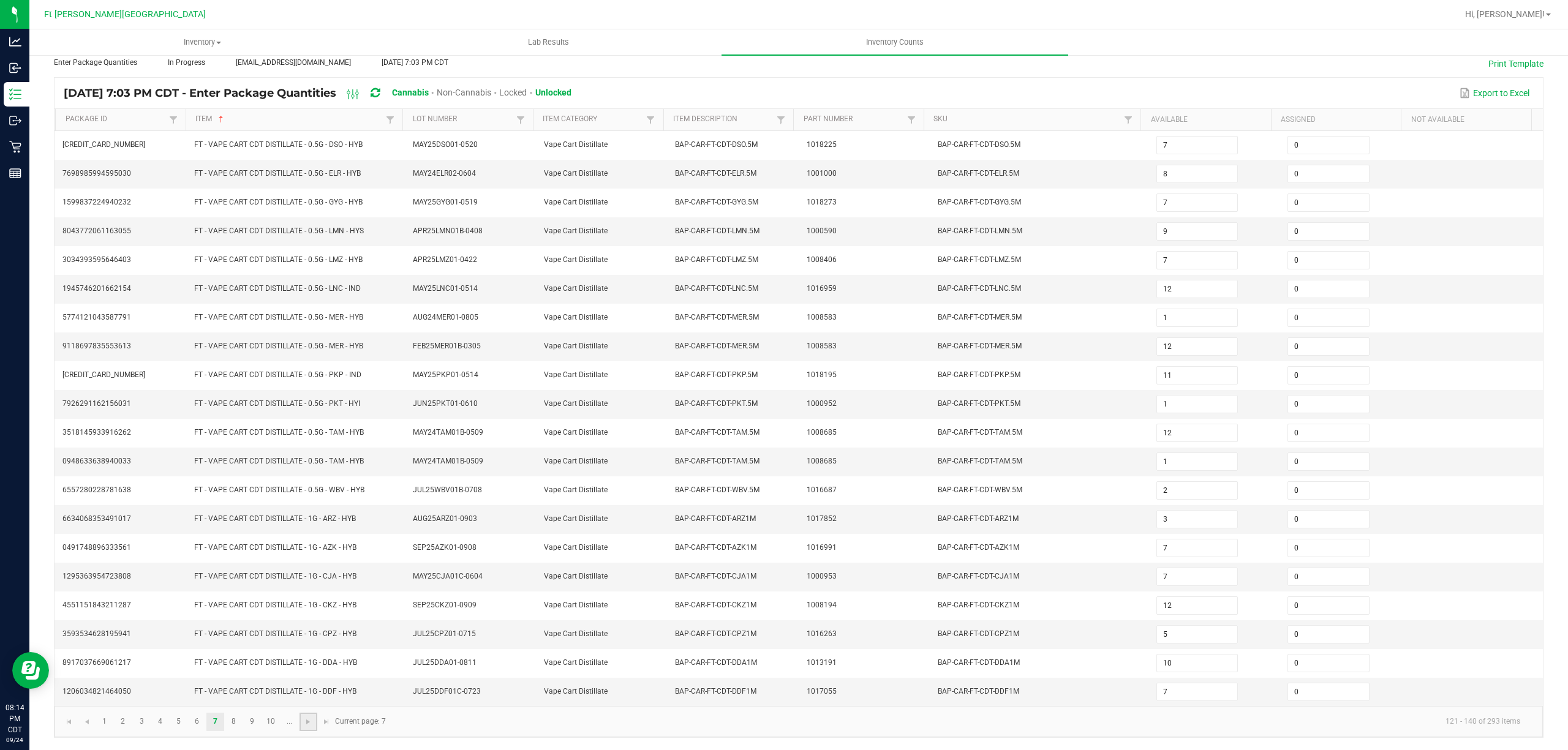
type input "4"
type input "5"
type input "9"
type input "12"
type input "1"
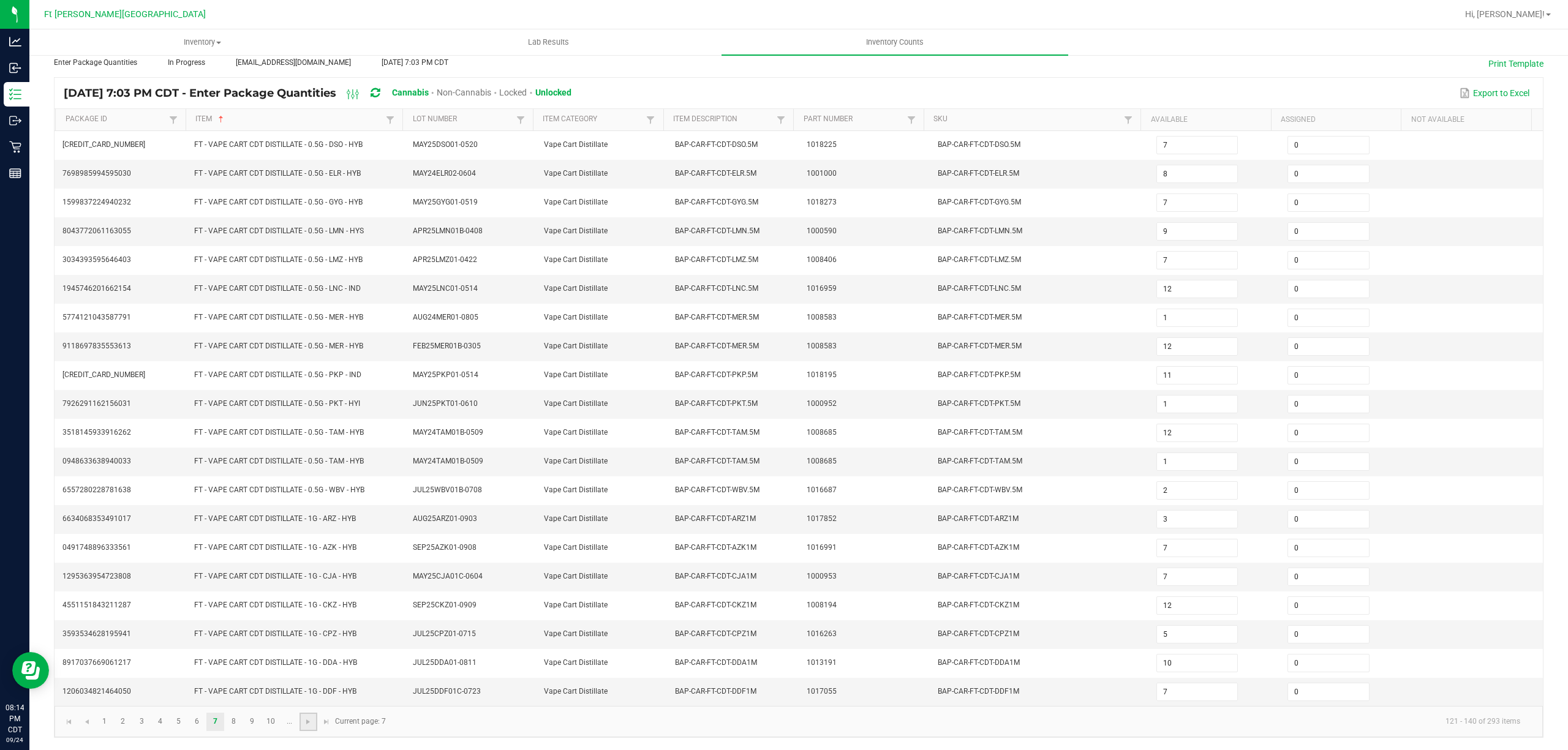
type input "3"
type input "1"
type input "10"
type input "12"
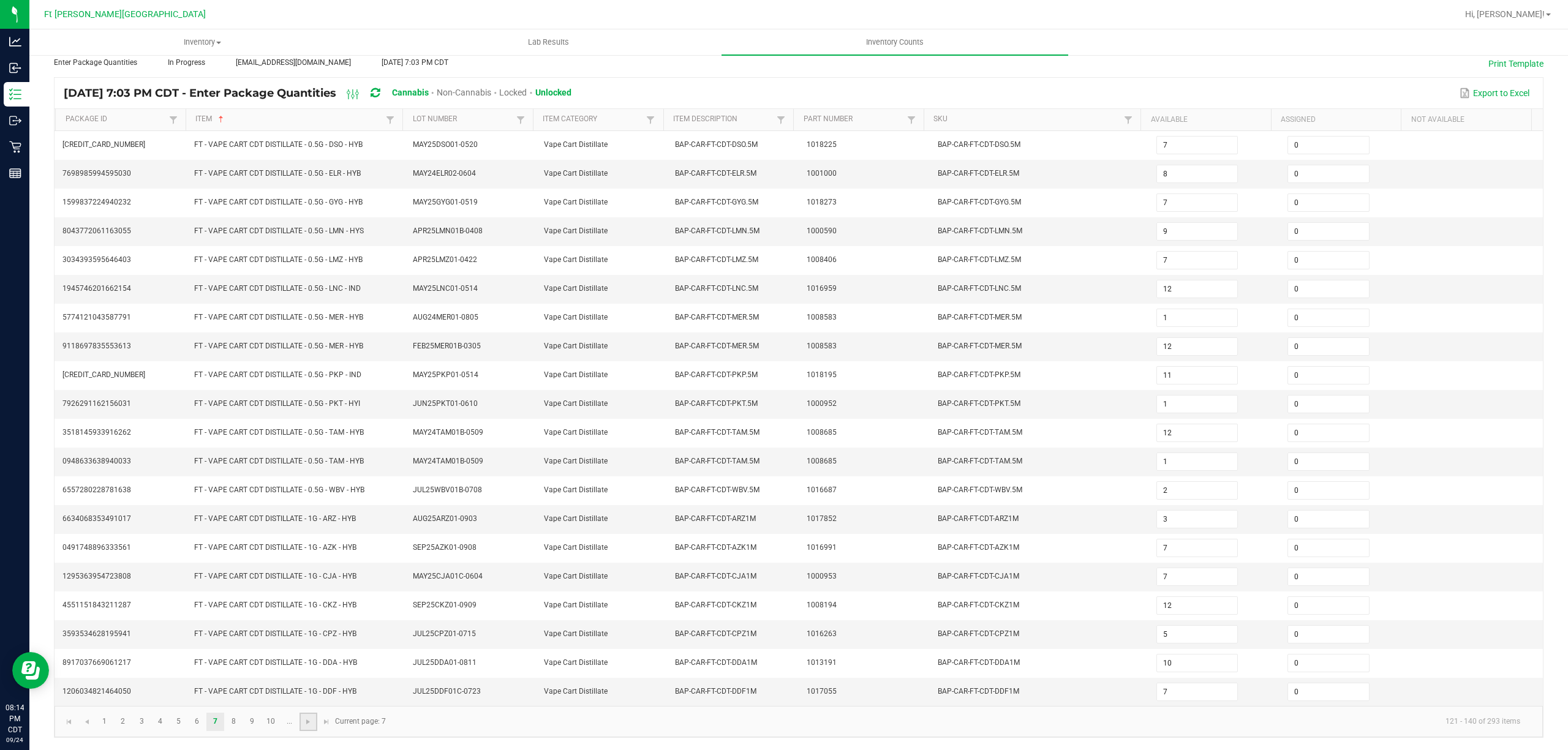
type input "2"
type input "6"
type input "9"
click at [303, 716] on link at bounding box center [308, 721] width 18 height 18
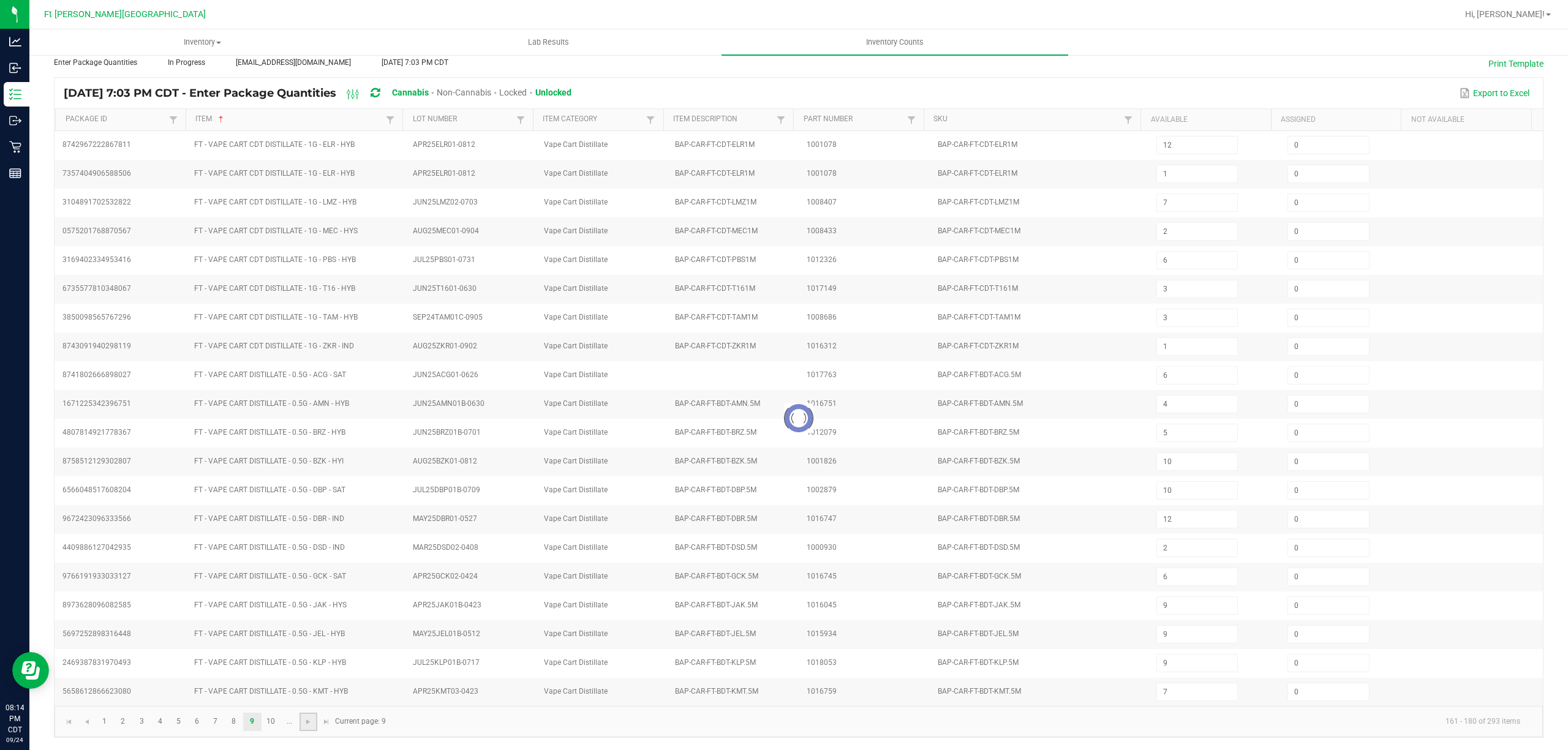
type input "10"
type input "2"
type input "8"
type input "10"
type input "9"
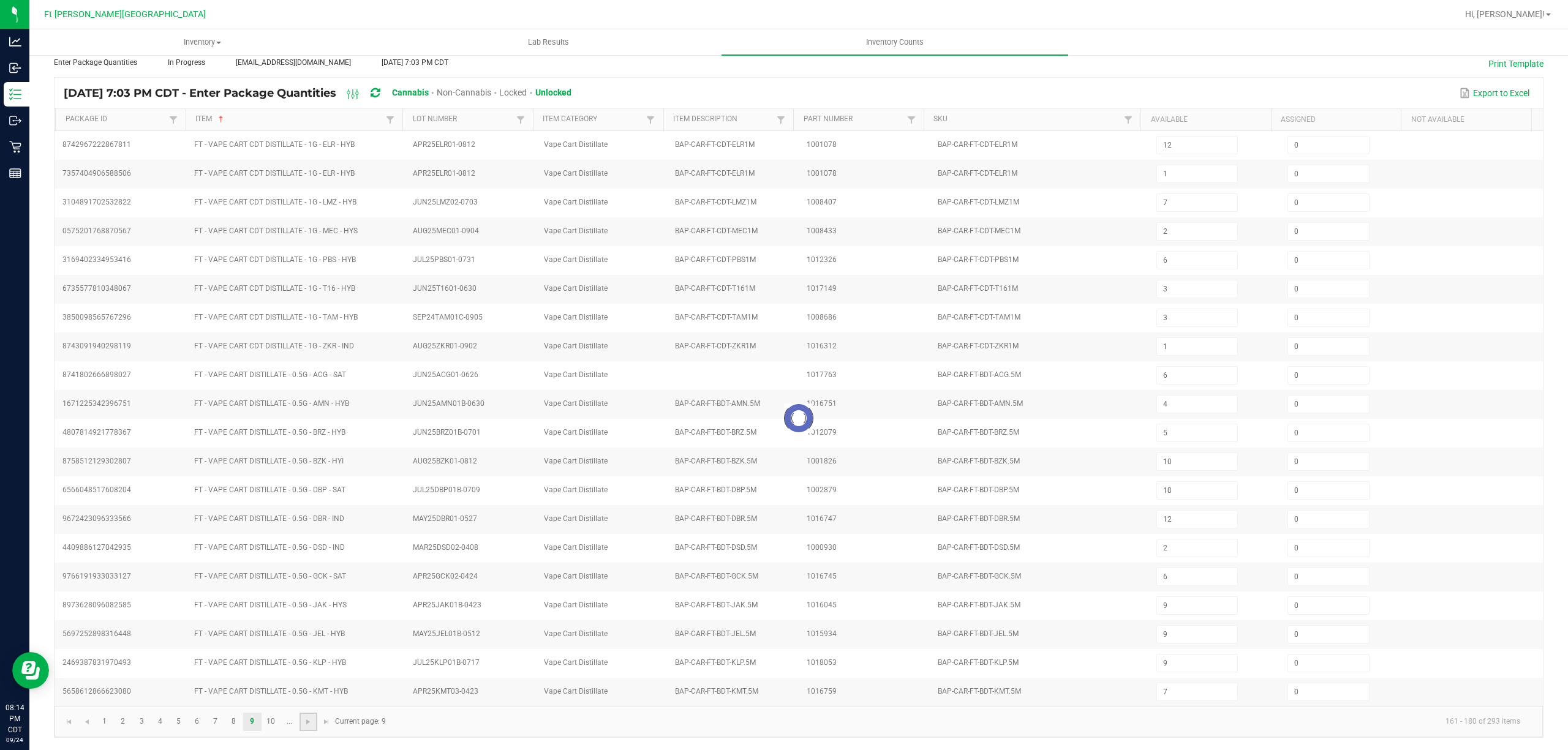
type input "6"
type input "3"
type input "6"
type input "7"
type input "8"
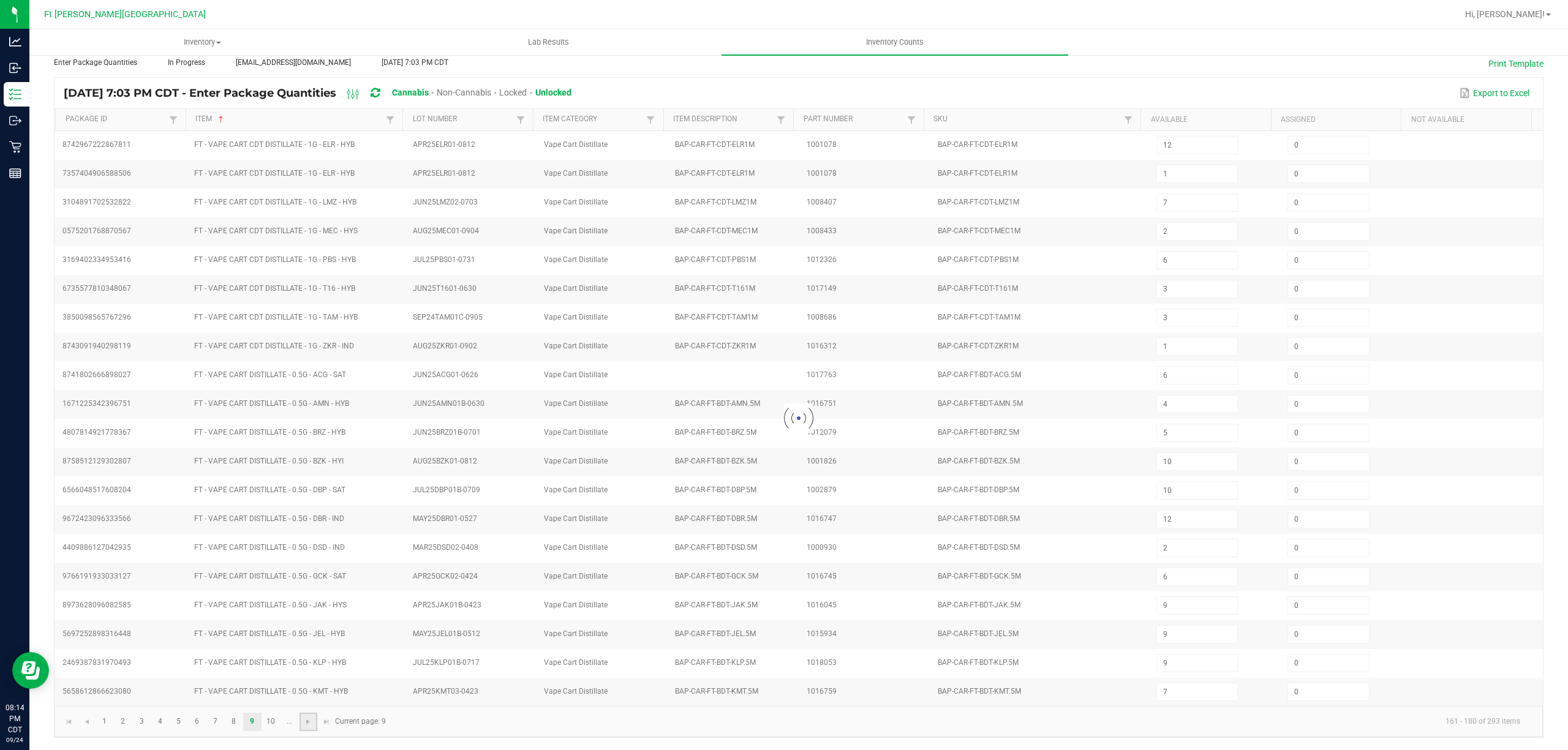
type input "7"
type input "12"
type input "1"
type input "9"
type input "7"
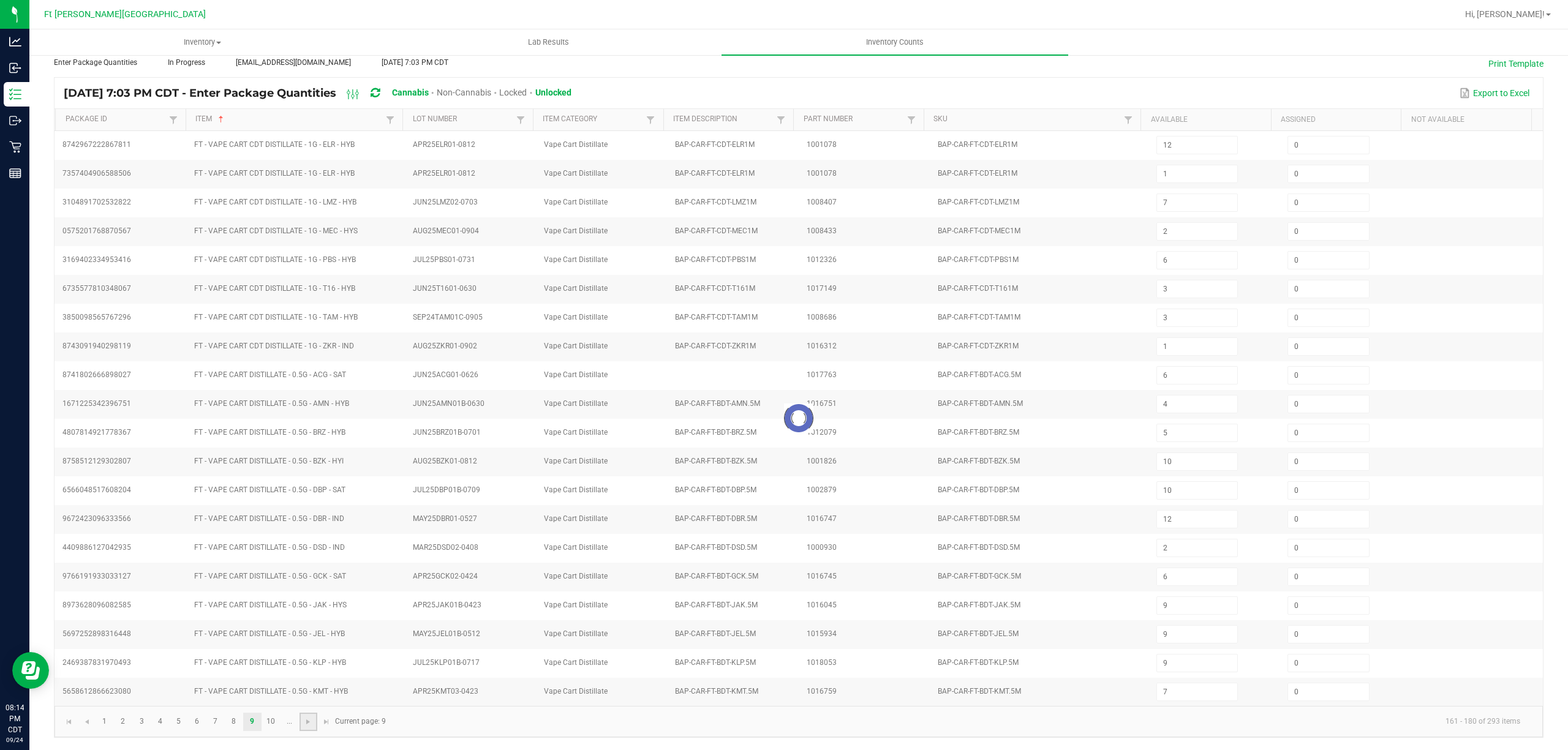
type input "11"
type input "7"
type input "6"
click at [303, 716] on link at bounding box center [308, 721] width 18 height 18
type input "7"
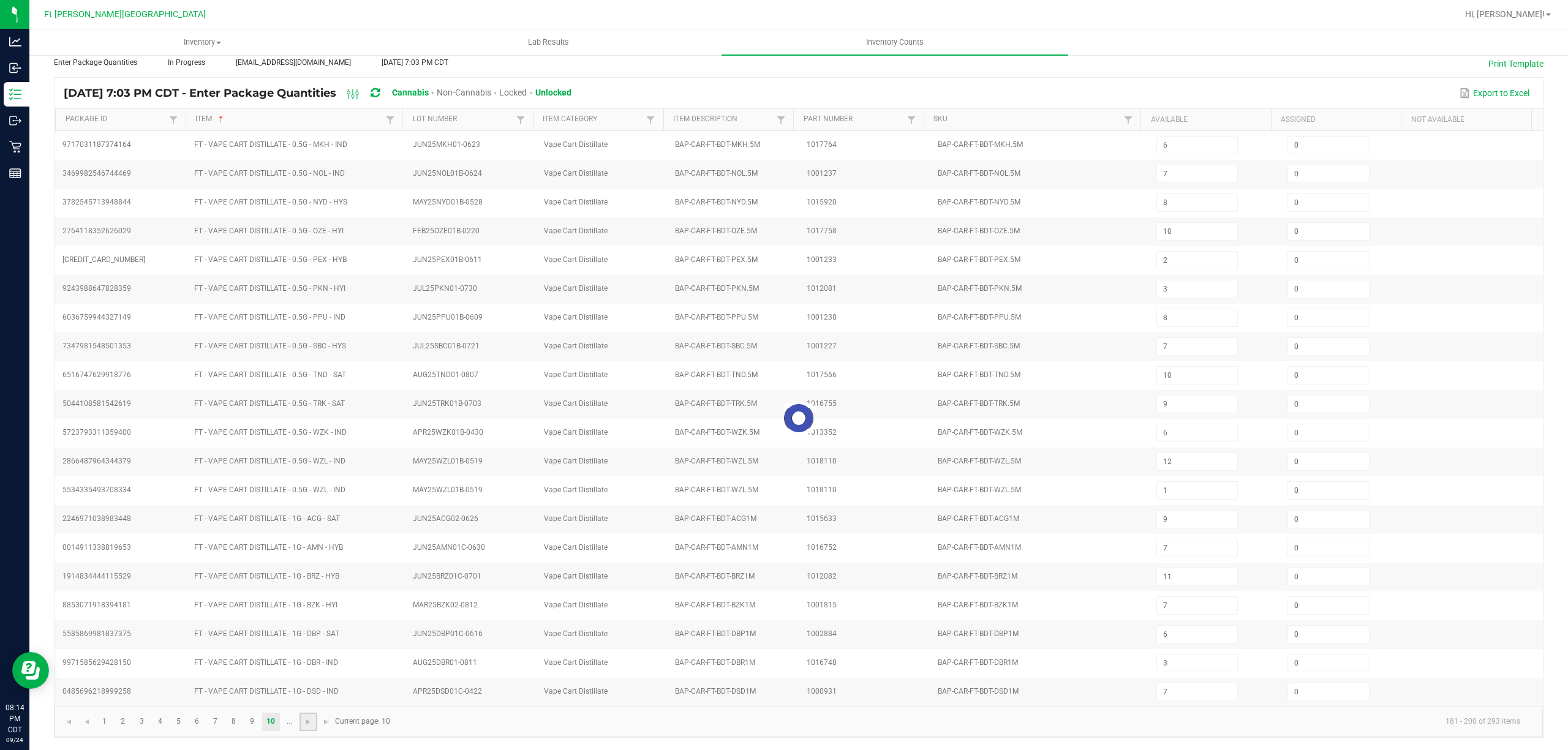
type input "6"
type input "11"
type input "4"
type input "7"
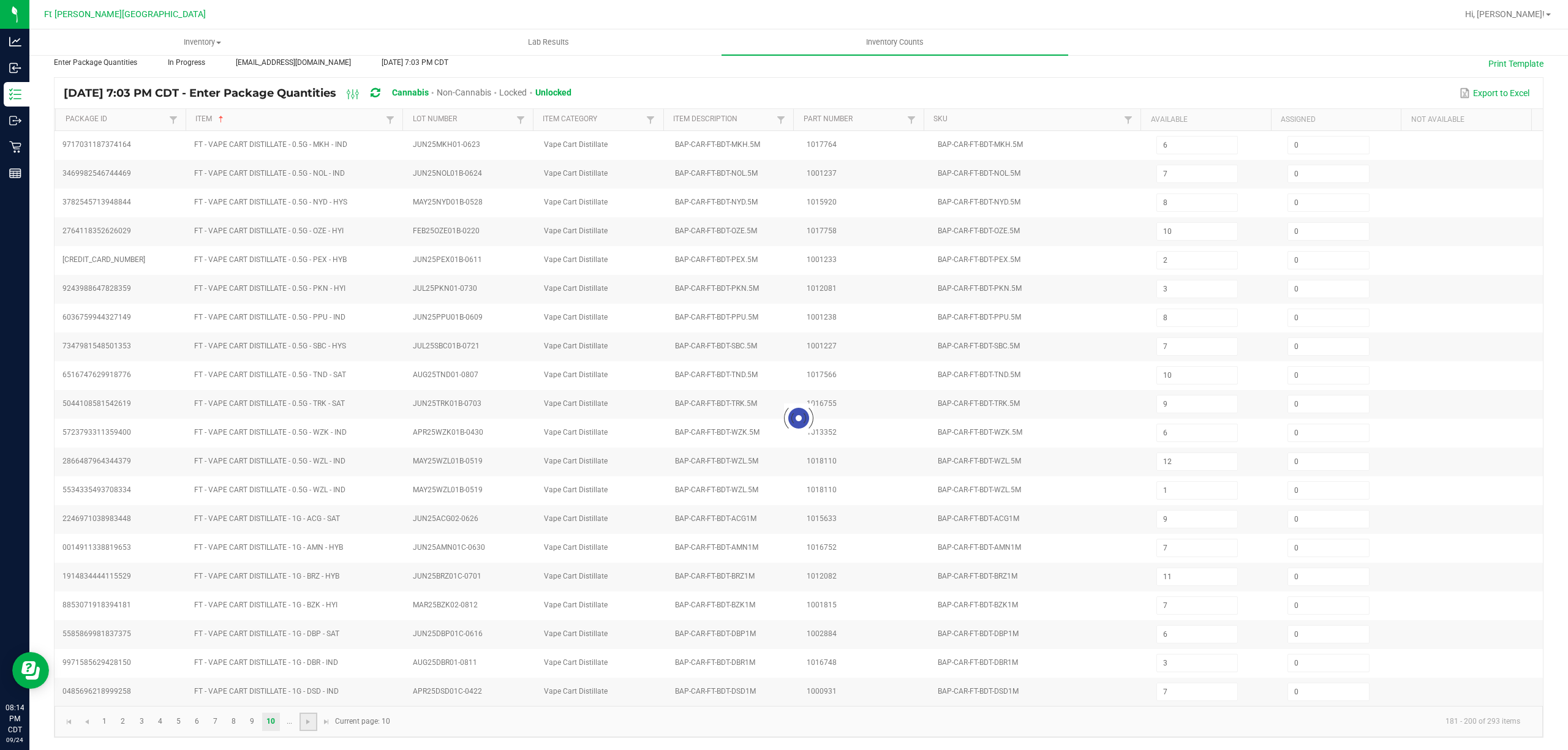
type input "1"
type input "20"
type input "12"
type input "5"
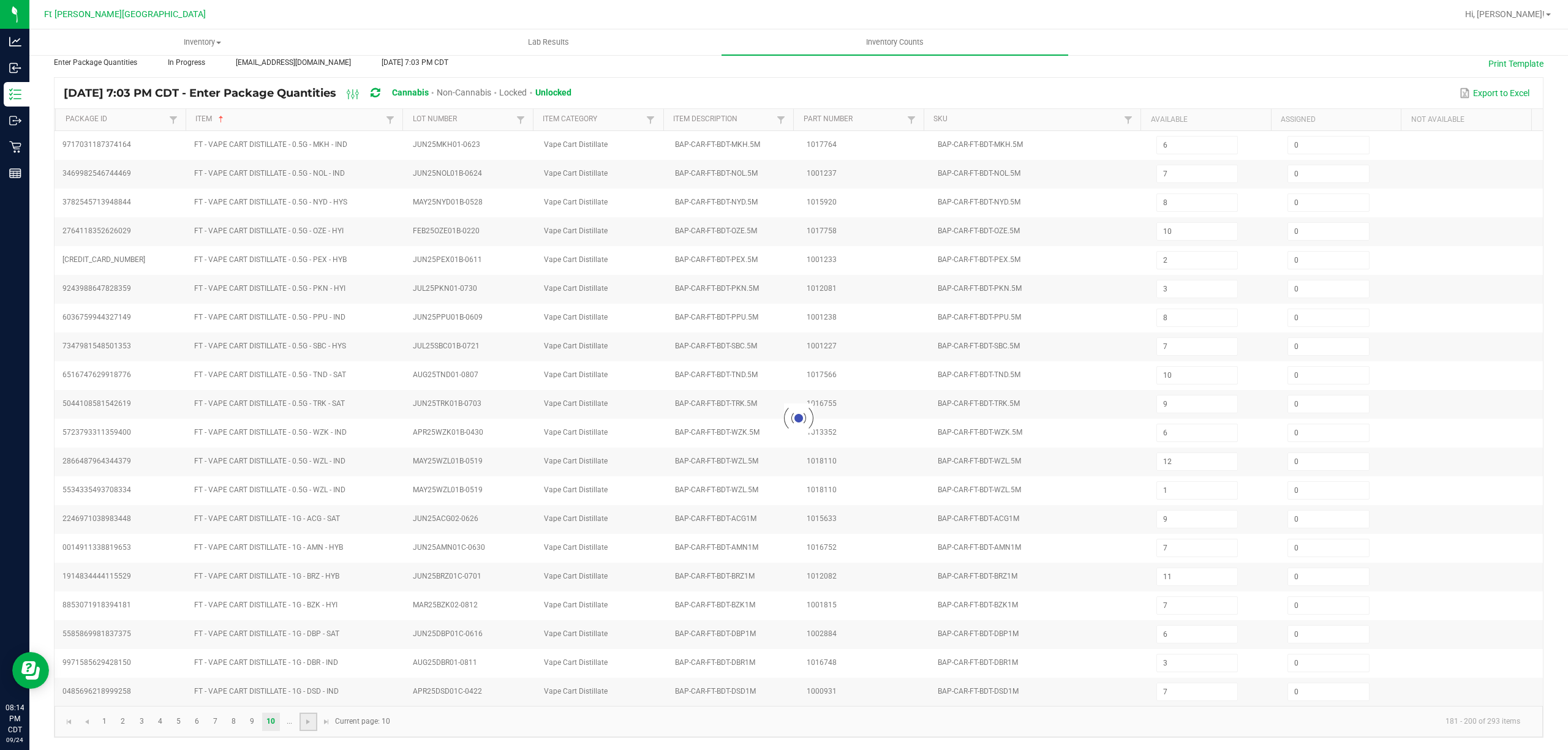
type input "10"
type input "2"
type input "5"
type input "1"
type input "12"
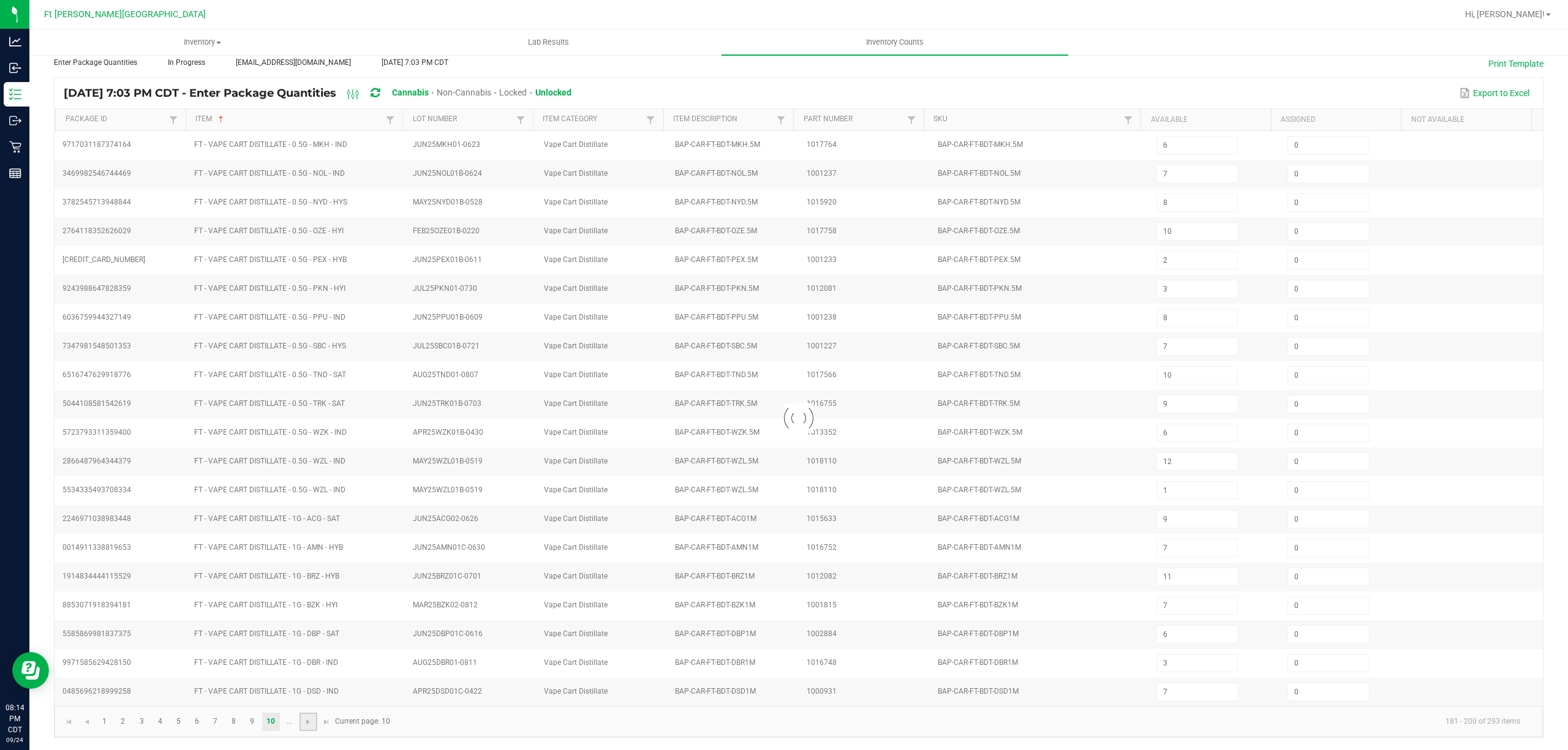
type input "6"
type input "2"
click at [303, 716] on link at bounding box center [308, 721] width 18 height 18
type input "19"
type input "10"
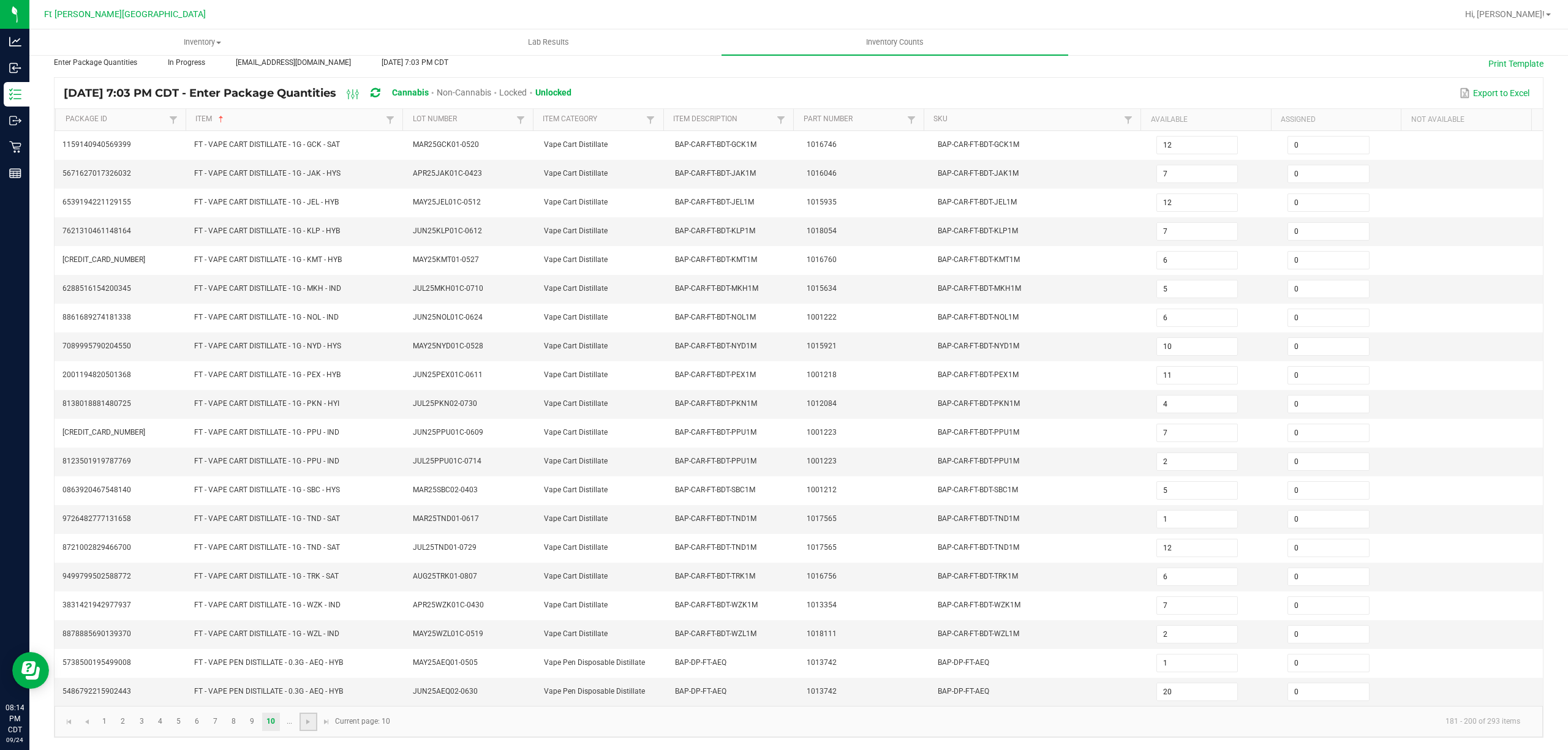
type input "4"
type input "2"
type input "7"
type input "4"
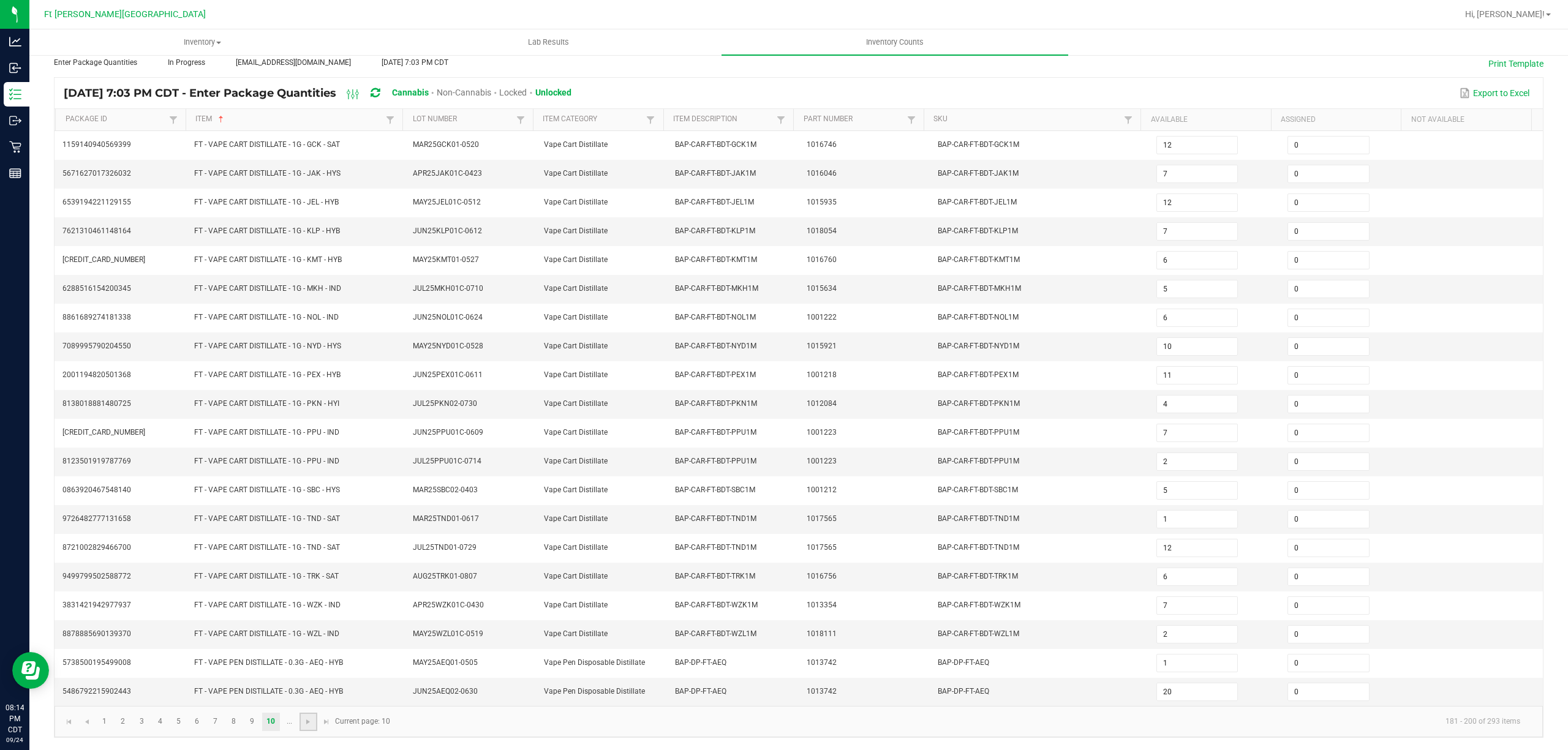
type input "5"
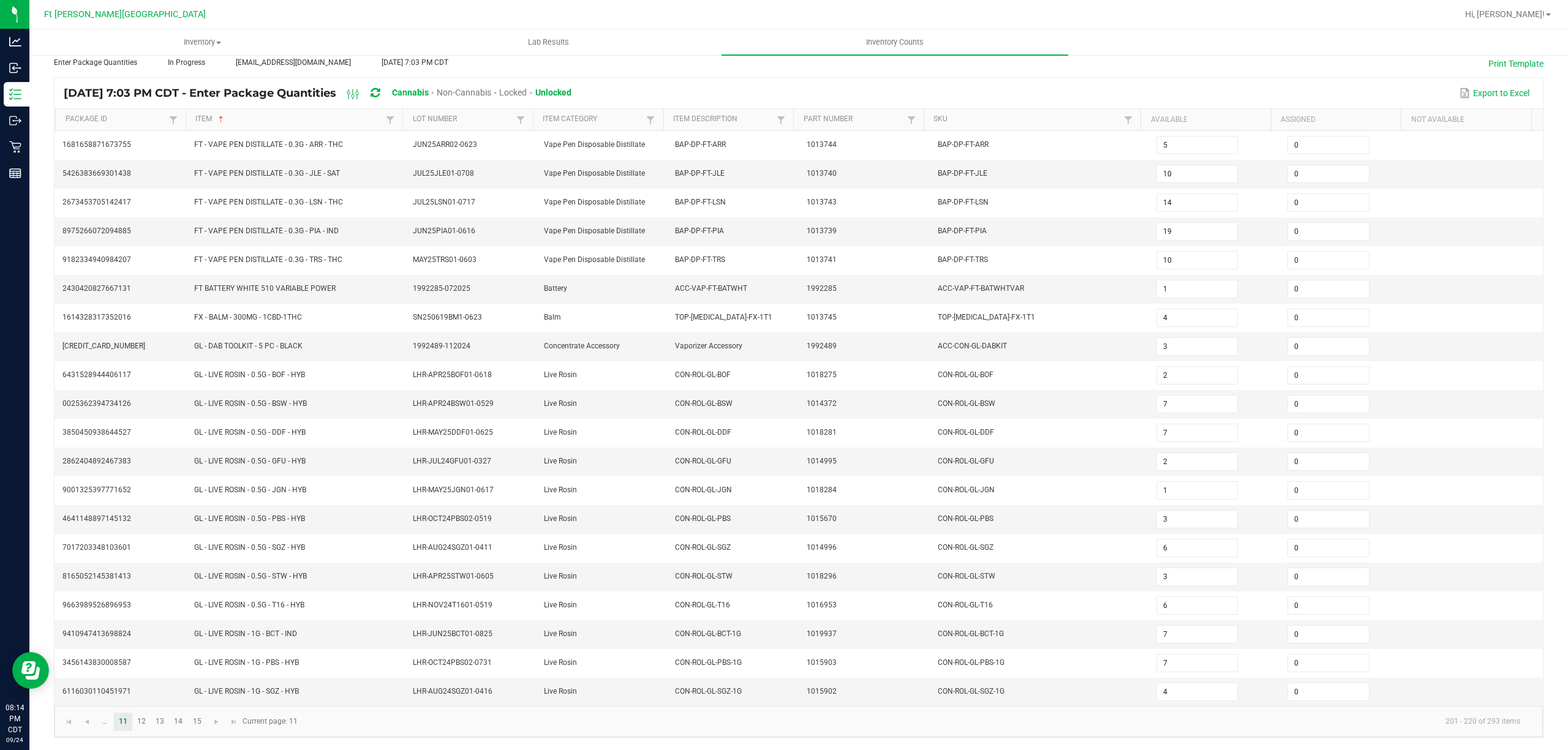
click at [303, 716] on kendo-pager "... 11 12 13 14 15 201 - 220 of 293 items Current page: 11" at bounding box center [799, 722] width 1489 height 31
click at [219, 726] on span "Go to the next page" at bounding box center [216, 722] width 10 height 10
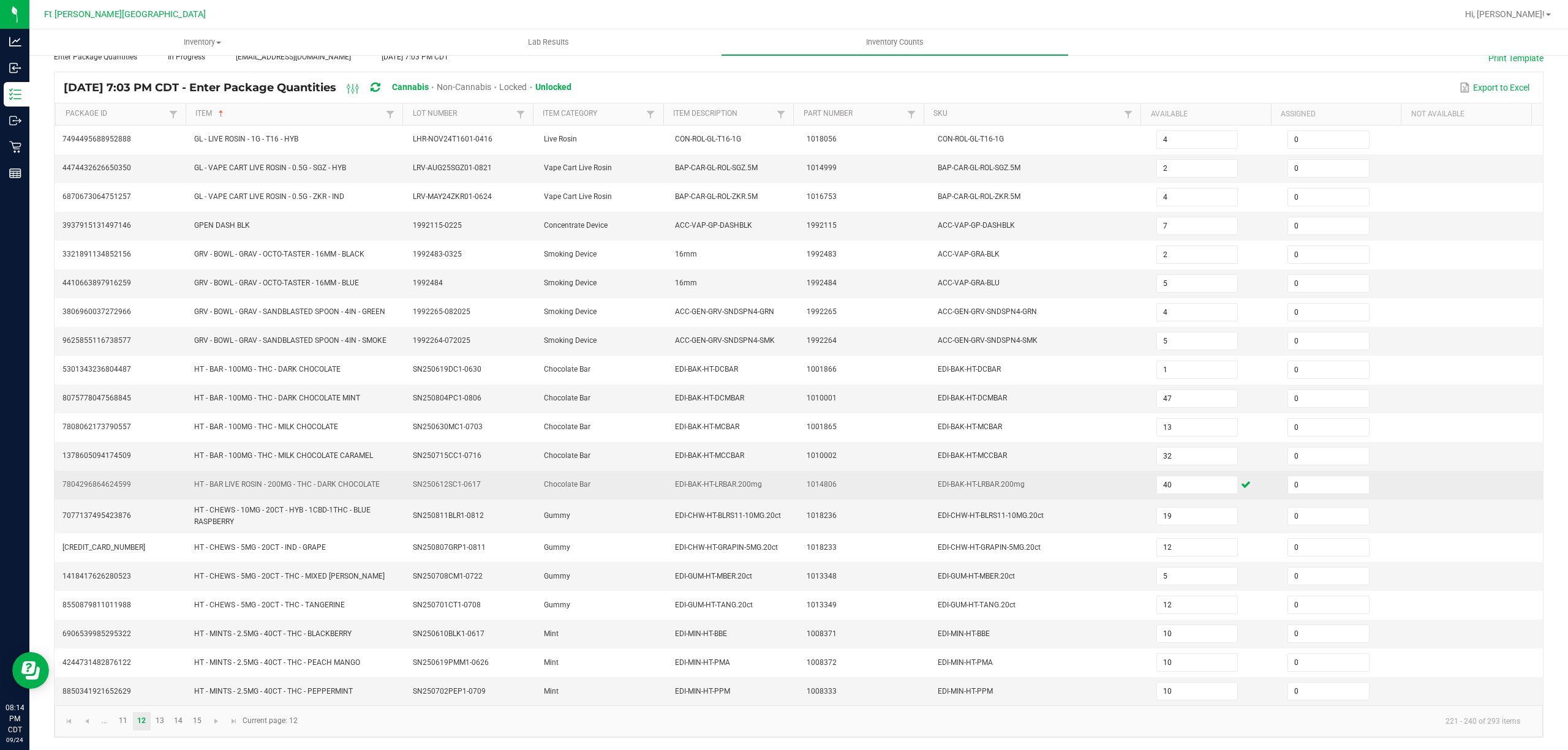
click at [782, 493] on tr "7804296864624599 HT - BAR LIVE ROSIN - 200MG - THC - DARK CHOCOLATE SN250612SC1…" at bounding box center [799, 485] width 1489 height 29
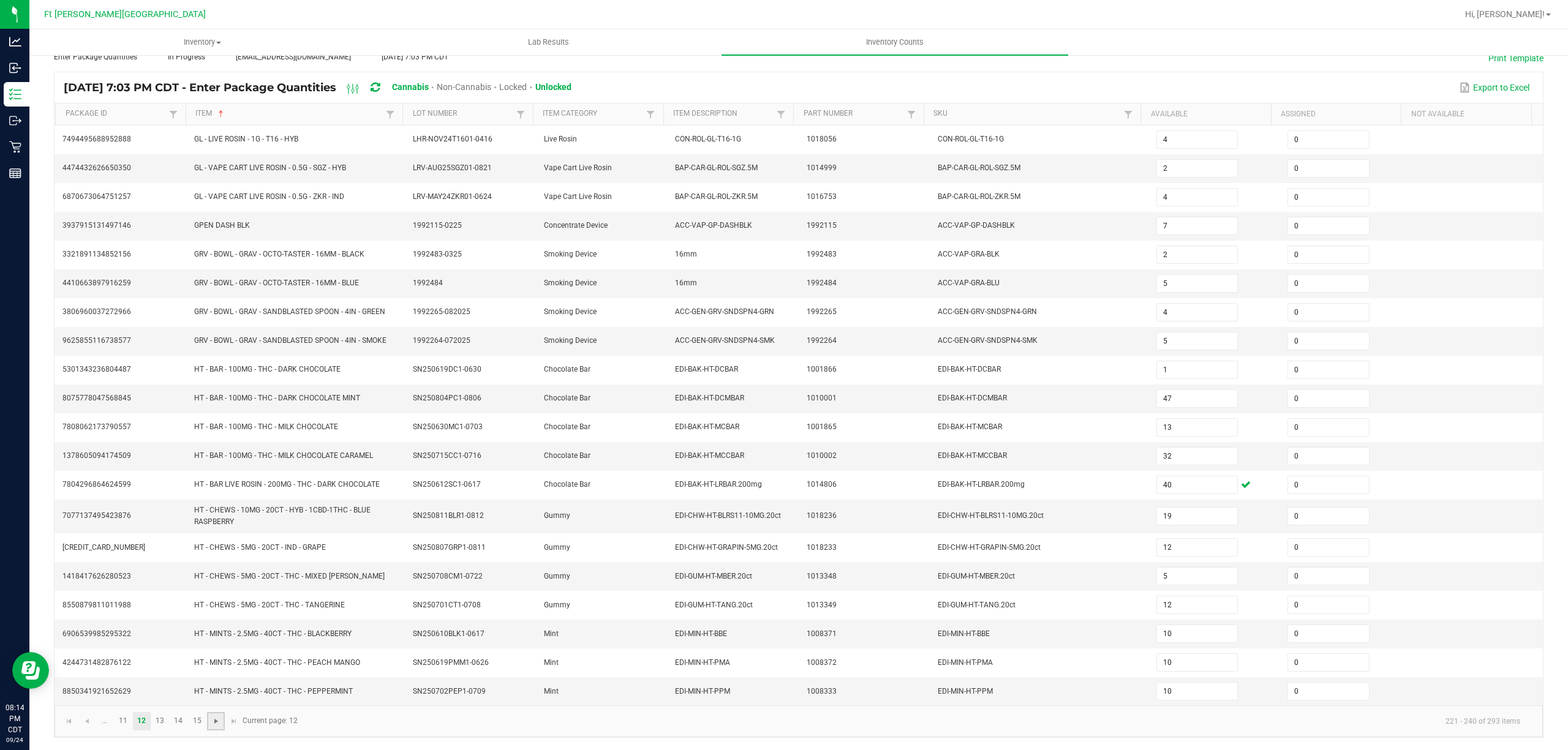
click at [221, 727] on span "Go to the next page" at bounding box center [216, 721] width 10 height 10
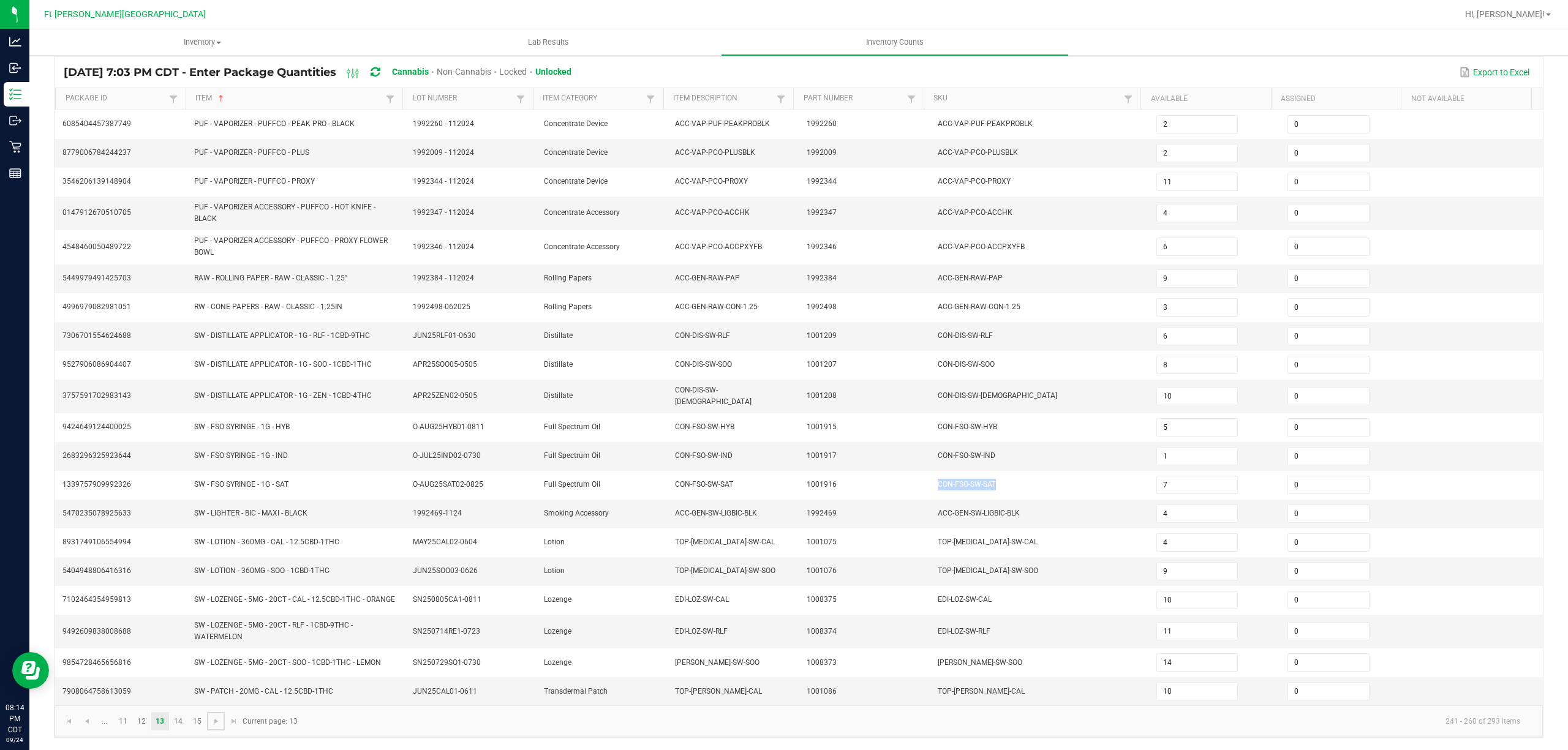
scroll to position [99, 0]
click at [219, 723] on span "Go to the next page" at bounding box center [216, 721] width 10 height 10
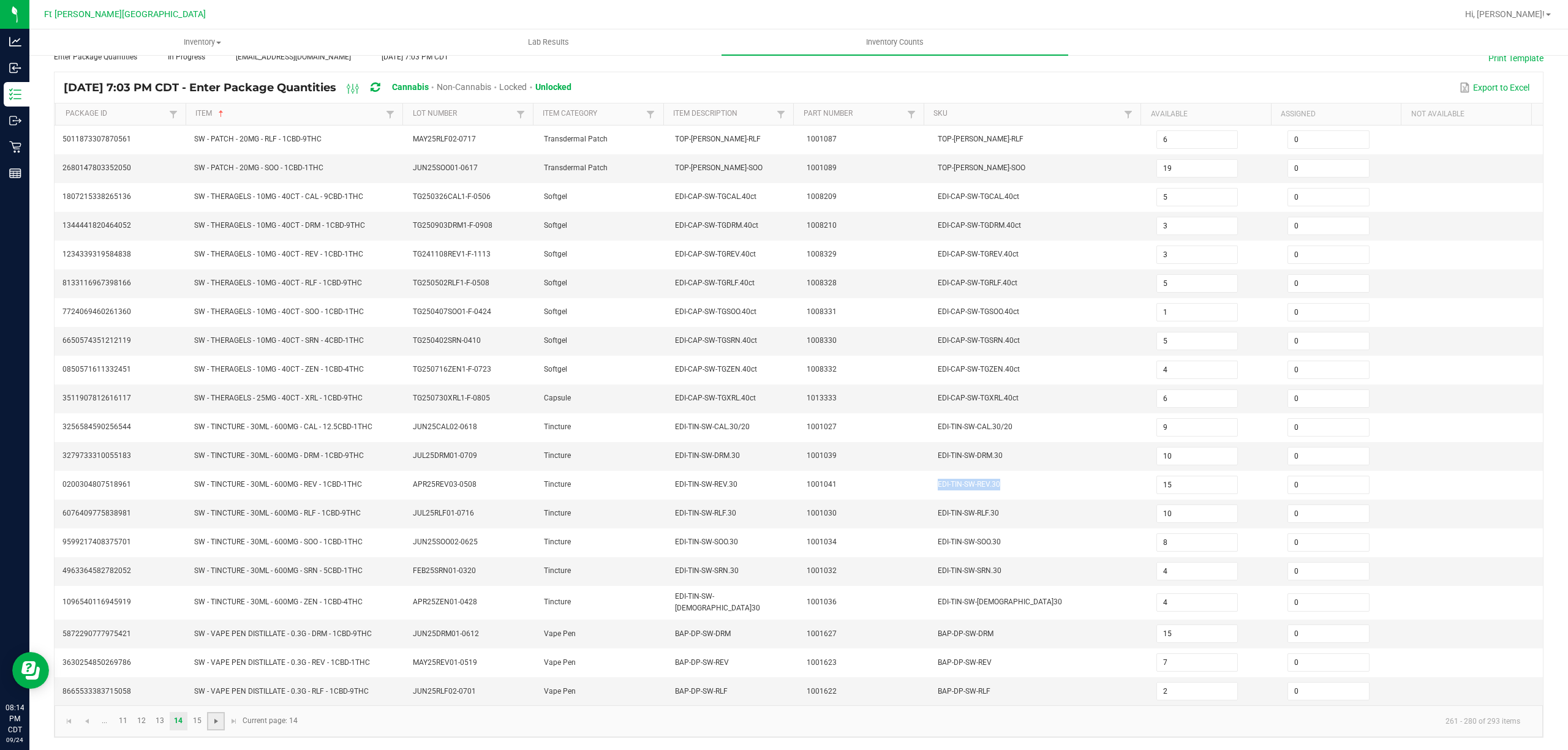
click at [219, 723] on span "Go to the next page" at bounding box center [216, 721] width 10 height 10
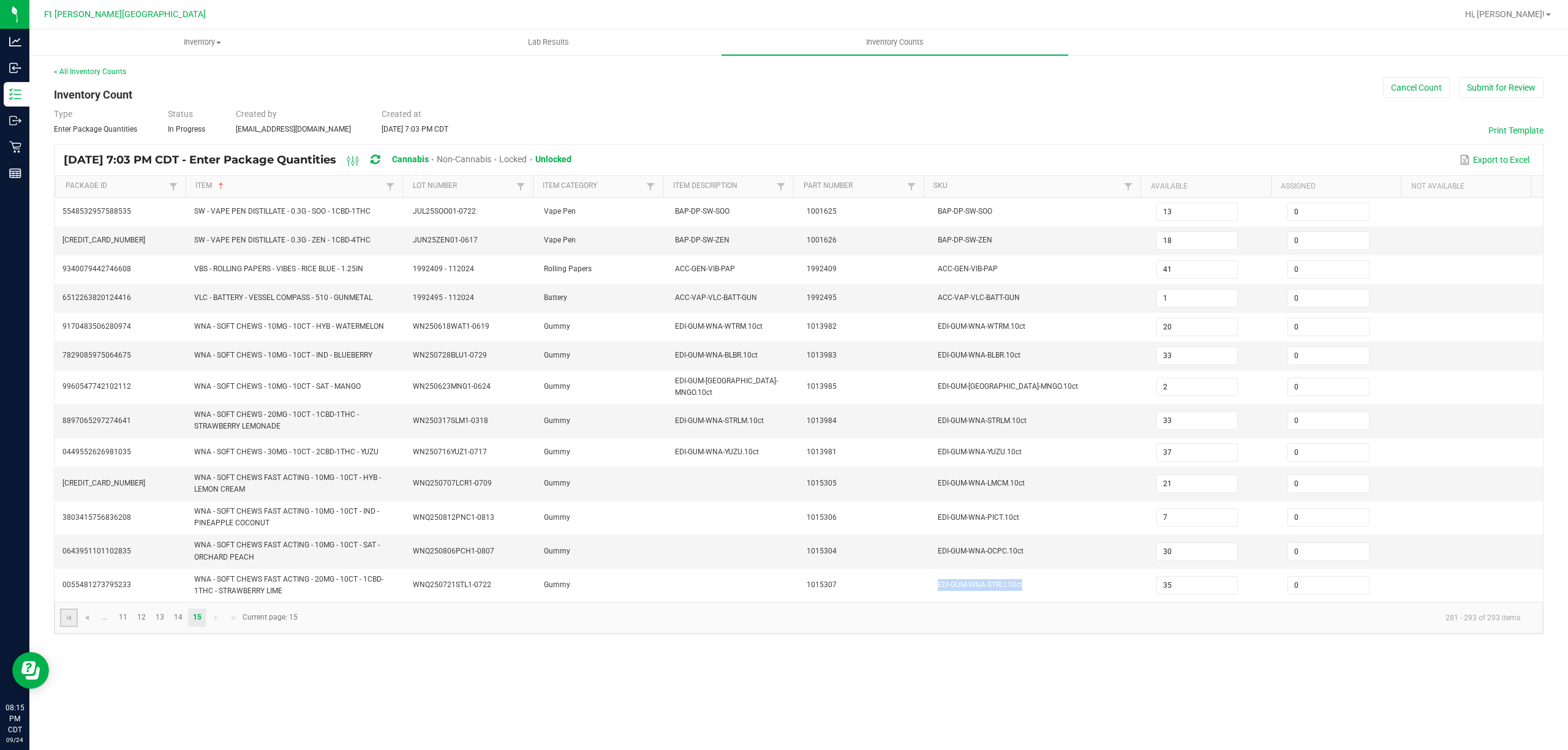
click at [76, 619] on link at bounding box center [69, 617] width 18 height 18
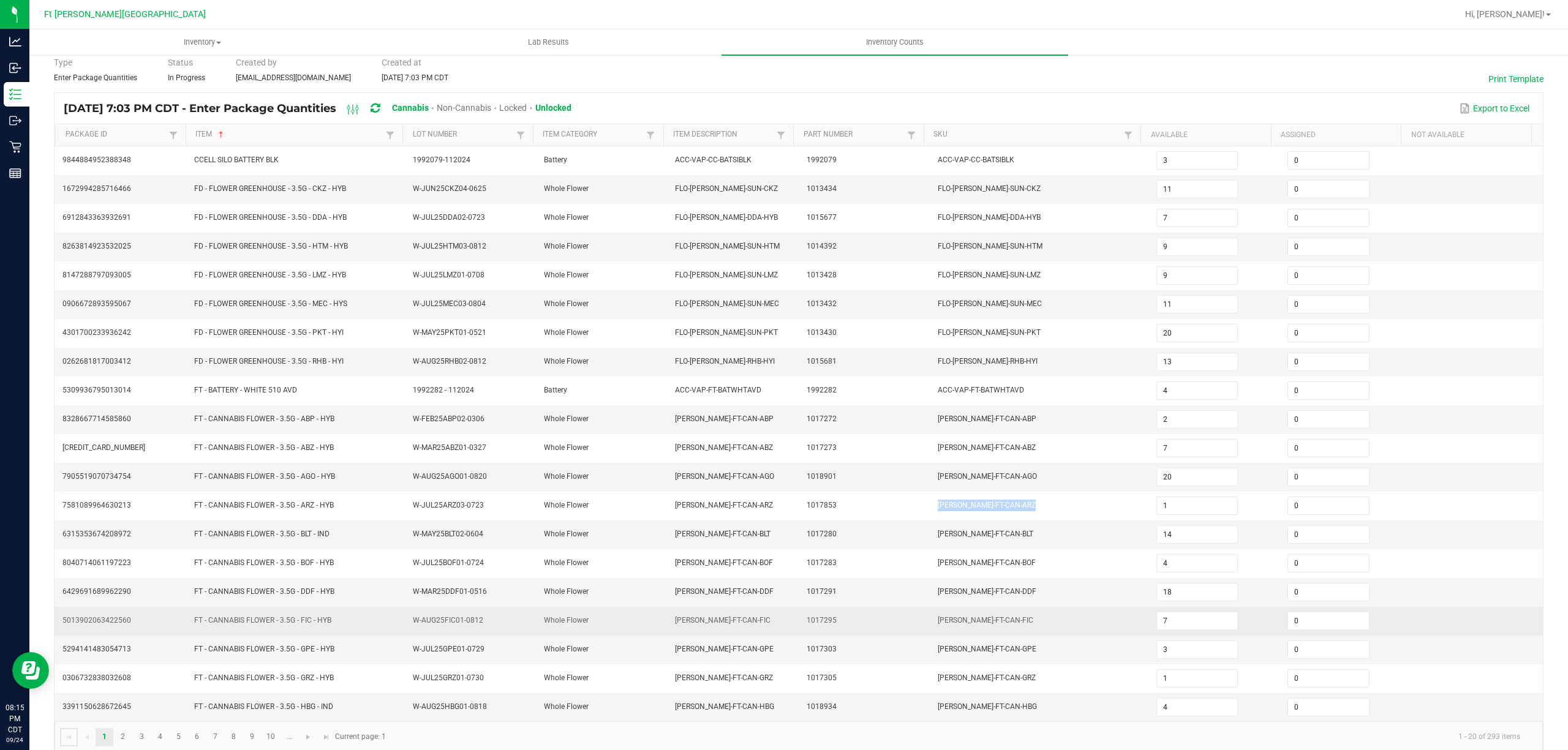
scroll to position [80, 0]
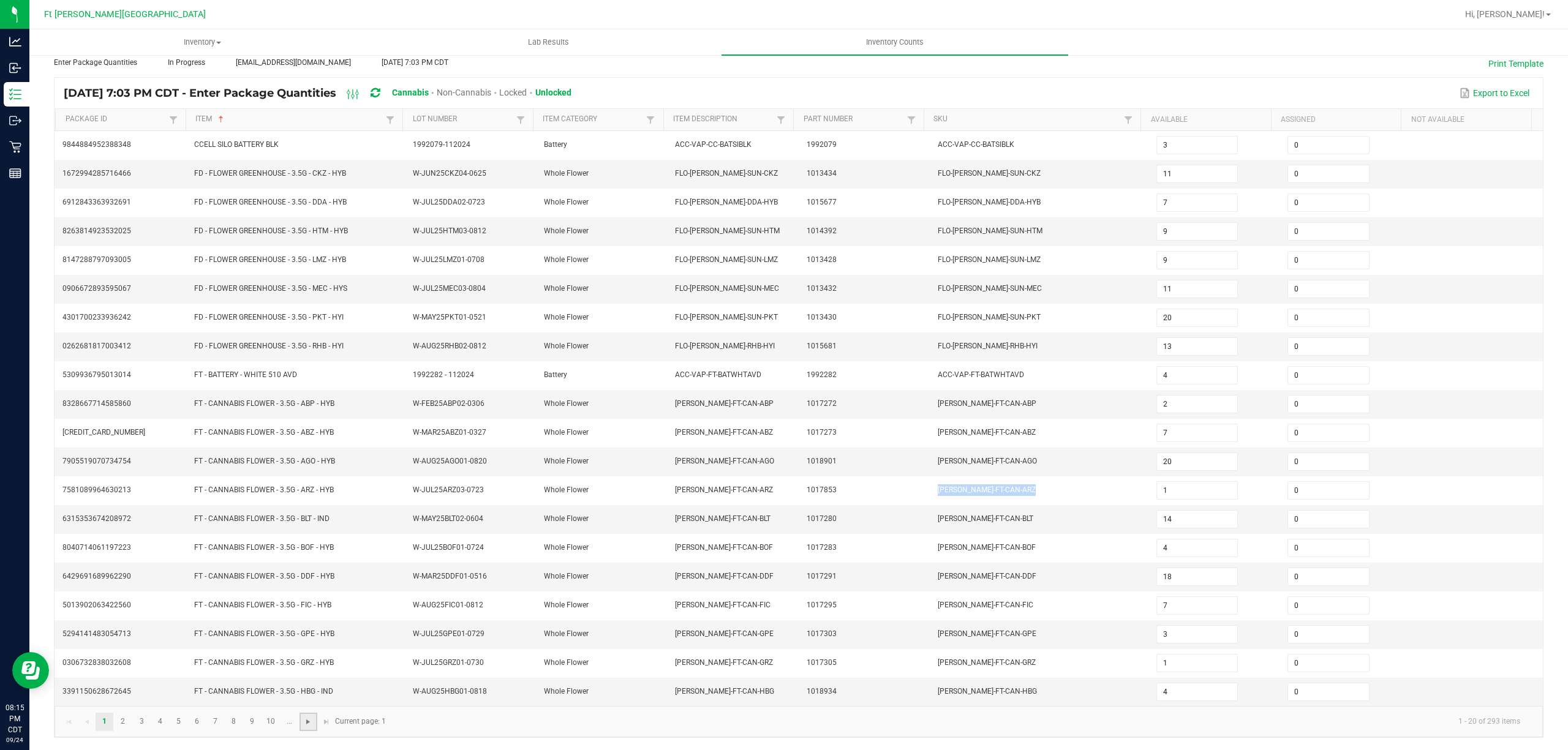
click at [307, 723] on span "Go to the next page" at bounding box center [308, 722] width 10 height 10
click at [782, 407] on td "FLO-BUD-FT-CAN-T12" at bounding box center [1040, 404] width 219 height 29
click at [104, 721] on link "1" at bounding box center [104, 721] width 18 height 18
click at [782, 687] on input "4" at bounding box center [1197, 692] width 81 height 17
click at [782, 682] on td "FLO-BUD-FT-CAN-HBG" at bounding box center [1040, 692] width 219 height 28
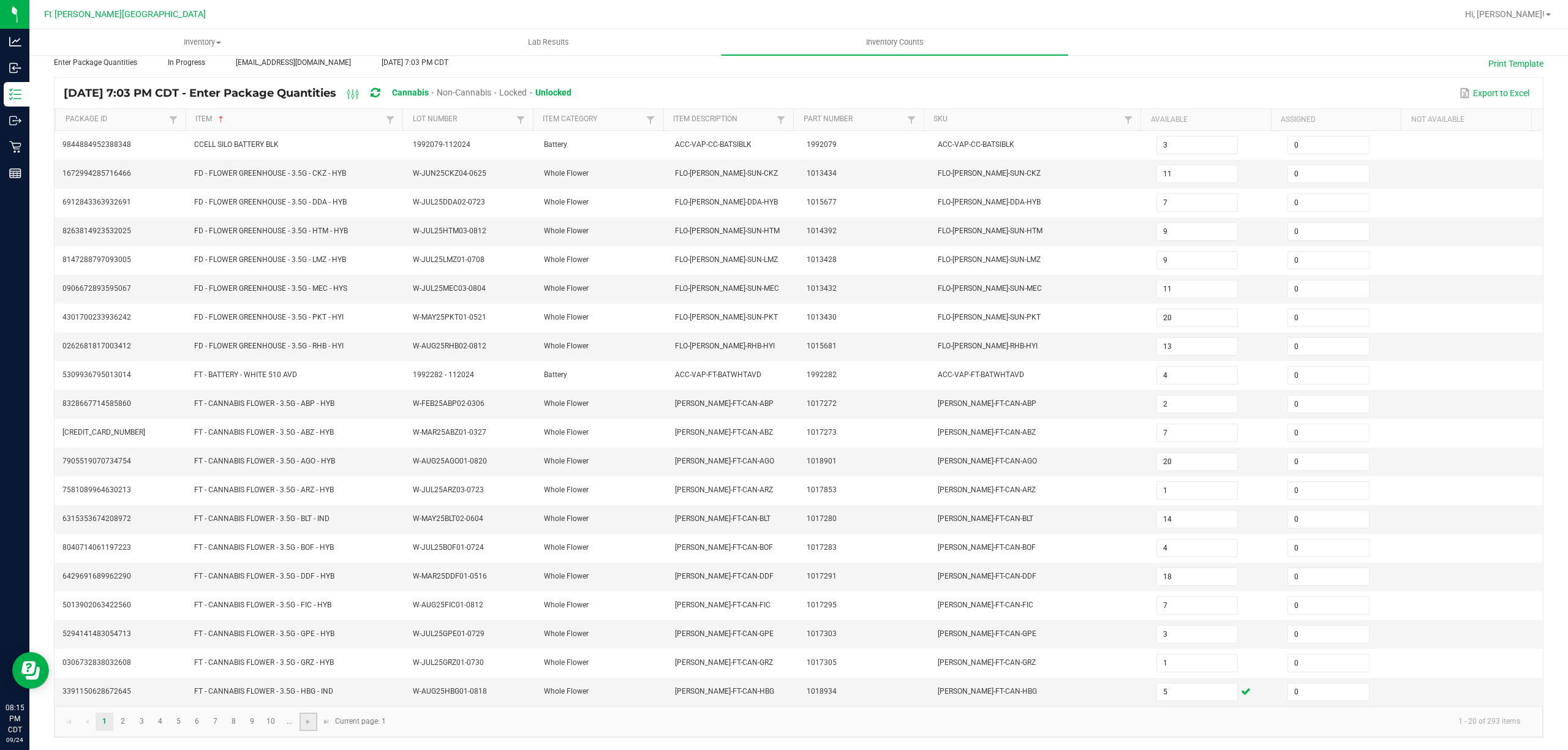
click at [300, 725] on link at bounding box center [308, 721] width 18 height 18
click at [297, 723] on link "..." at bounding box center [290, 721] width 18 height 18
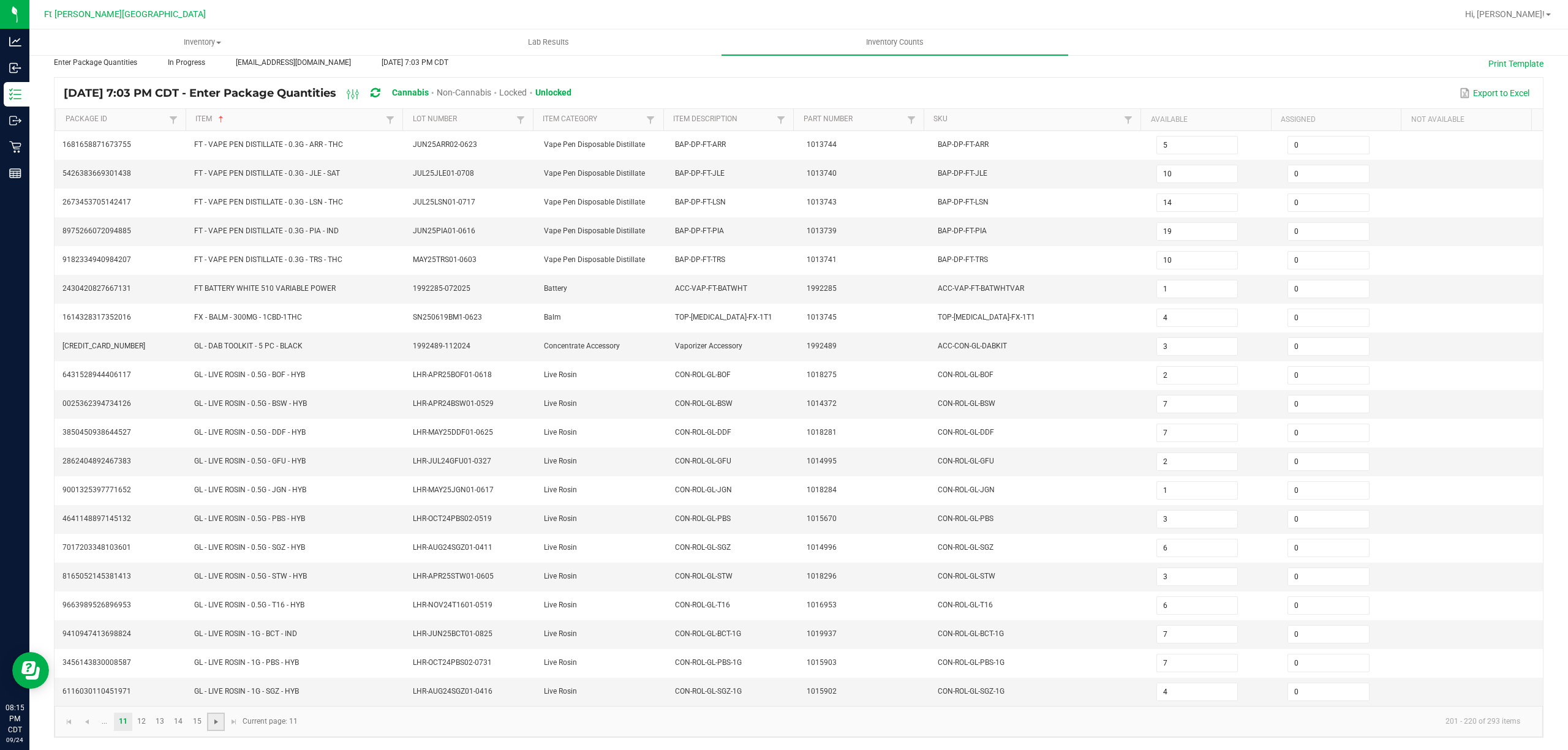
click at [216, 721] on span "Go to the next page" at bounding box center [216, 722] width 10 height 10
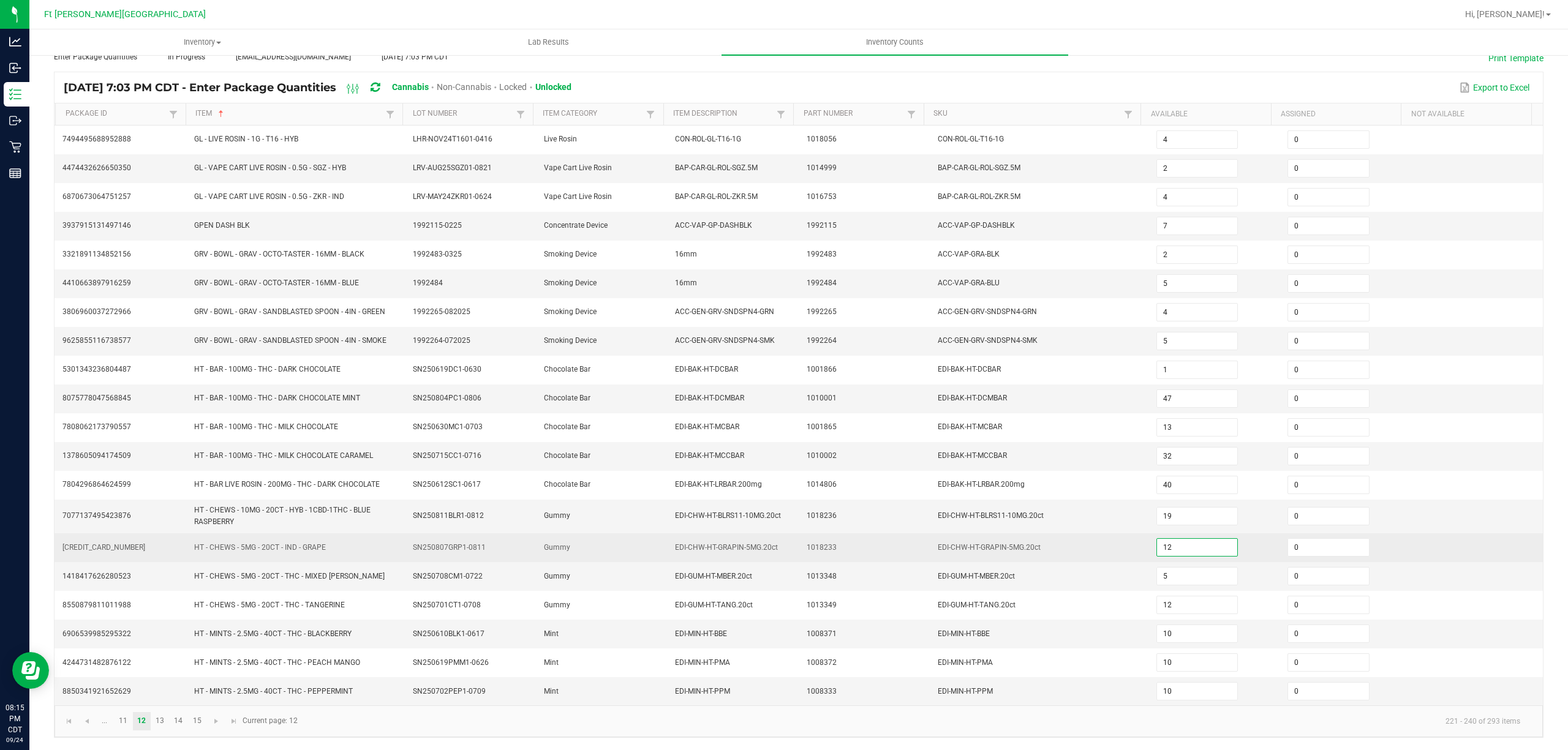
click at [782, 547] on input "12" at bounding box center [1197, 547] width 81 height 17
click at [782, 535] on td "EDI-CHW-HT-GRAPIN-5MG.20ct" at bounding box center [1040, 547] width 219 height 29
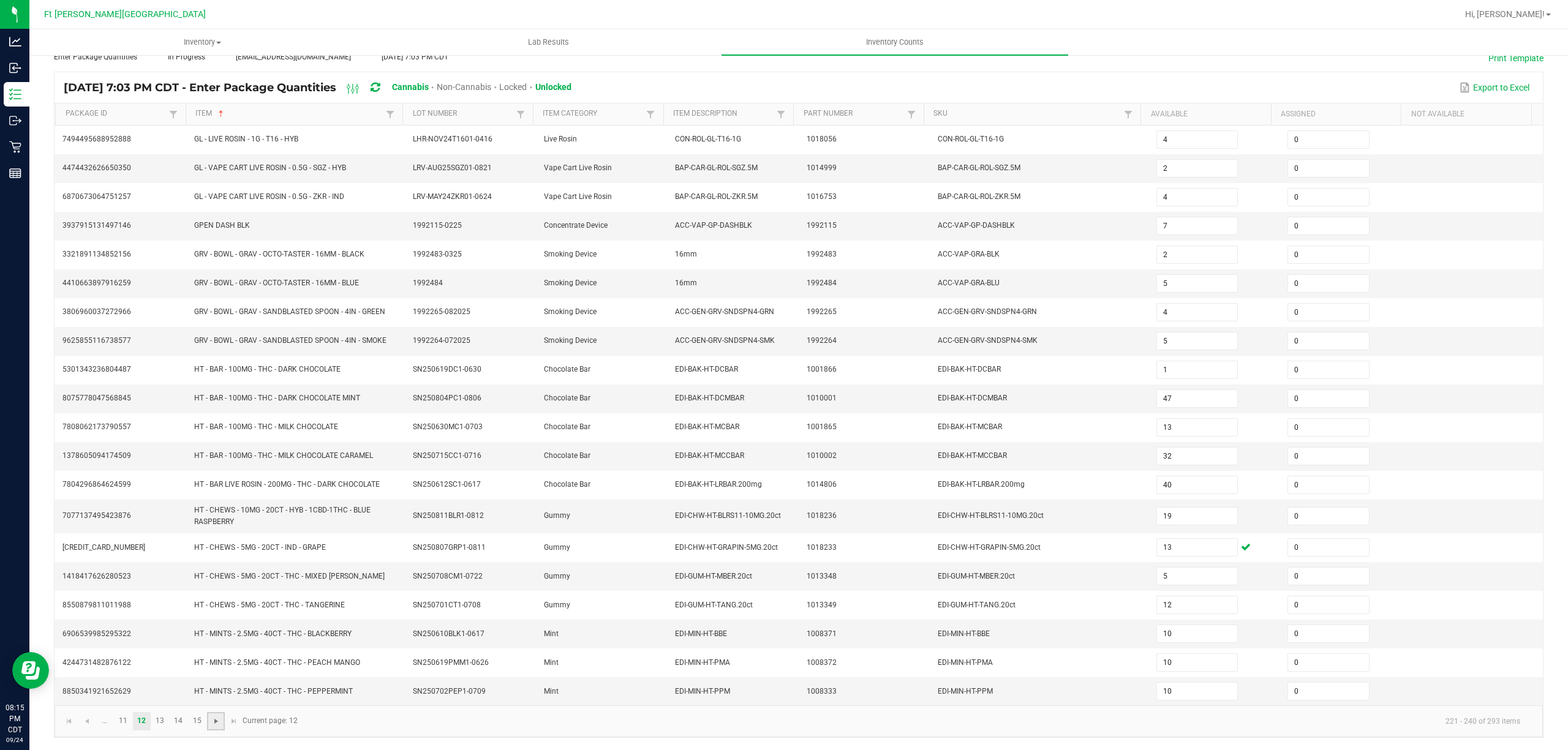
click at [211, 726] on span "Go to the next page" at bounding box center [216, 721] width 10 height 10
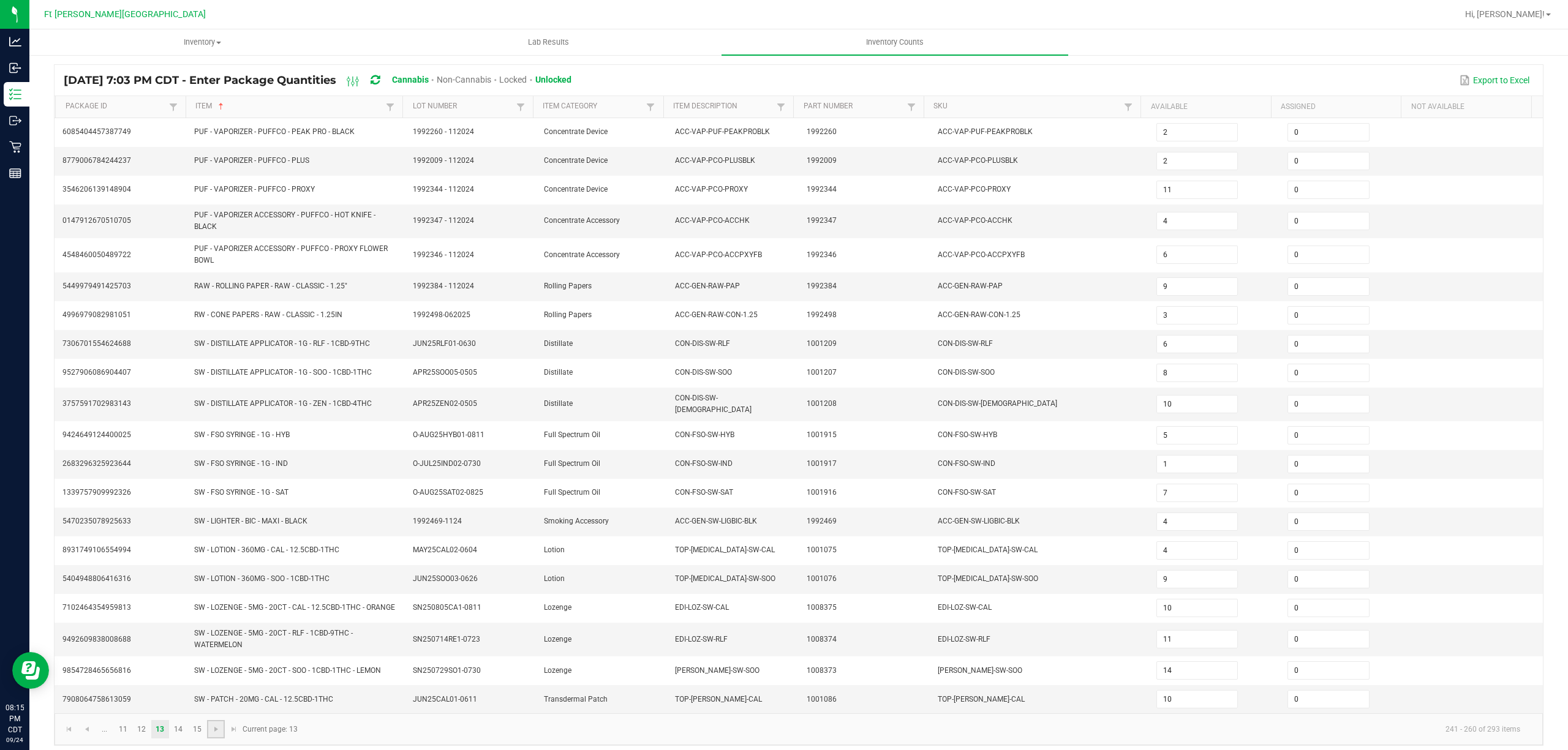
click at [210, 737] on link at bounding box center [216, 729] width 18 height 18
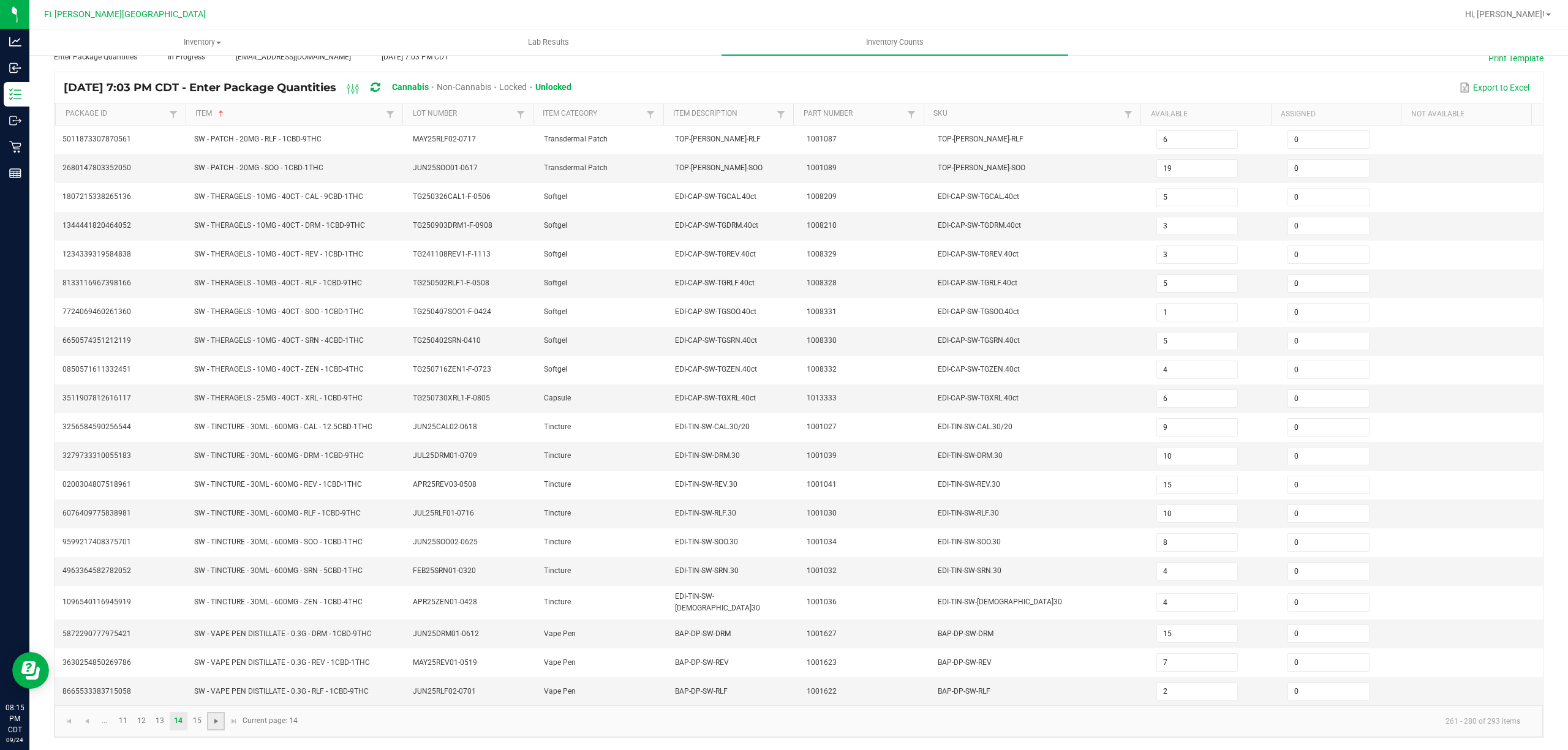
click at [214, 720] on span "Go to the next page" at bounding box center [216, 721] width 10 height 10
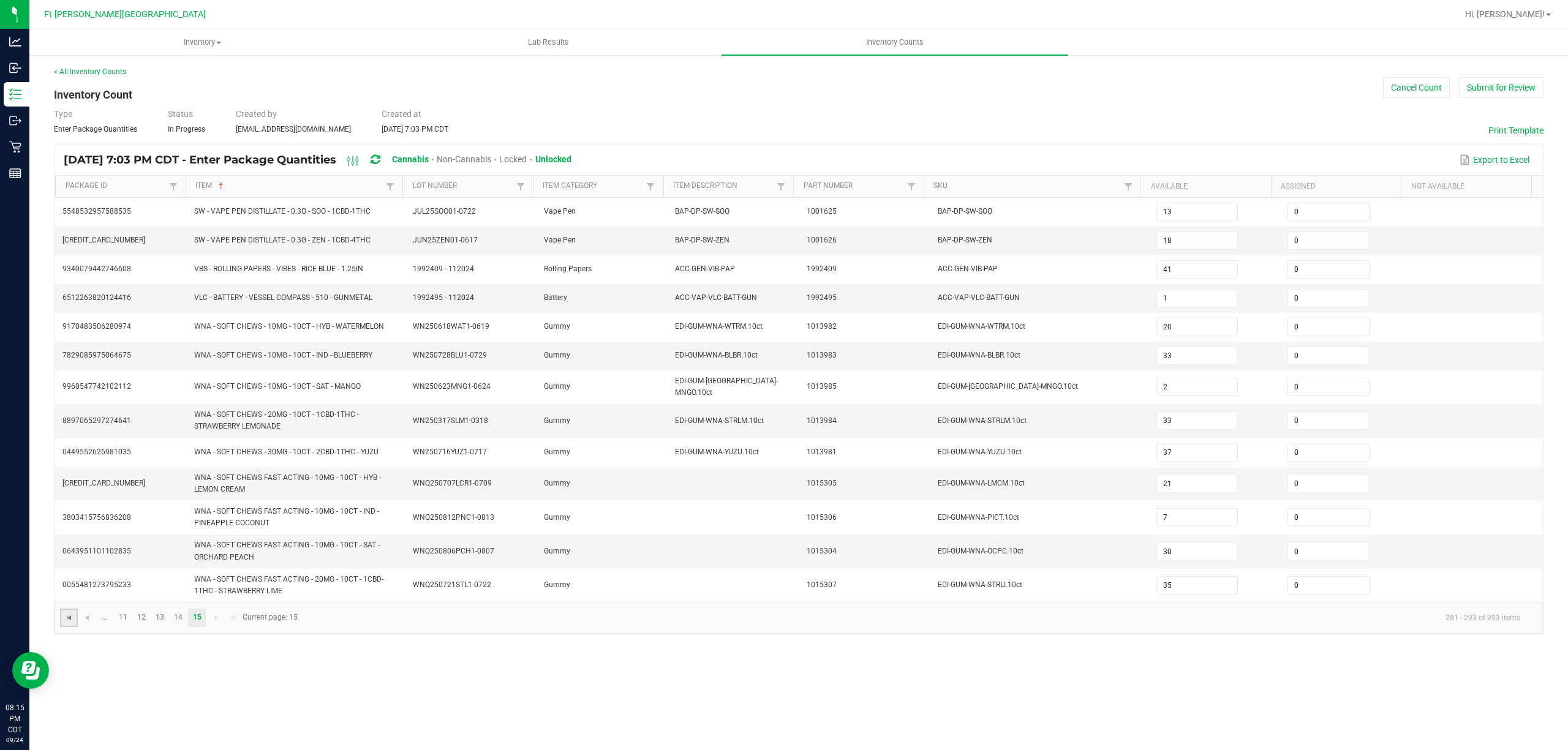
click at [67, 618] on span "Go to the first page" at bounding box center [69, 618] width 10 height 10
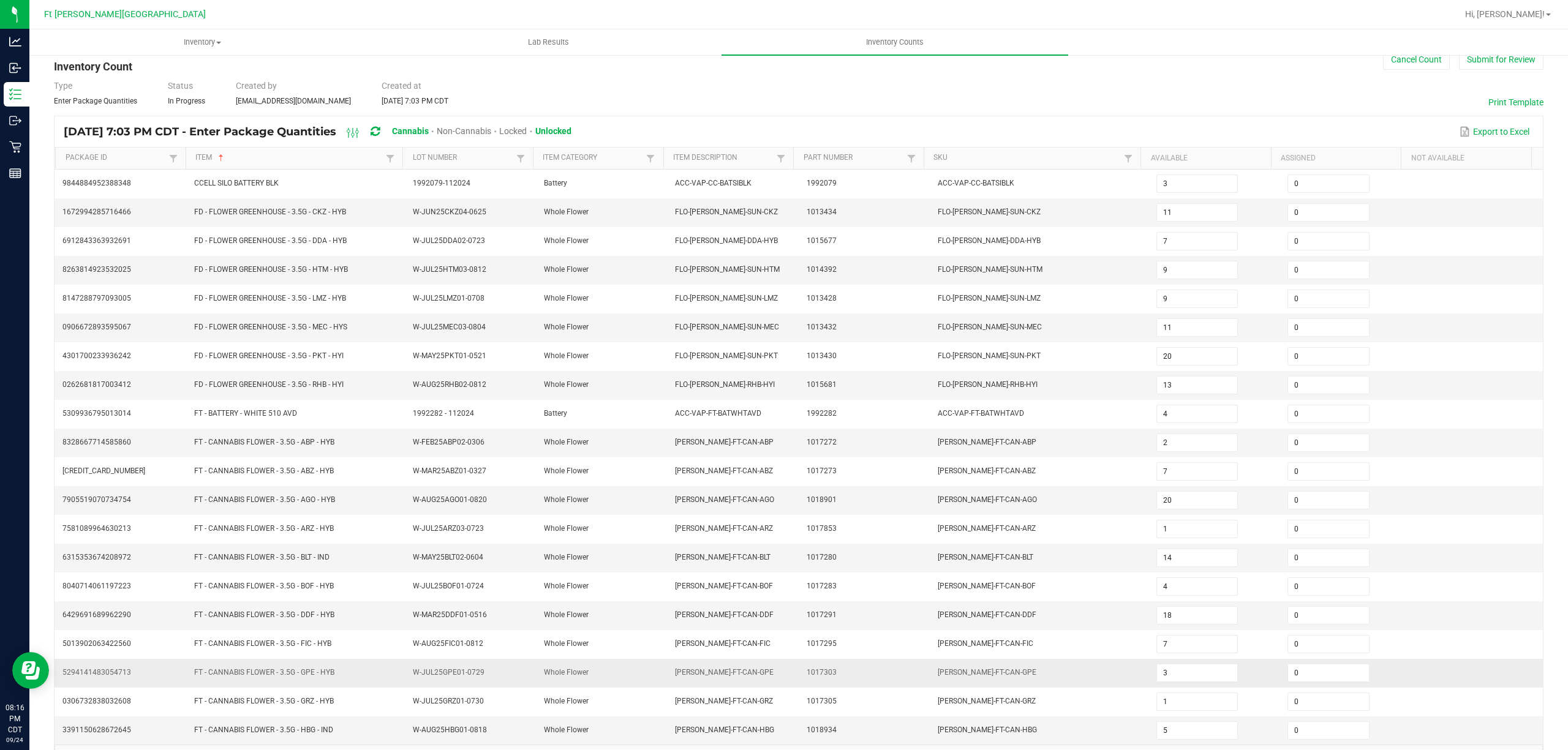
scroll to position [80, 0]
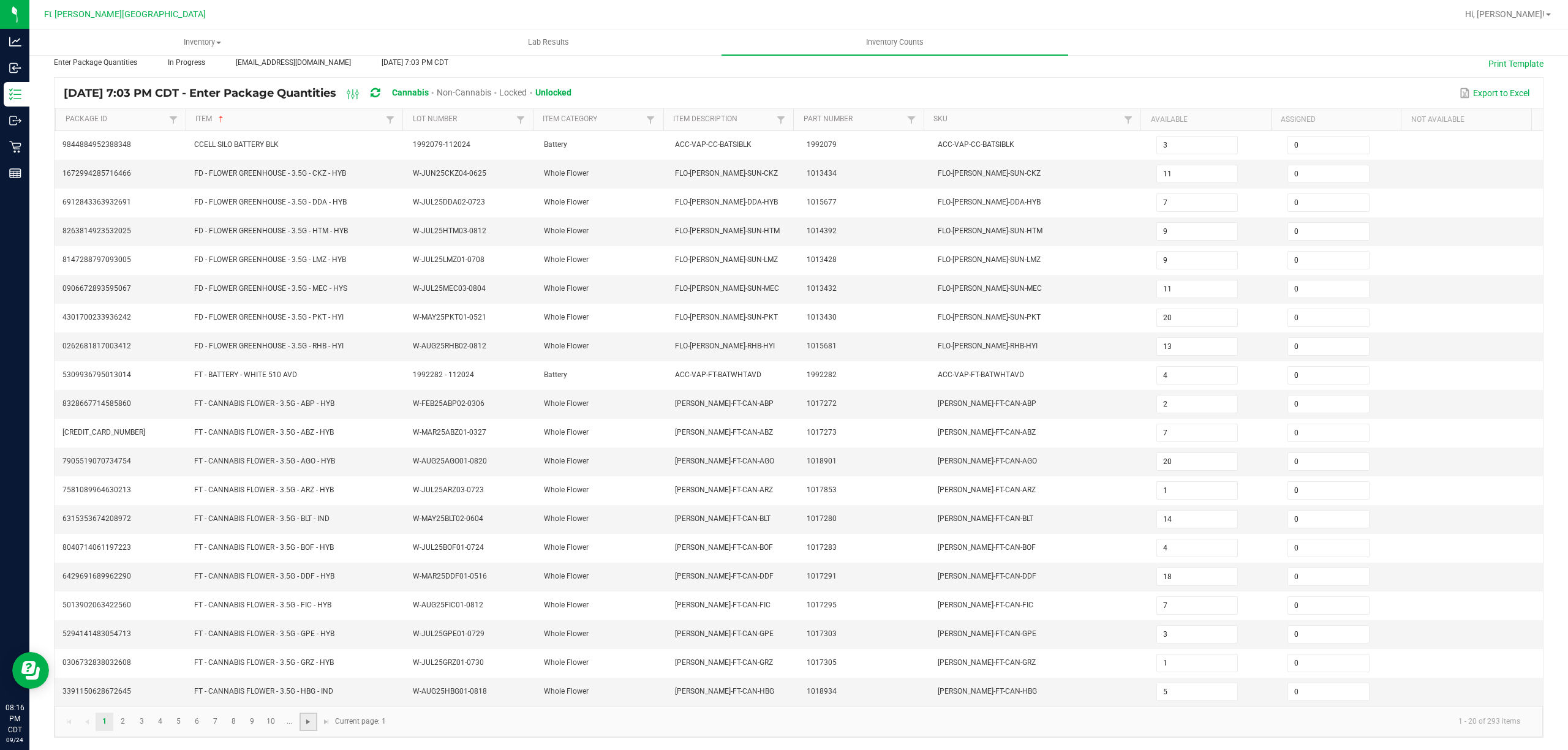
click at [305, 721] on span "Go to the next page" at bounding box center [308, 722] width 10 height 10
click at [304, 718] on span "Go to the next page" at bounding box center [308, 722] width 10 height 10
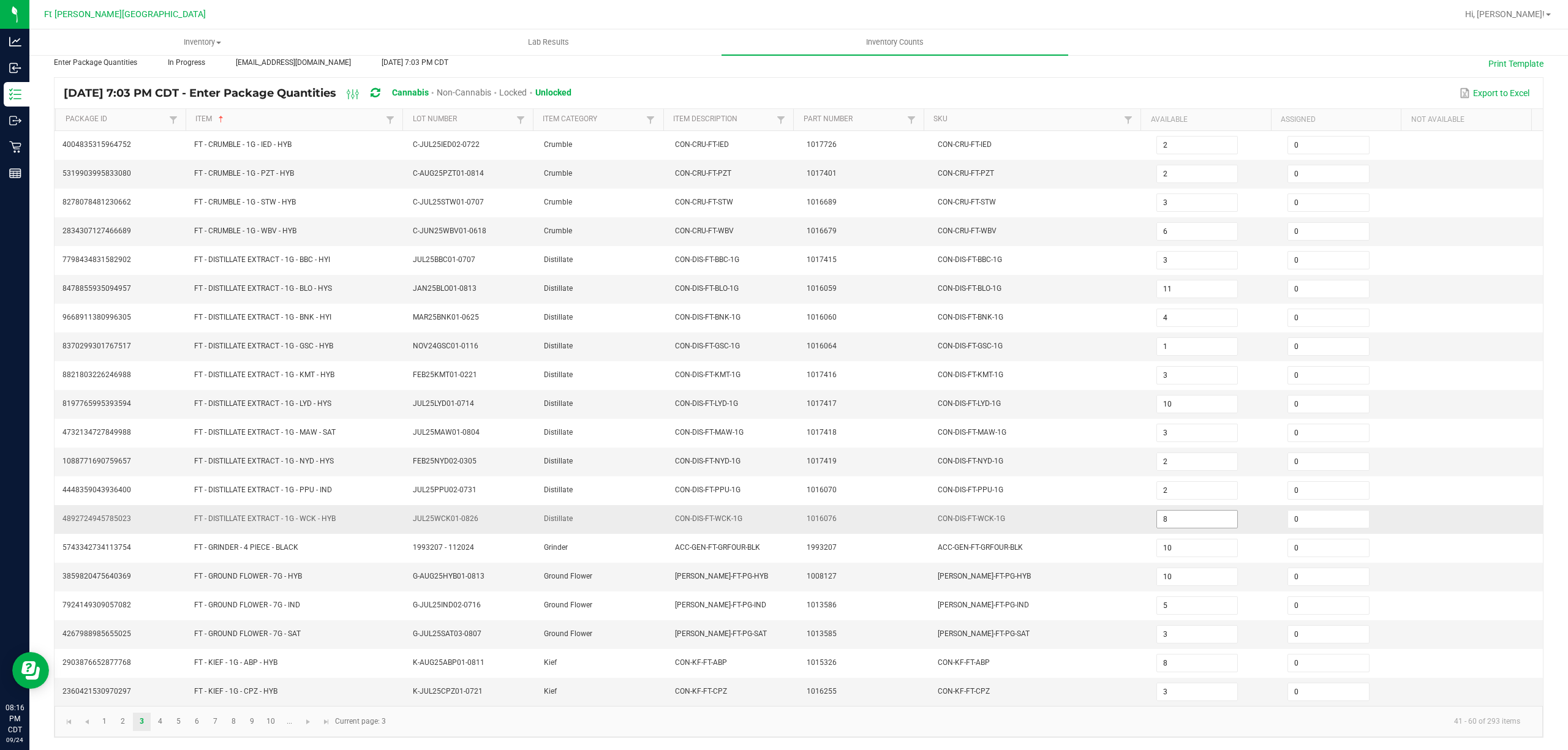
click at [782, 522] on input "8" at bounding box center [1197, 519] width 81 height 17
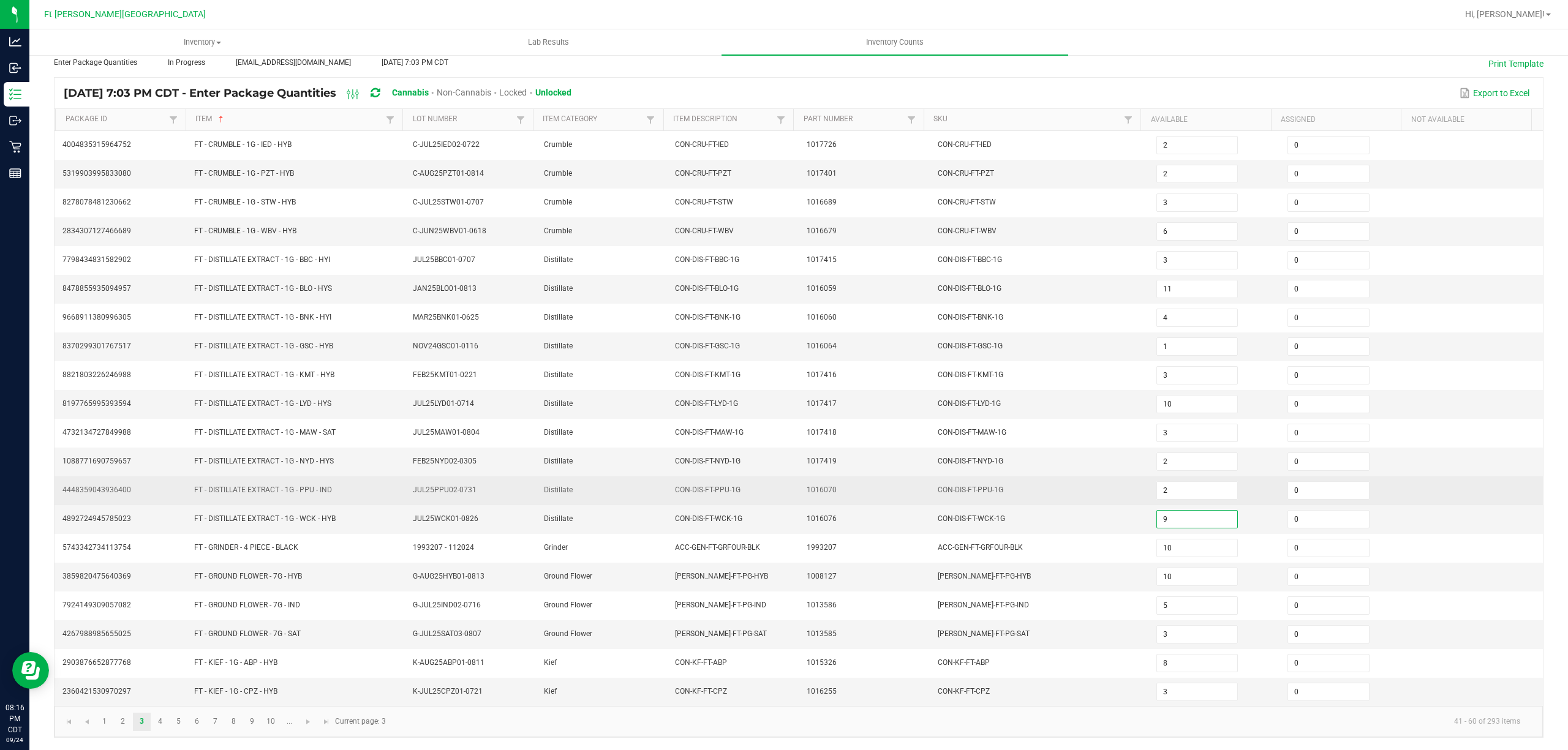
click at [782, 476] on td "CON-DIS-FT-PPU-1G" at bounding box center [1040, 490] width 219 height 29
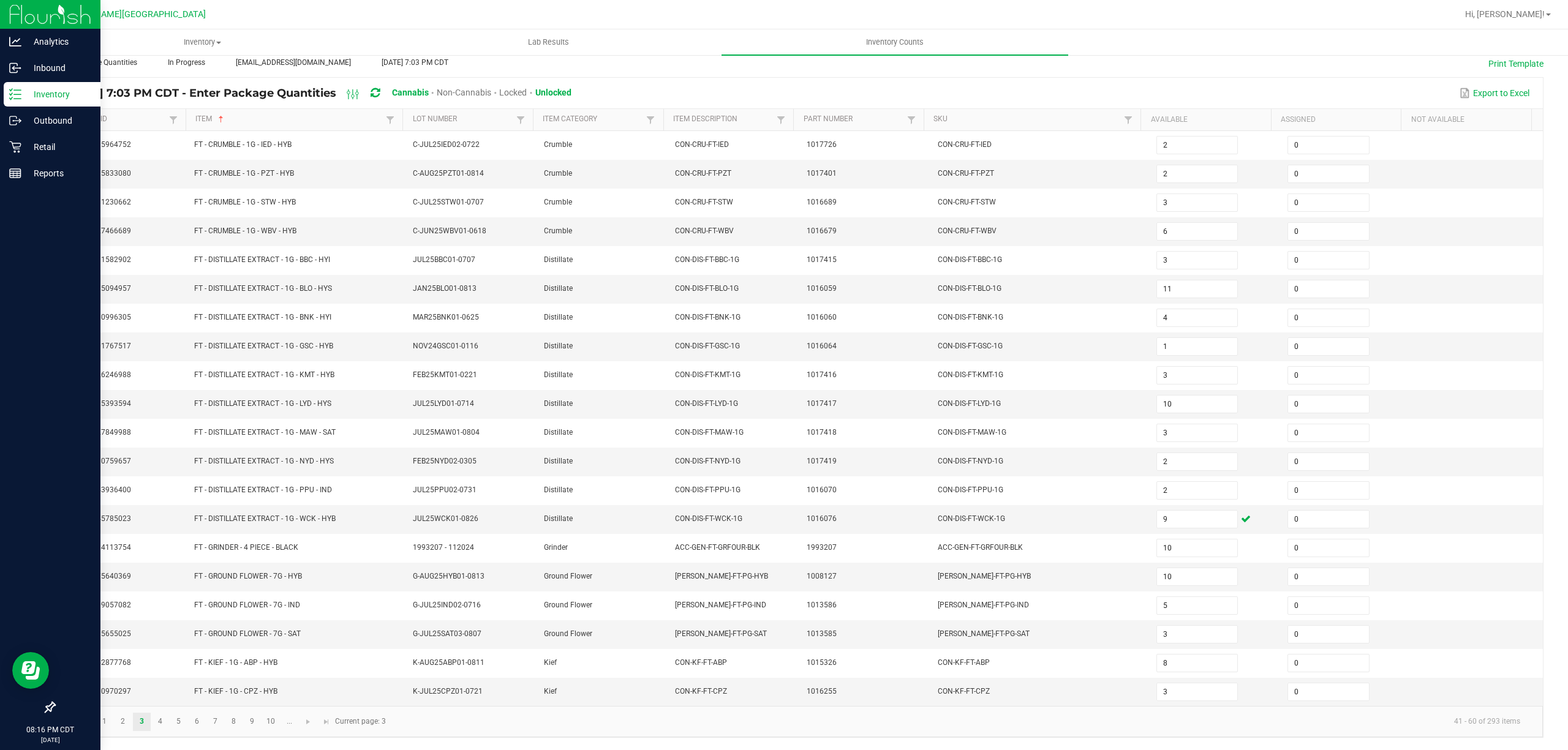
click at [35, 89] on p "Inventory" at bounding box center [58, 94] width 74 height 15
